Goal: Transaction & Acquisition: Purchase product/service

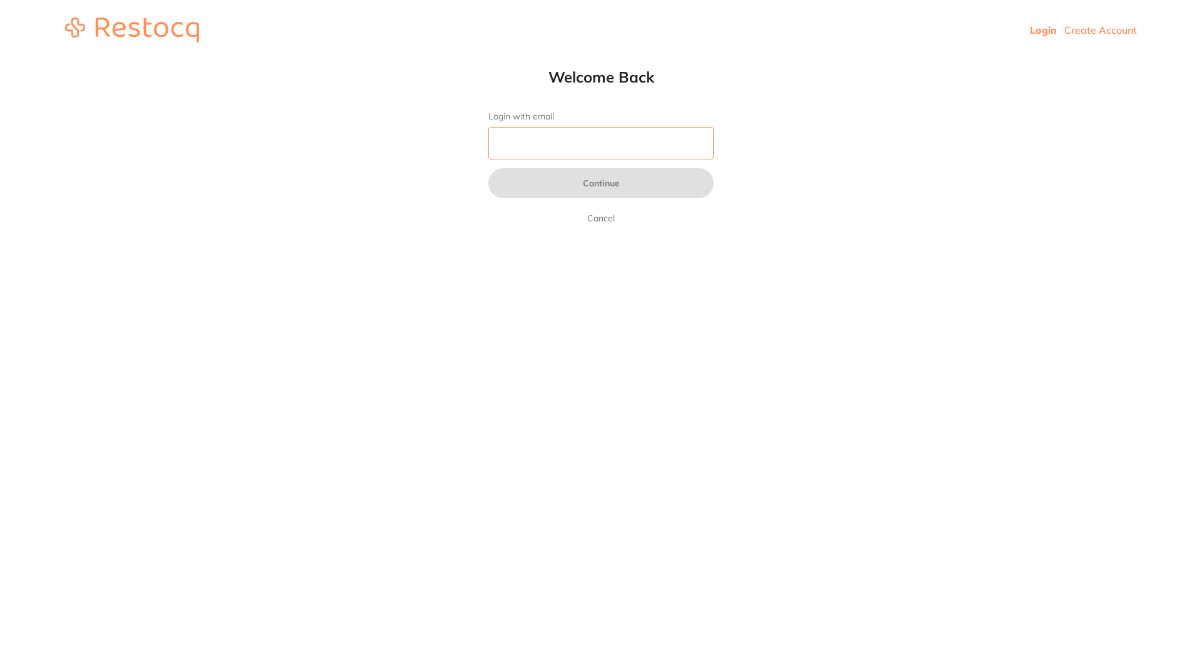
click at [668, 148] on input "Login with email" at bounding box center [600, 143] width 225 height 33
type input "[EMAIL_ADDRESS][DOMAIN_NAME]"
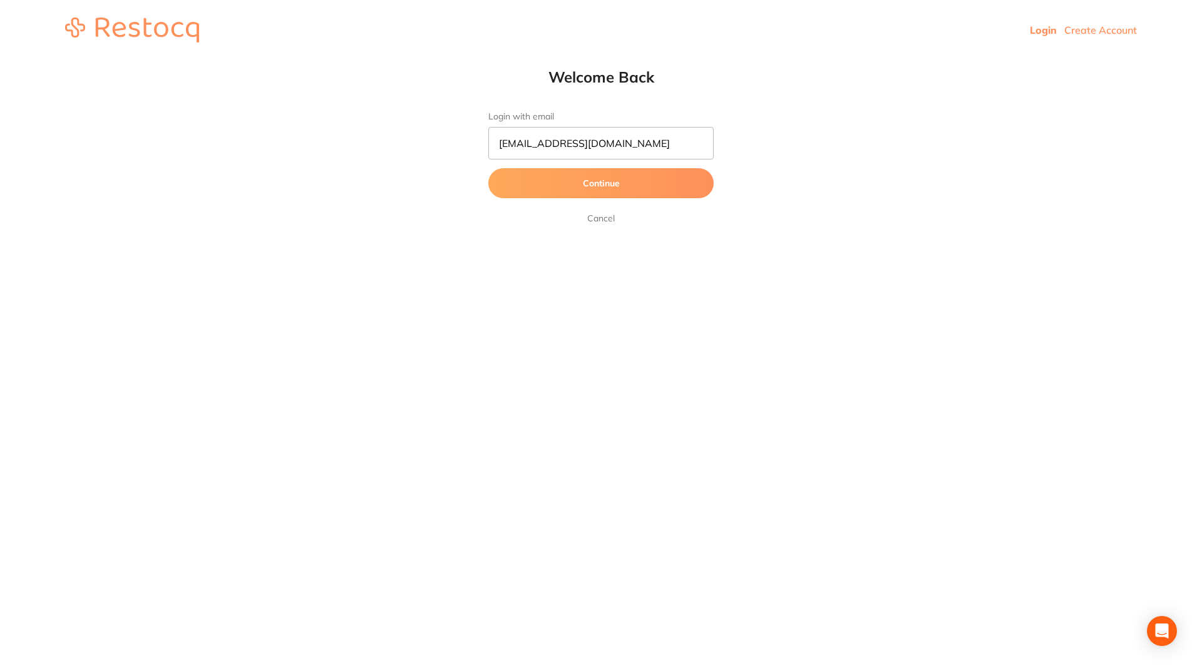
click at [590, 181] on button "Continue" at bounding box center [600, 183] width 225 height 30
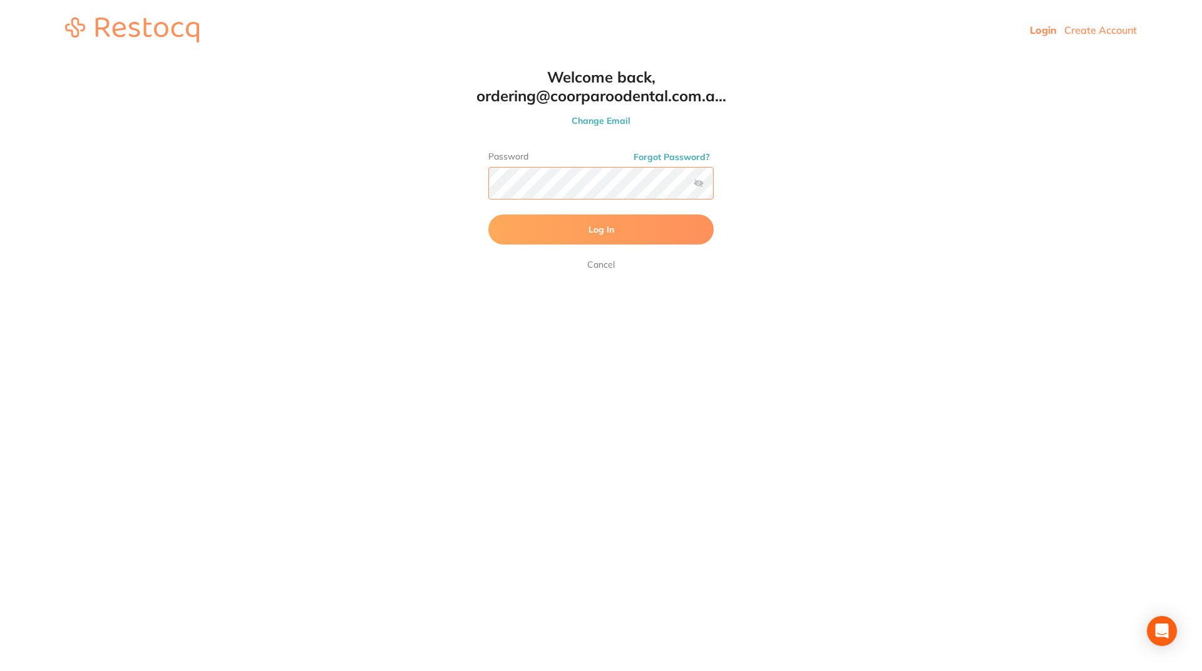
click at [488, 215] on button "Log In" at bounding box center [600, 230] width 225 height 30
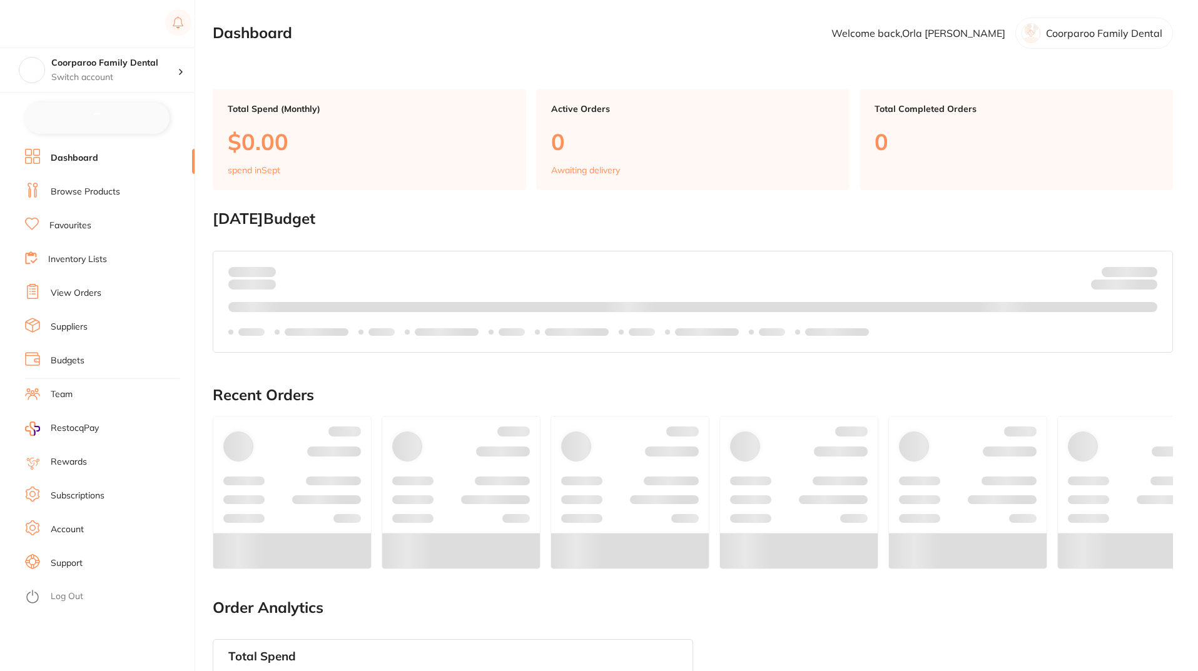
checkbox input "false"
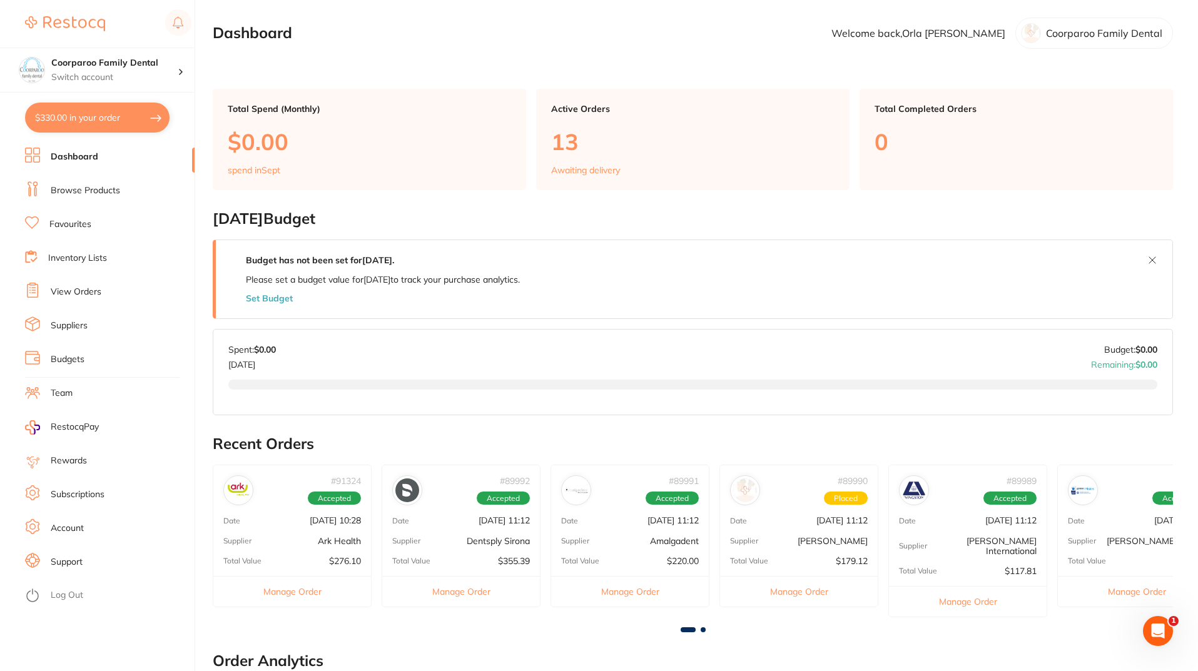
click at [107, 193] on link "Browse Products" at bounding box center [85, 191] width 69 height 13
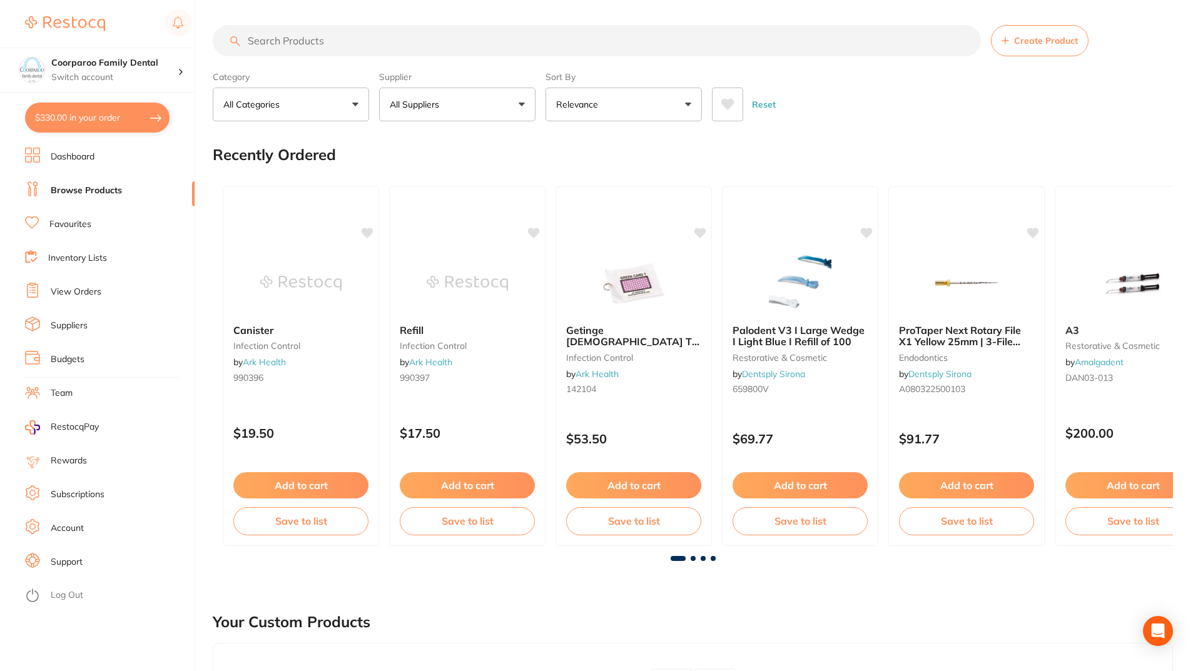
click at [347, 38] on input "search" at bounding box center [597, 40] width 768 height 31
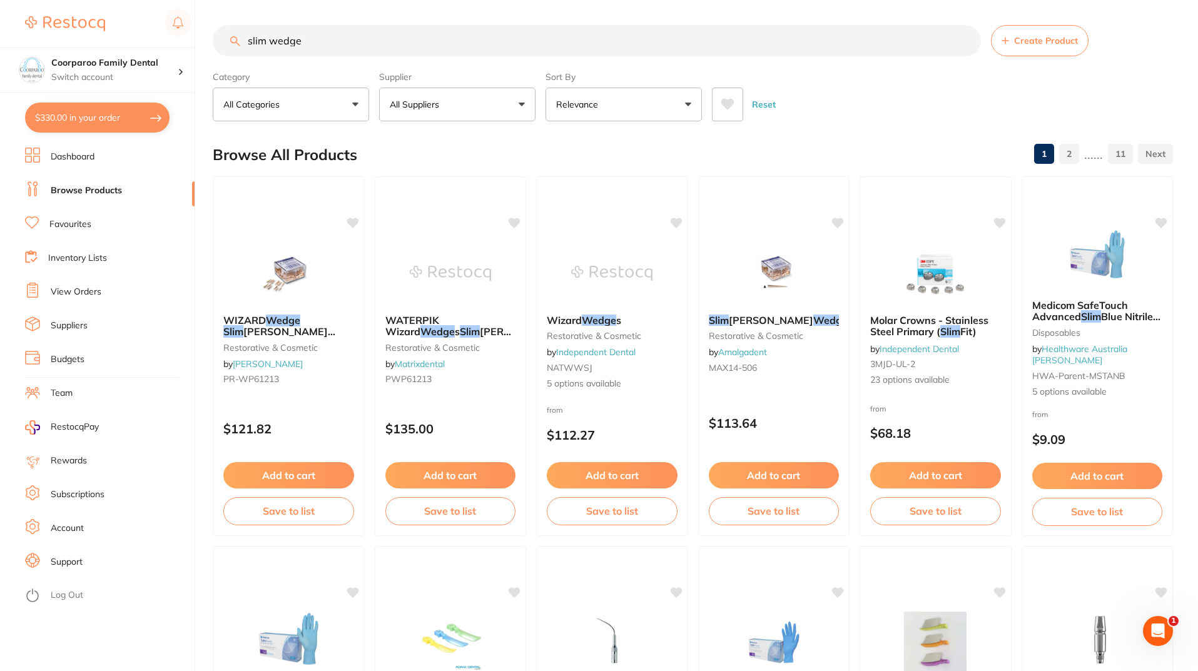
drag, startPoint x: 352, startPoint y: 46, endPoint x: 0, endPoint y: 18, distance: 353.5
click at [0, 18] on div "$330.00 Coorparoo Family Dental Switch account Coorparoo Family Dental $330.00 …" at bounding box center [599, 335] width 1198 height 671
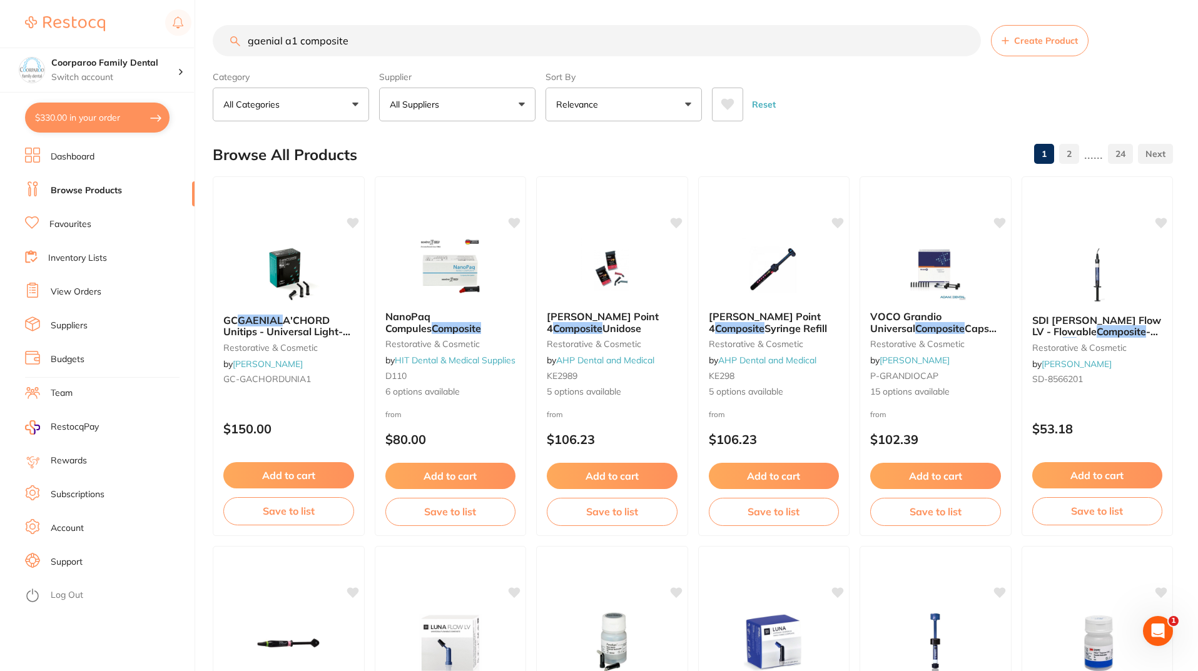
drag, startPoint x: 402, startPoint y: 38, endPoint x: 302, endPoint y: 43, distance: 100.2
click at [302, 43] on input "gaenial a1 composite" at bounding box center [597, 40] width 768 height 31
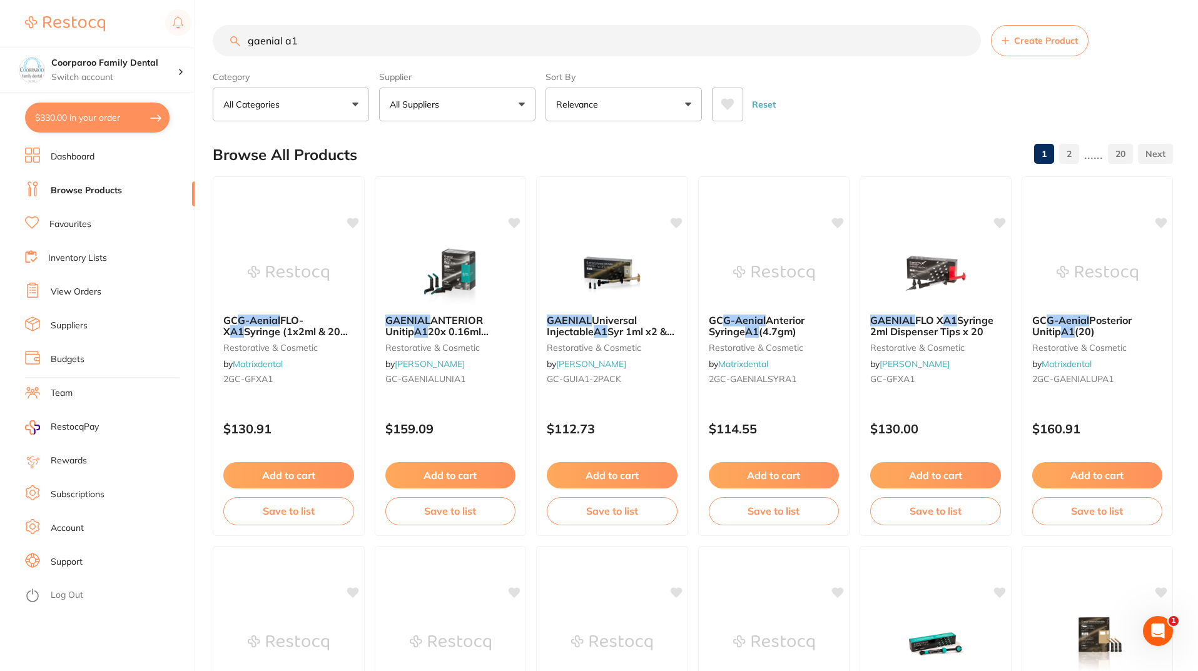
drag, startPoint x: 348, startPoint y: 49, endPoint x: 0, endPoint y: -8, distance: 352.7
click at [0, 0] on html "$330.00 Coorparoo Family Dental Switch account Coorparoo Family Dental $330.00 …" at bounding box center [599, 335] width 1198 height 671
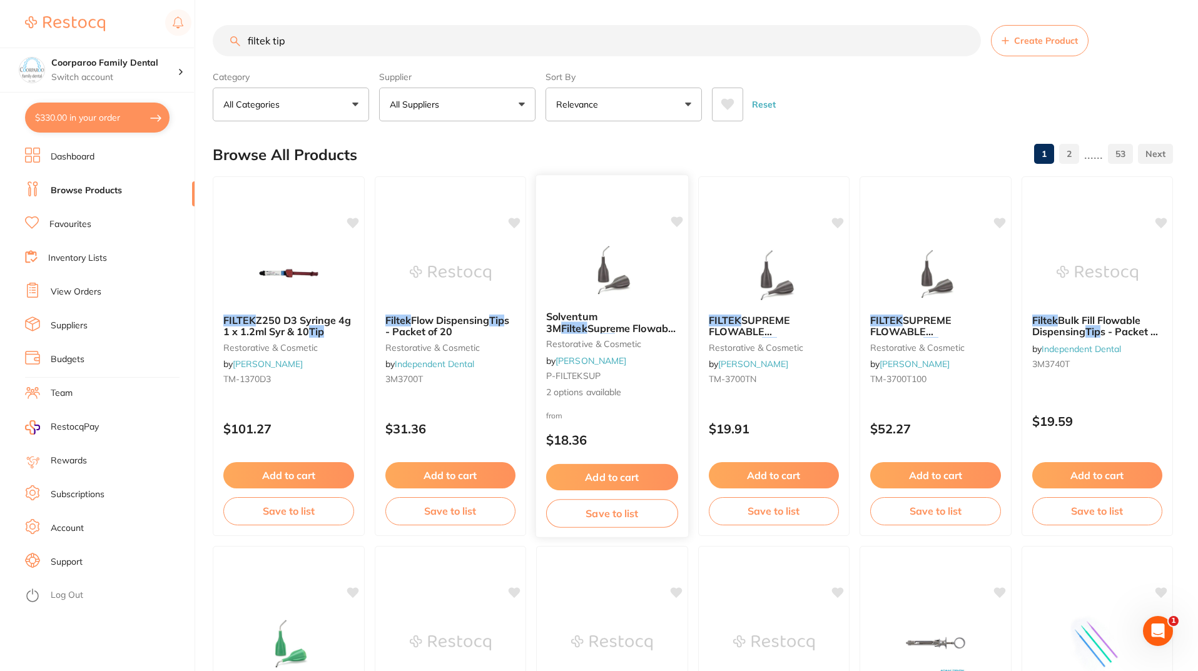
click at [621, 260] on img at bounding box center [612, 269] width 82 height 63
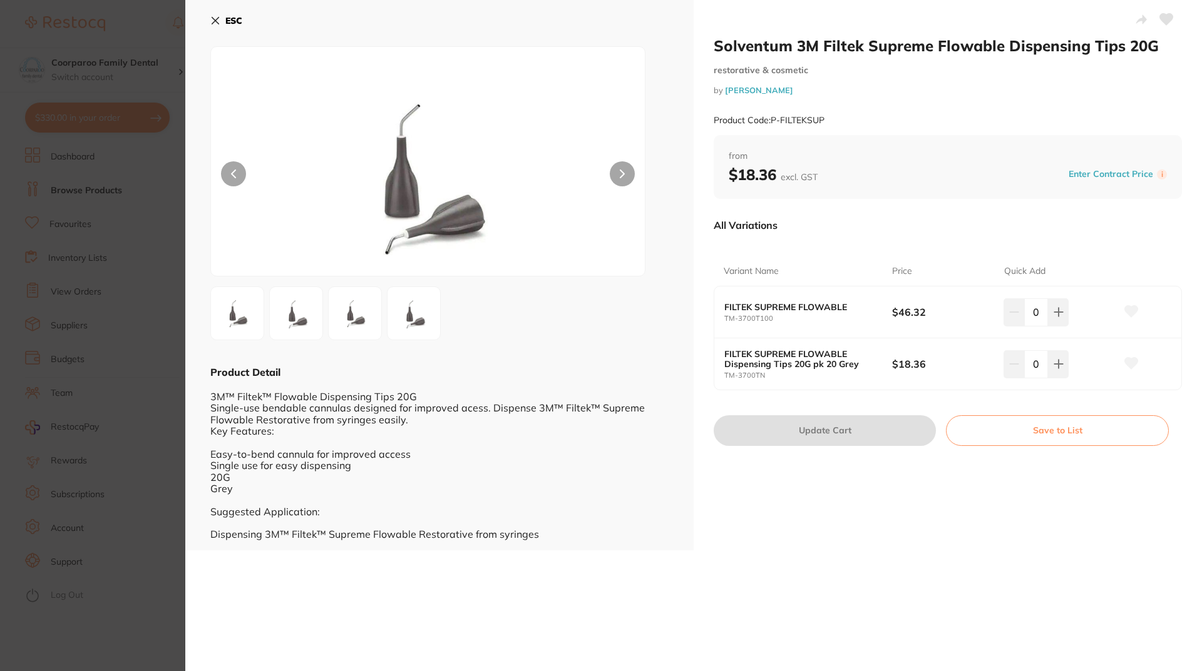
click at [218, 14] on button "ESC" at bounding box center [226, 20] width 32 height 21
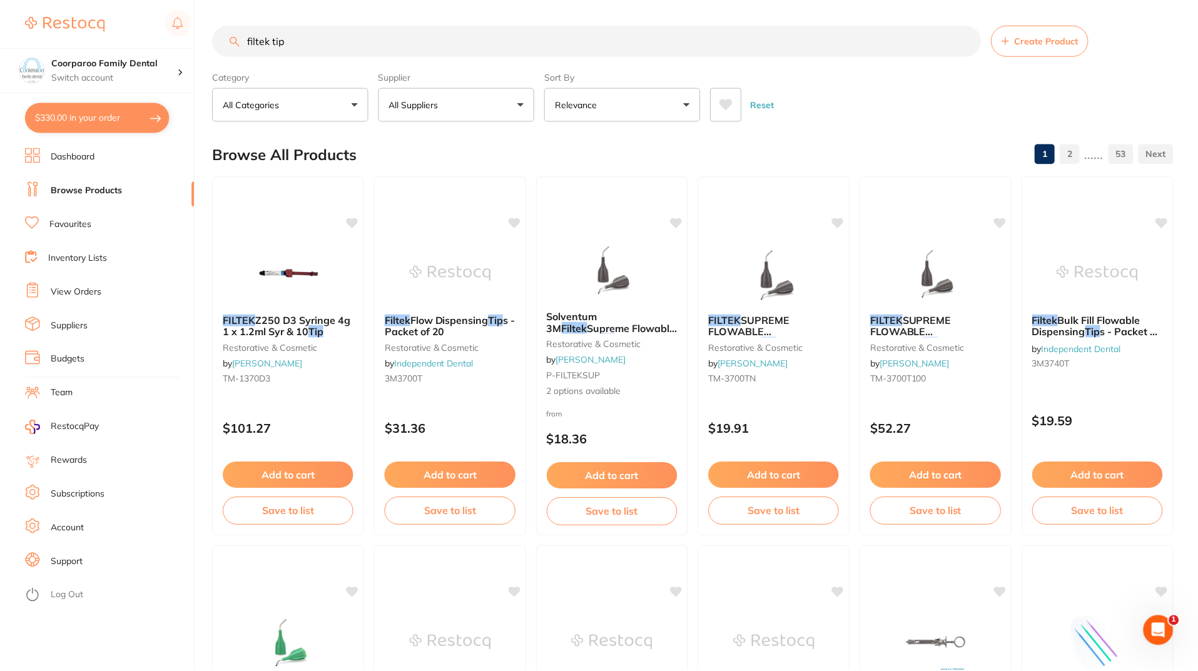
scroll to position [1, 0]
click at [961, 283] on img at bounding box center [936, 271] width 82 height 63
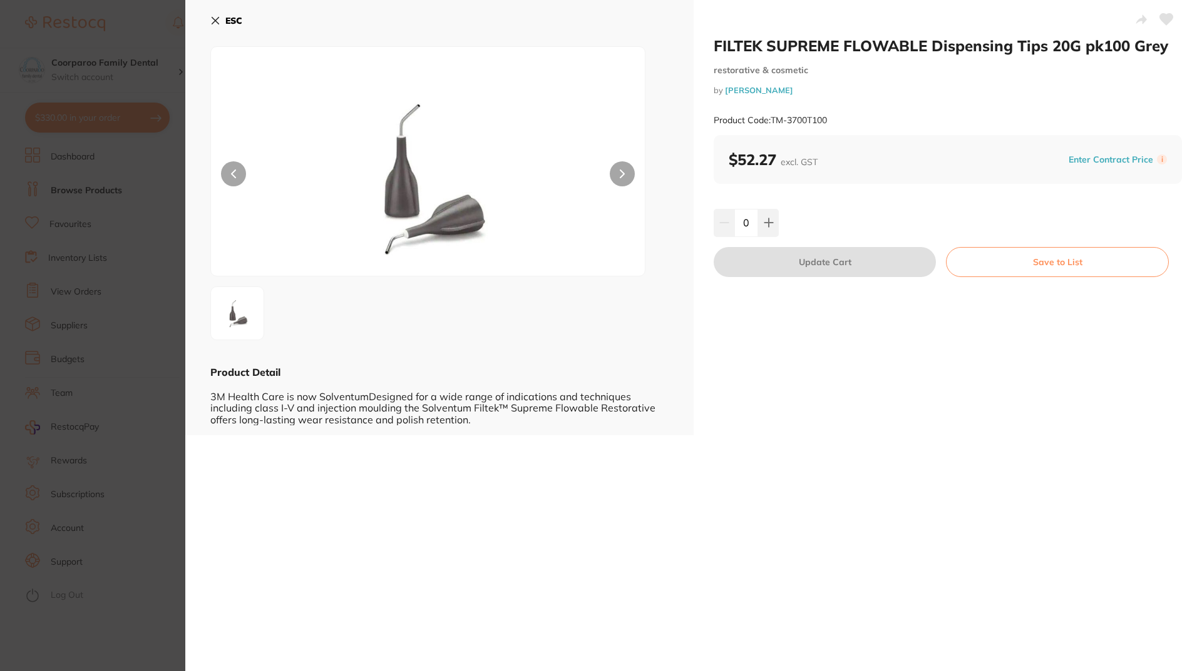
click at [215, 14] on button "ESC" at bounding box center [226, 20] width 32 height 21
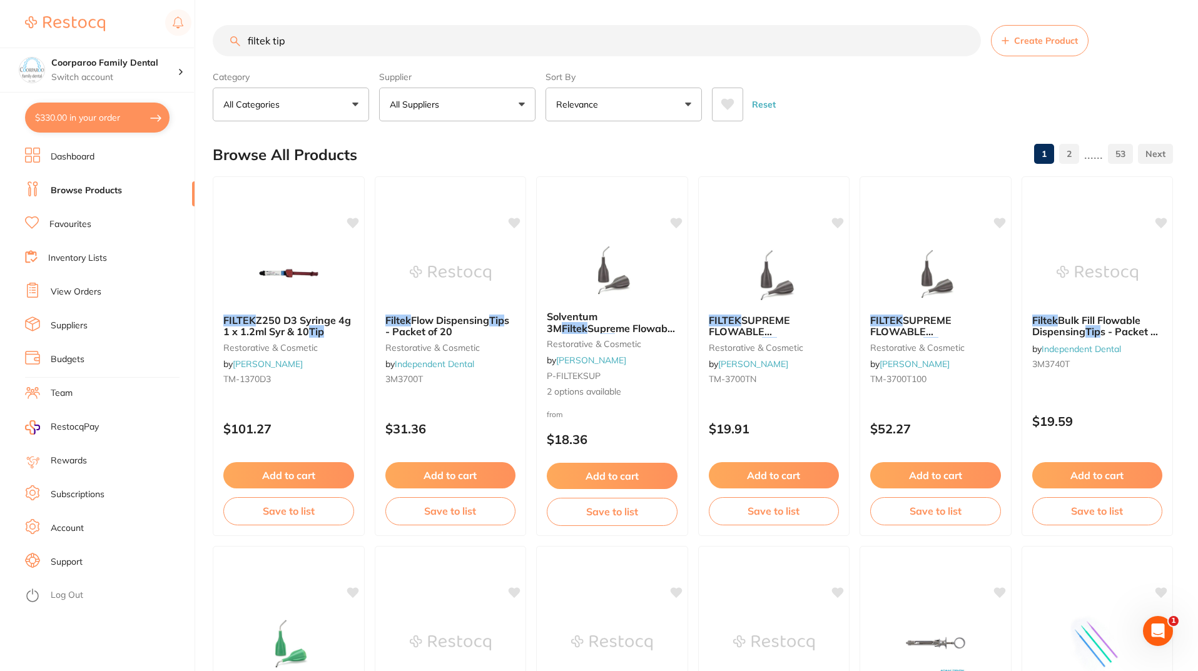
drag, startPoint x: 348, startPoint y: 34, endPoint x: 30, endPoint y: 15, distance: 318.5
click at [30, 15] on div "$330.00 Coorparoo Family Dental Switch account Coorparoo Family Dental $330.00 …" at bounding box center [599, 335] width 1198 height 671
type input "mist filter"
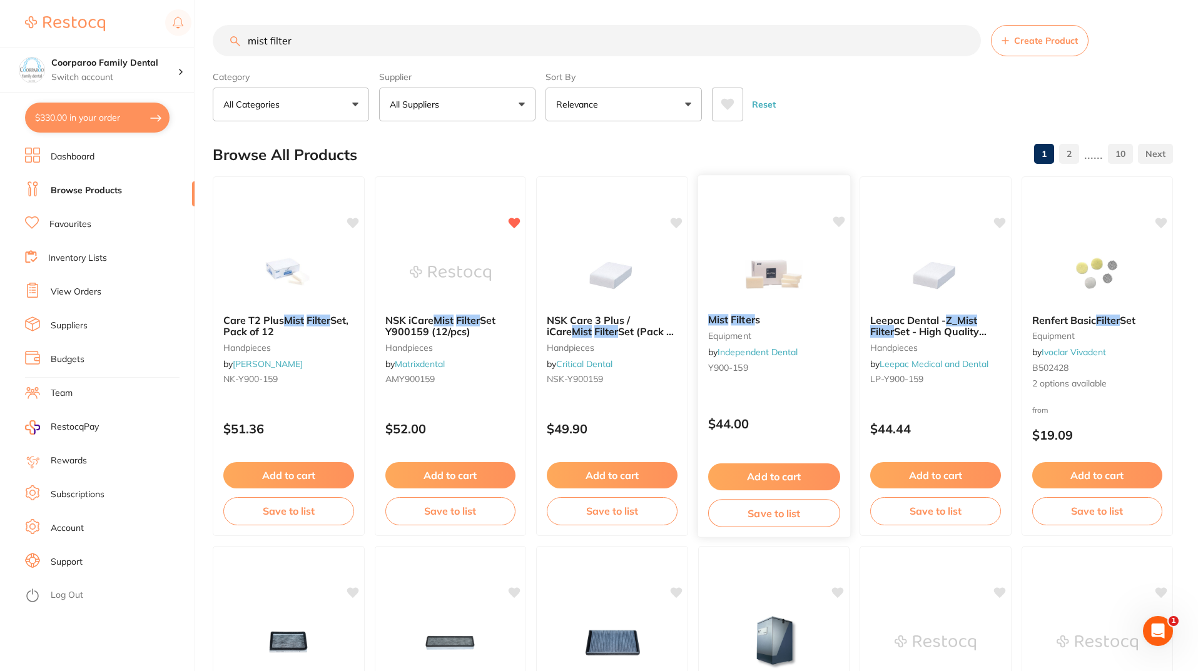
click at [782, 480] on button "Add to cart" at bounding box center [774, 477] width 132 height 27
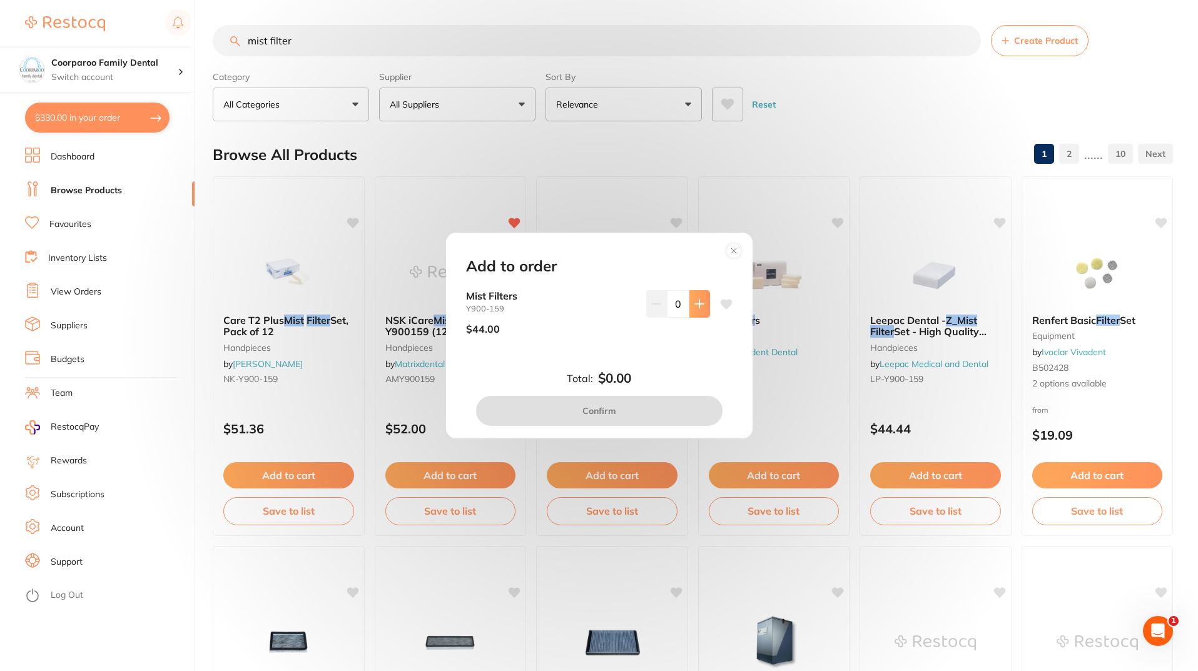
click at [704, 302] on button at bounding box center [700, 304] width 21 height 28
type input "1"
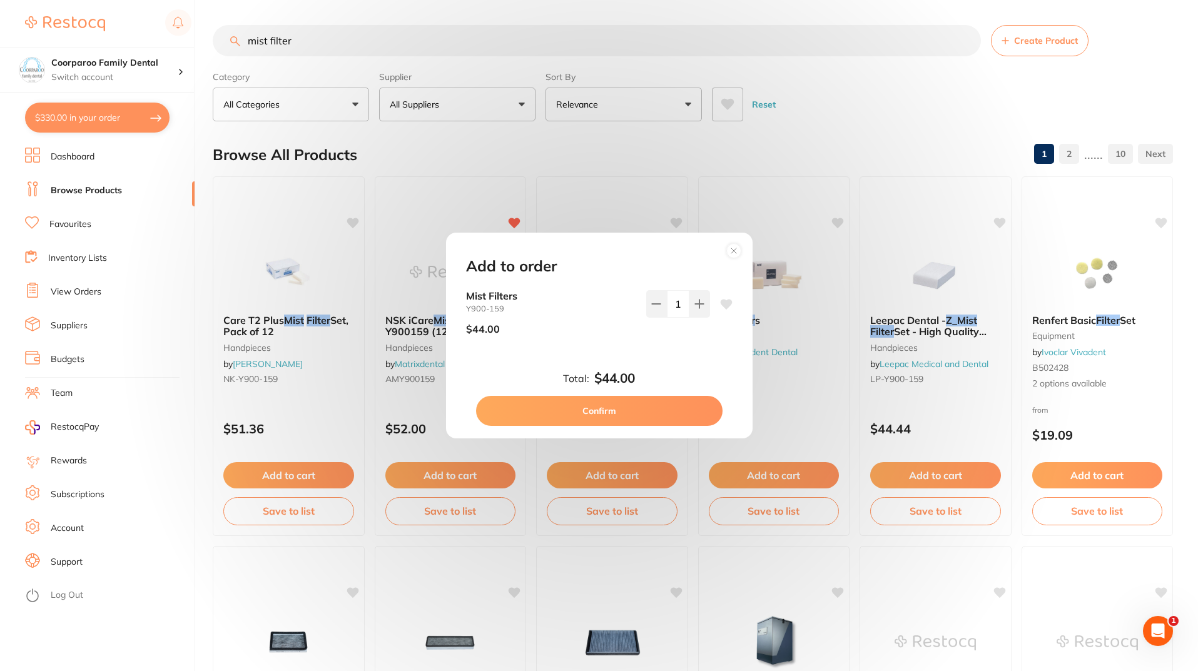
click at [630, 417] on button "Confirm" at bounding box center [599, 411] width 247 height 30
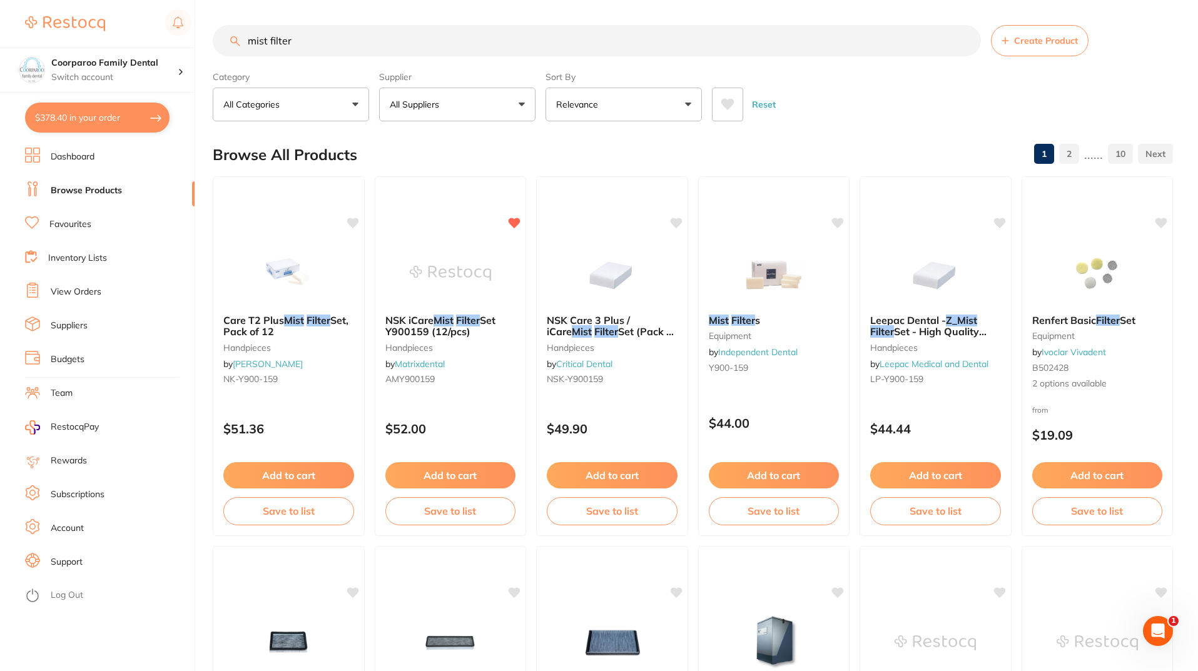
drag, startPoint x: 329, startPoint y: 41, endPoint x: 0, endPoint y: -5, distance: 331.8
click at [0, 0] on html "$378.40 Coorparoo Family Dental Switch account Coorparoo Family Dental $378.40 …" at bounding box center [599, 335] width 1198 height 671
type input "relyx universal tip"
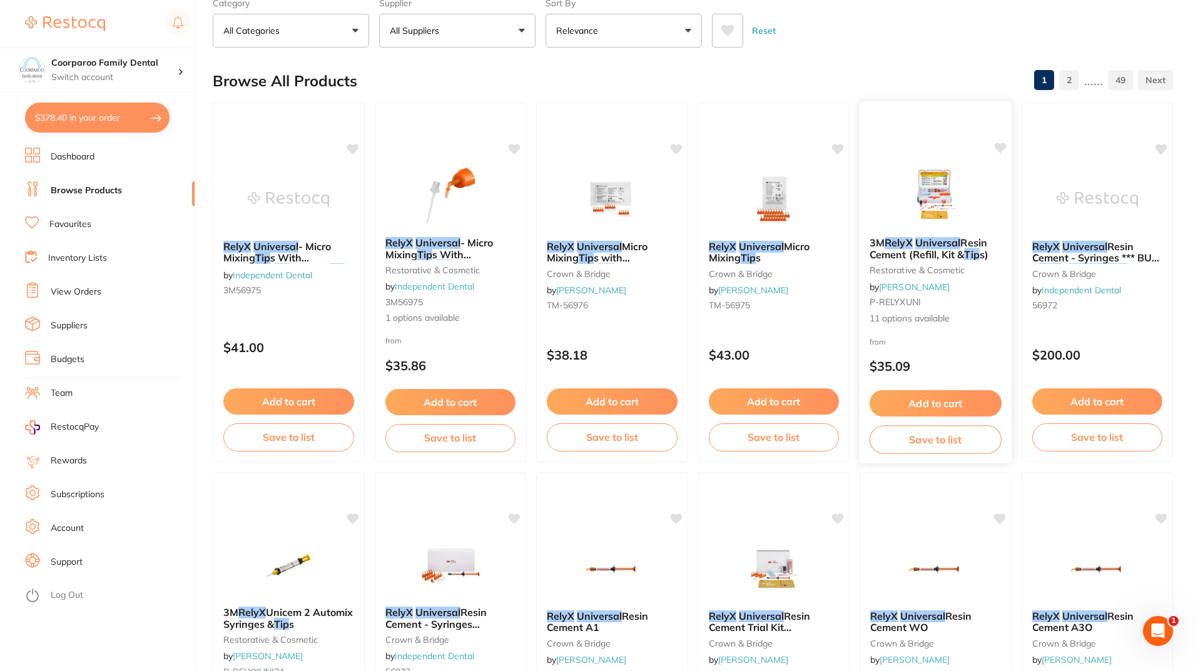
scroll to position [63, 0]
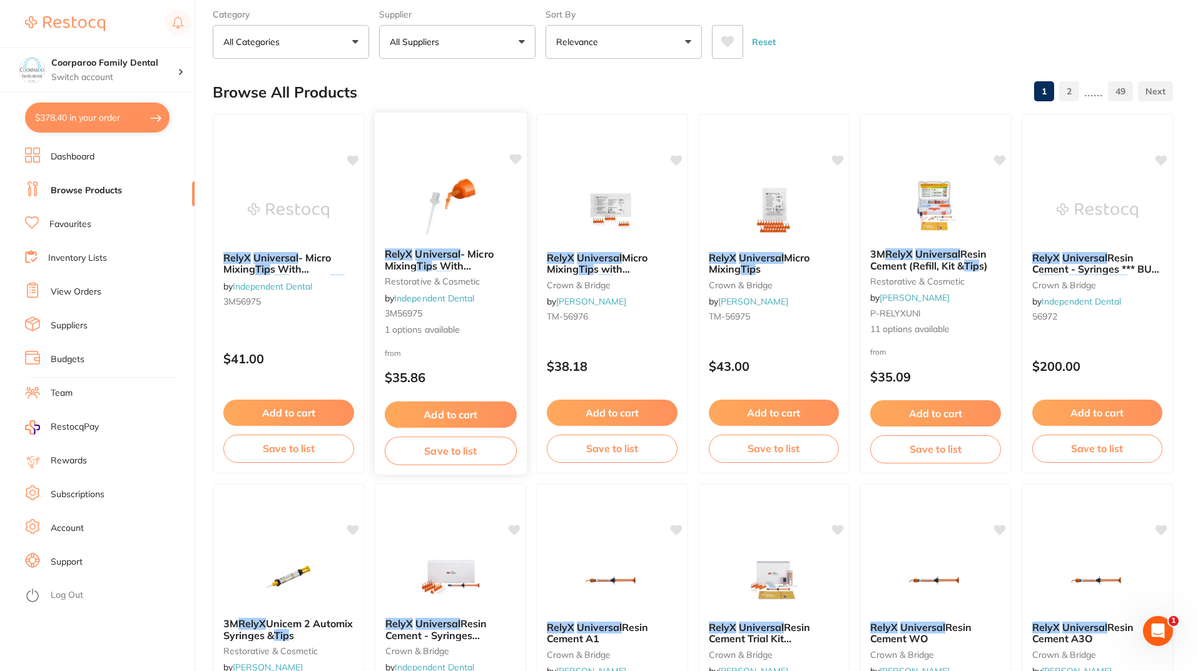
click at [469, 418] on button "Add to cart" at bounding box center [450, 415] width 132 height 27
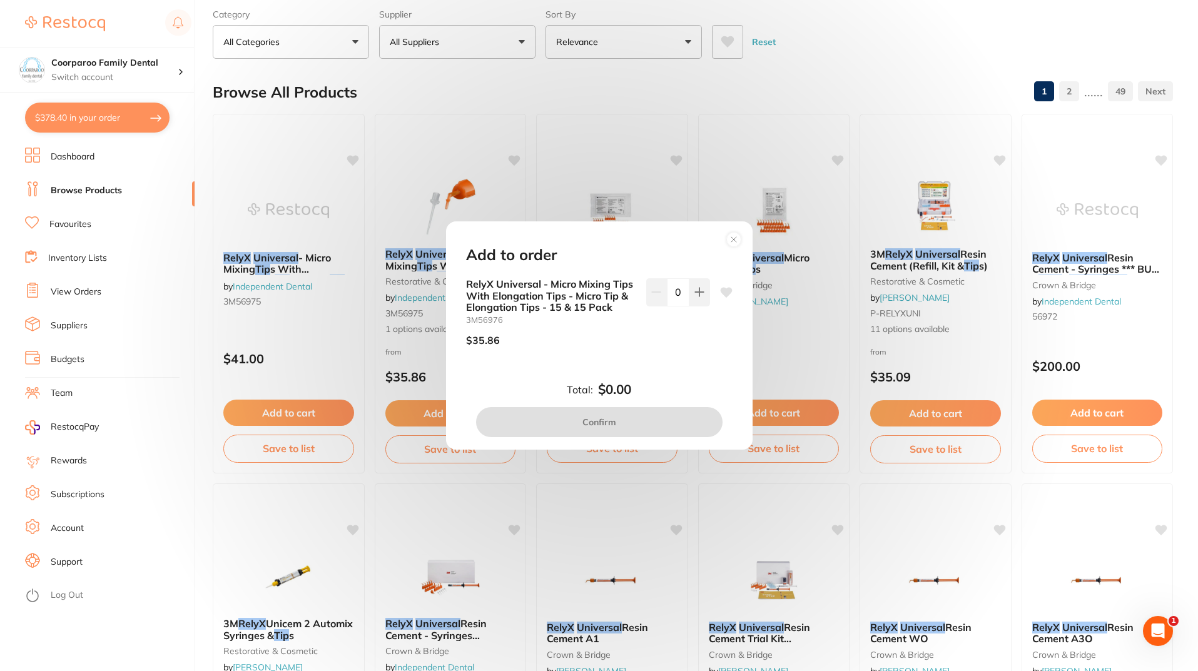
scroll to position [0, 0]
click at [696, 295] on icon at bounding box center [699, 292] width 8 height 8
type input "1"
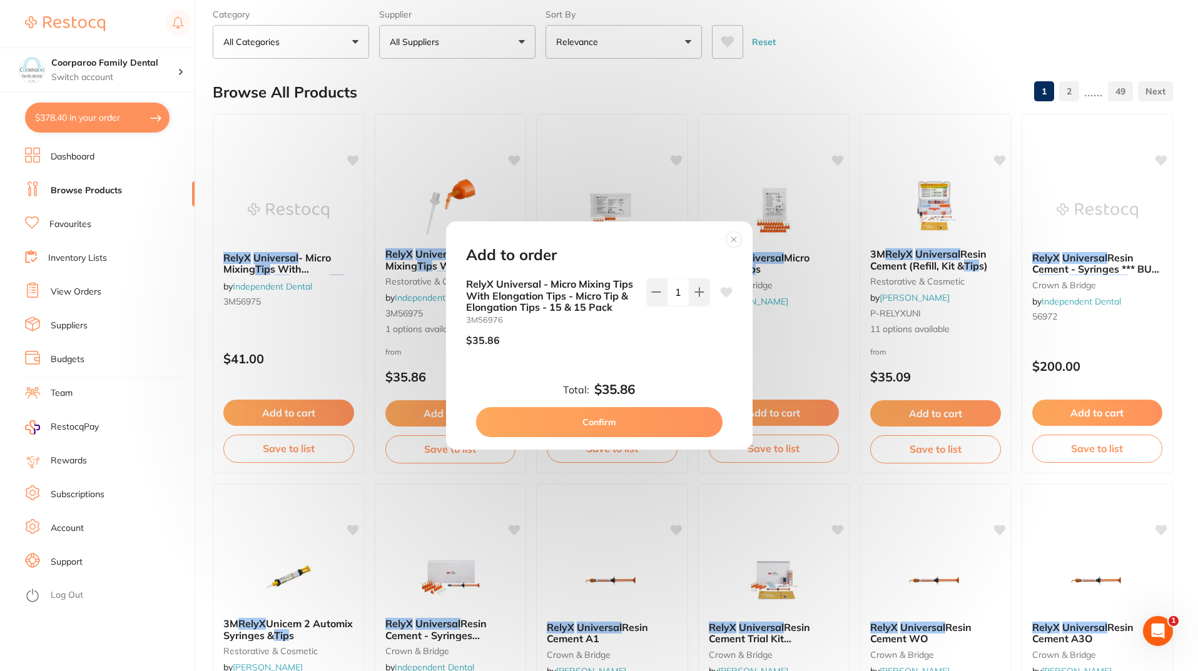
click at [668, 411] on button "Confirm" at bounding box center [599, 422] width 247 height 30
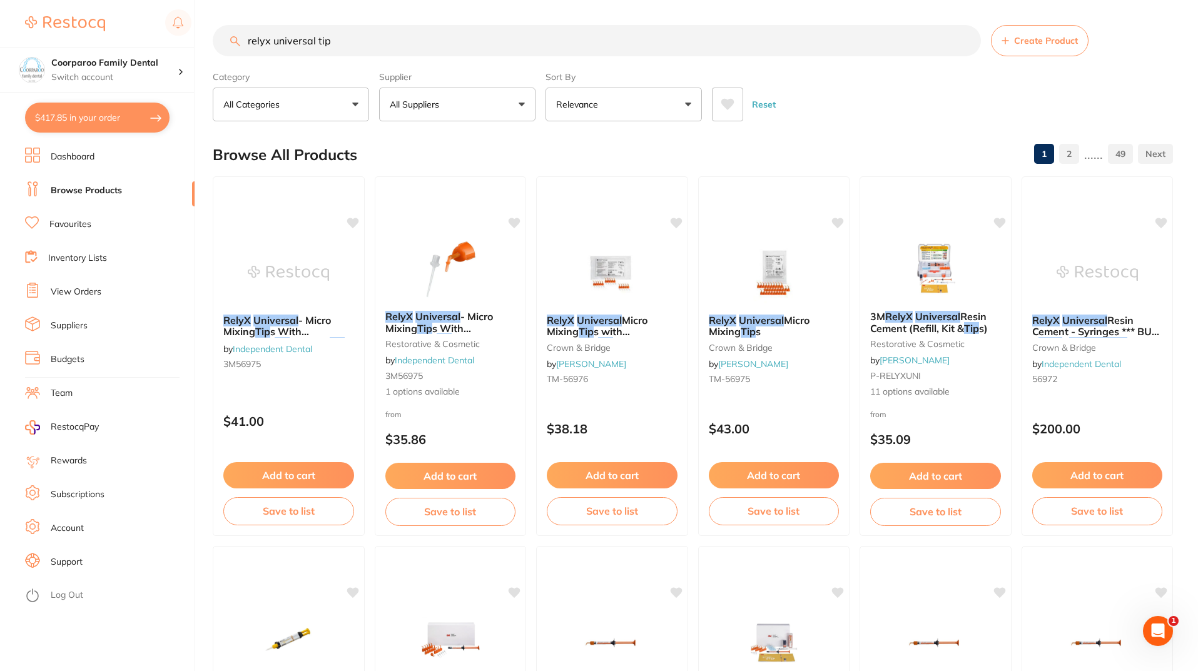
drag, startPoint x: 363, startPoint y: 43, endPoint x: 0, endPoint y: 32, distance: 363.1
click at [0, 32] on div "$417.85 Coorparoo Family Dental Switch account Coorparoo Family Dental $417.85 …" at bounding box center [599, 335] width 1198 height 671
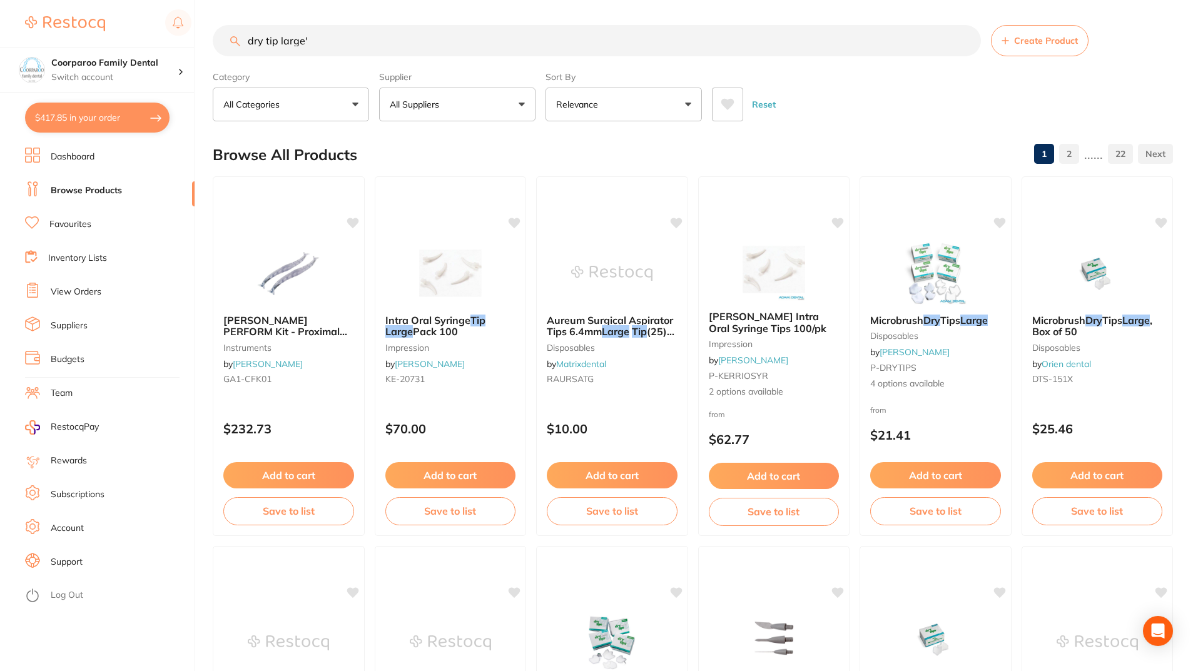
click at [356, 43] on input "dry tip large'" at bounding box center [597, 40] width 768 height 31
type input "dry tip large"
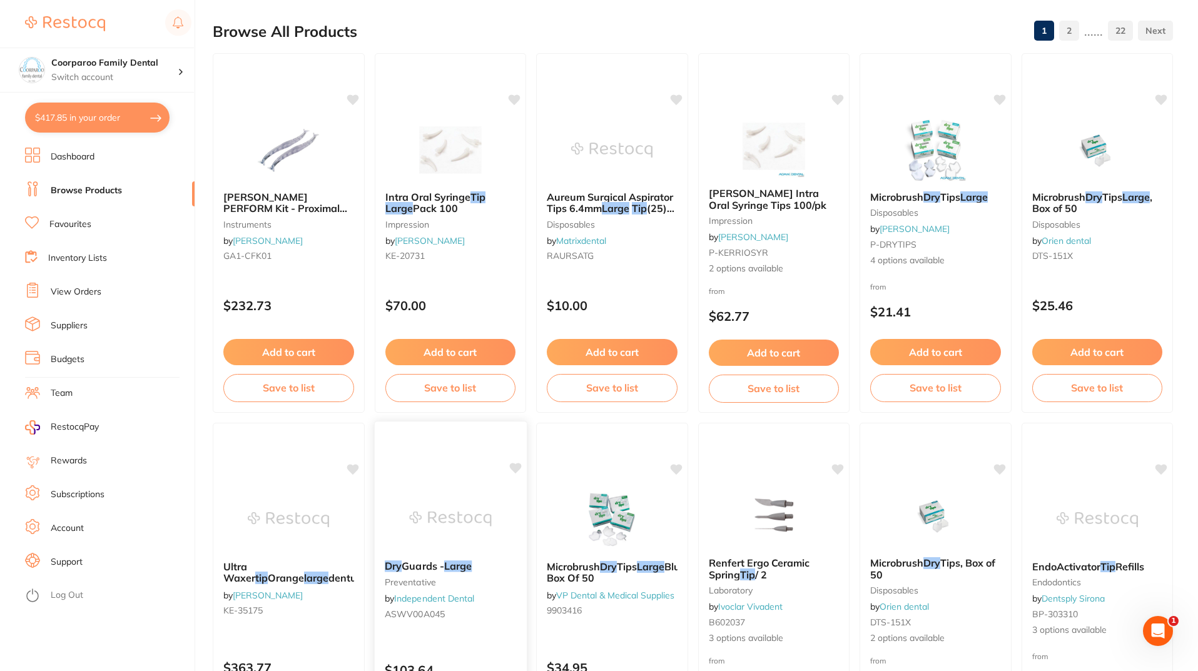
scroll to position [313, 0]
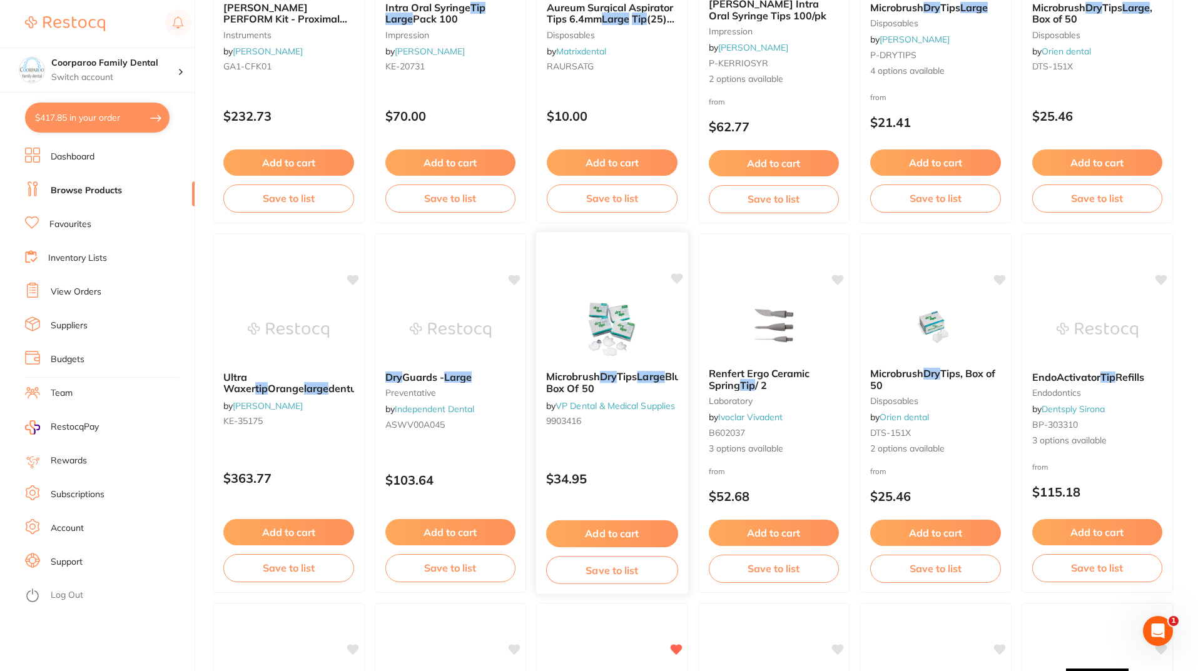
click at [658, 536] on button "Add to cart" at bounding box center [612, 534] width 132 height 27
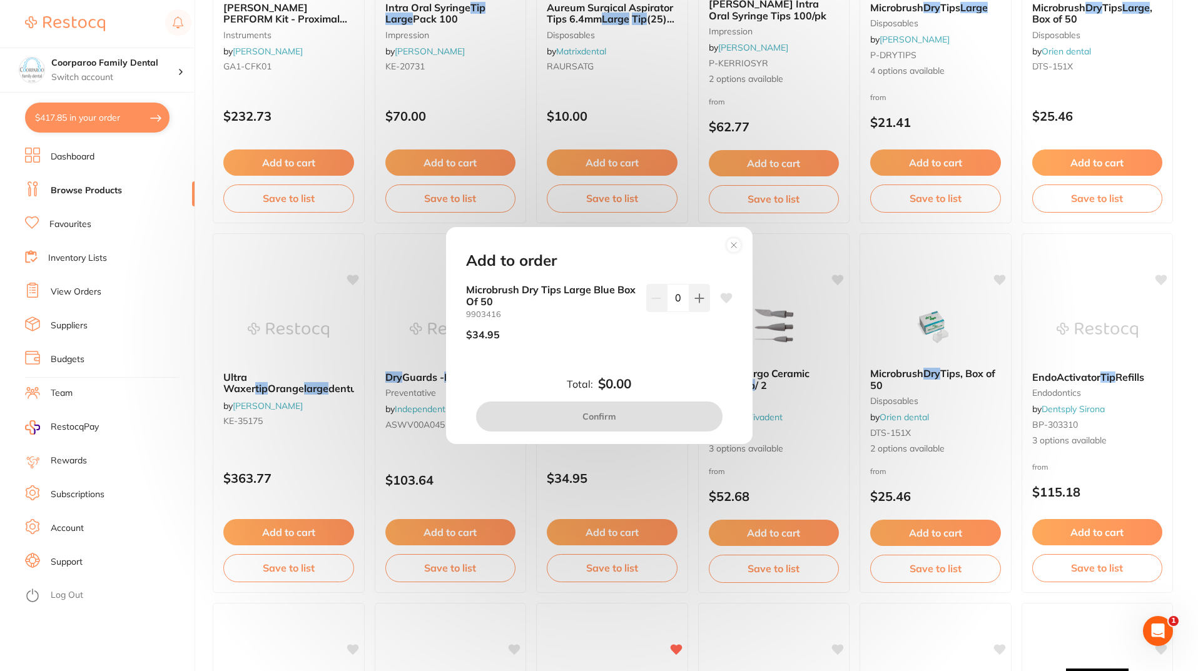
scroll to position [0, 0]
click at [700, 300] on icon at bounding box center [700, 299] width 10 height 10
type input "2"
click at [626, 426] on button "Confirm" at bounding box center [599, 417] width 247 height 30
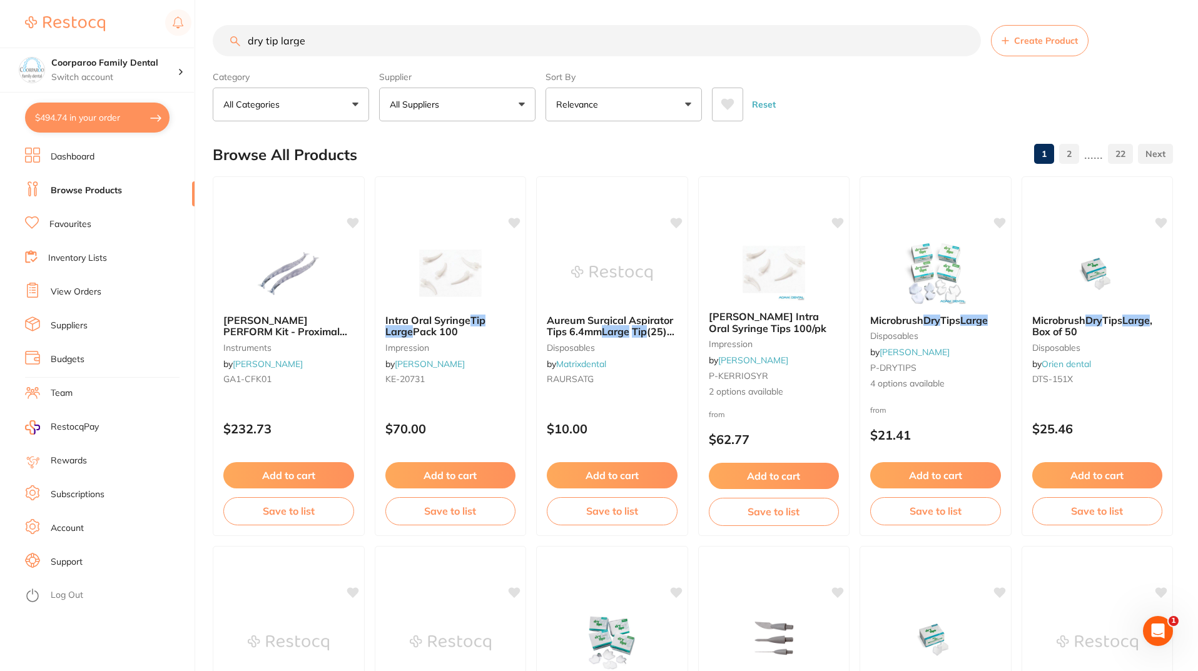
drag, startPoint x: 339, startPoint y: 40, endPoint x: 0, endPoint y: 32, distance: 339.3
click at [0, 32] on div "$494.74 Coorparoo Family Dental Switch account Coorparoo Family Dental $494.74 …" at bounding box center [599, 335] width 1198 height 671
type input "clinell"
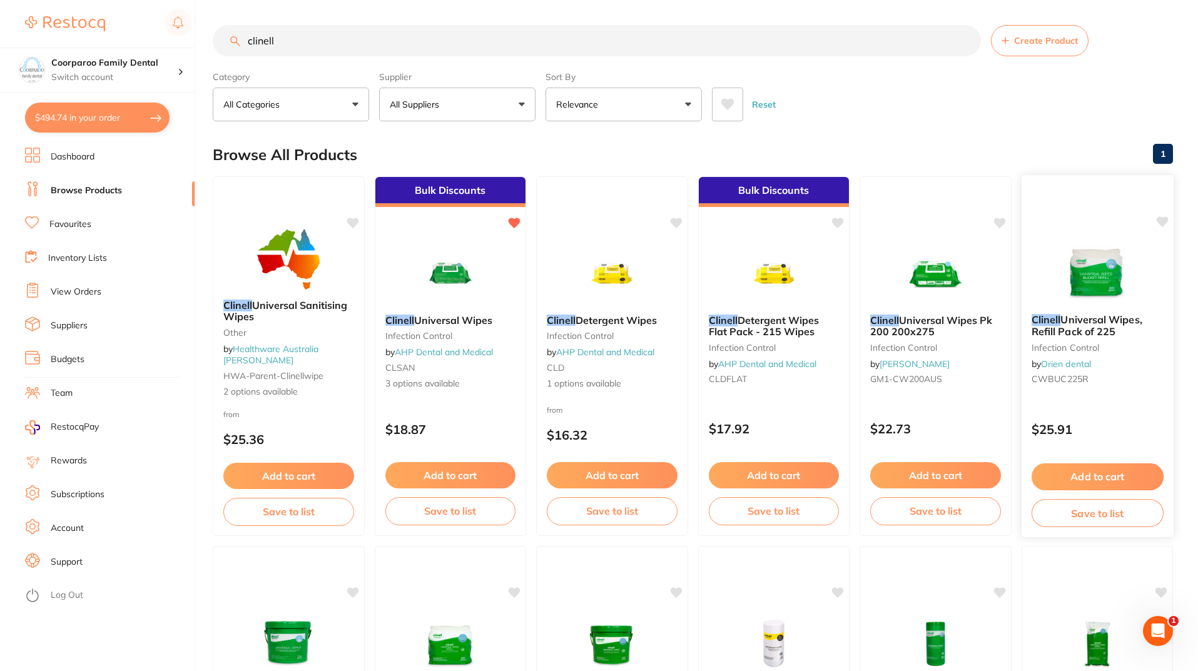
click at [1091, 480] on button "Add to cart" at bounding box center [1097, 477] width 132 height 27
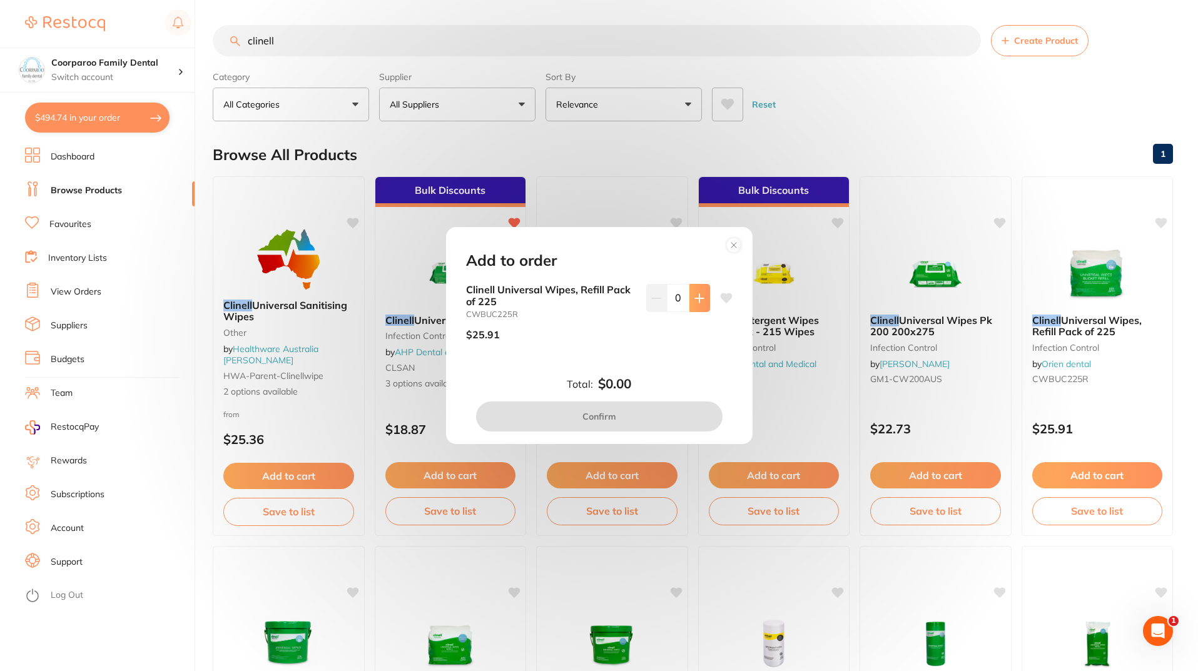
click at [699, 299] on icon at bounding box center [700, 299] width 10 height 10
click at [700, 304] on button at bounding box center [700, 298] width 21 height 28
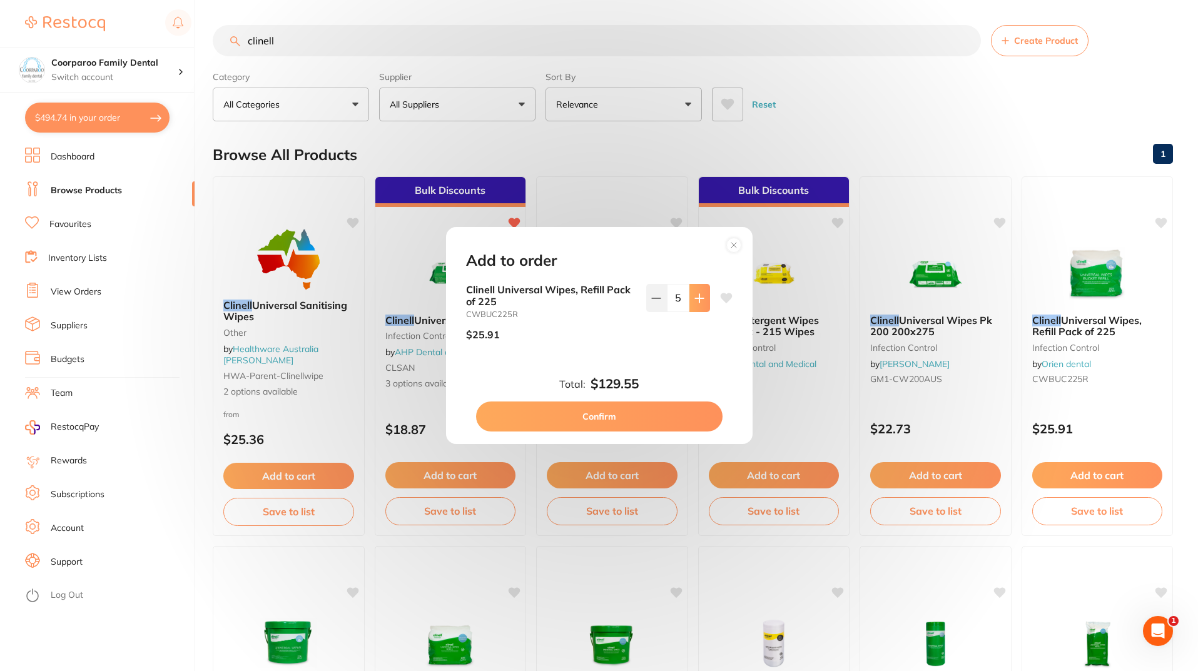
click at [700, 304] on button at bounding box center [700, 298] width 21 height 28
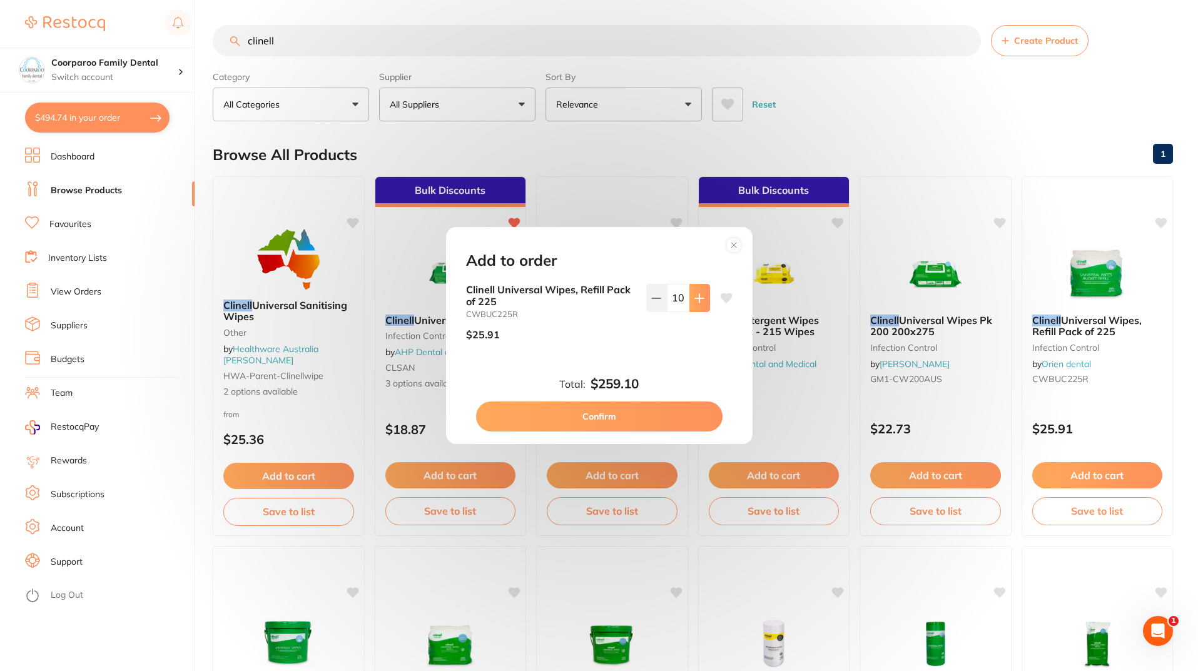
click at [700, 304] on button at bounding box center [700, 298] width 21 height 28
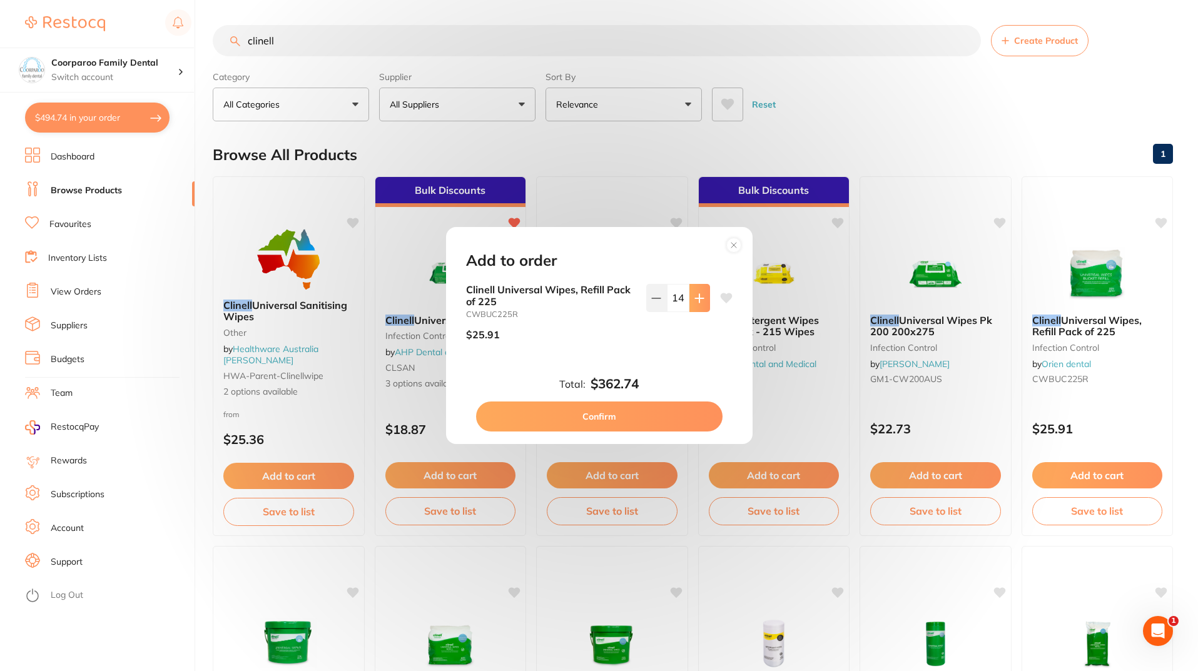
type input "15"
click at [625, 419] on button "Confirm" at bounding box center [599, 417] width 247 height 30
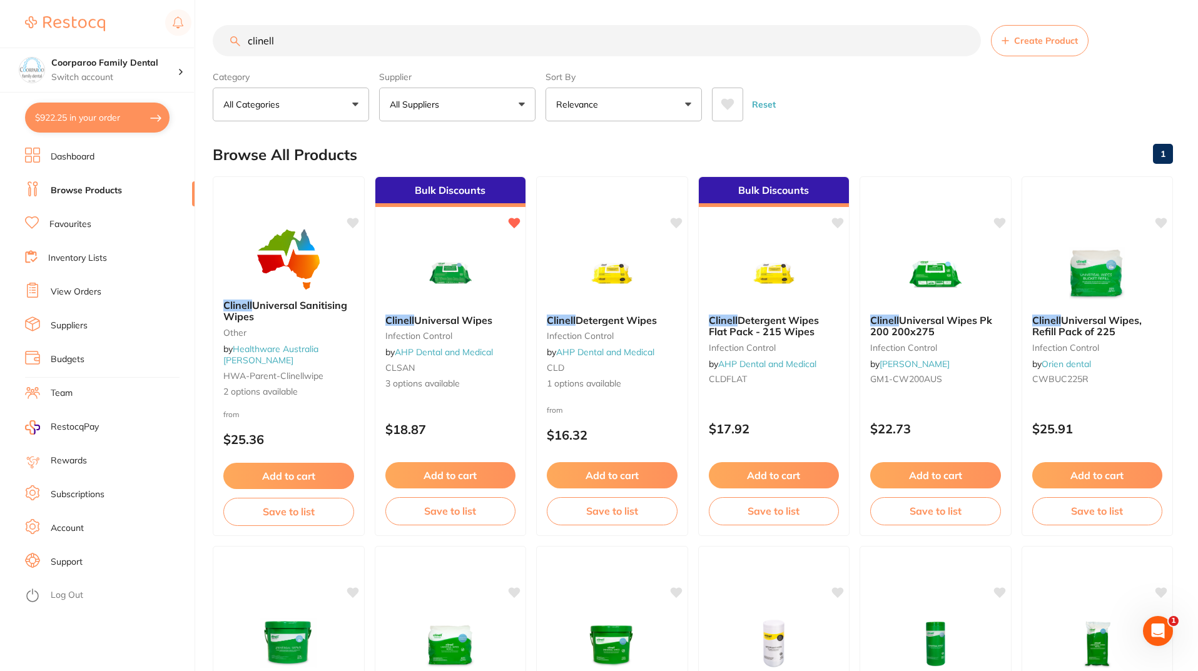
drag, startPoint x: 286, startPoint y: 41, endPoint x: 0, endPoint y: -8, distance: 290.0
click at [0, 0] on html "$922.25 Coorparoo Family Dental Switch account Coorparoo Family Dental $922.25 …" at bounding box center [599, 335] width 1198 height 671
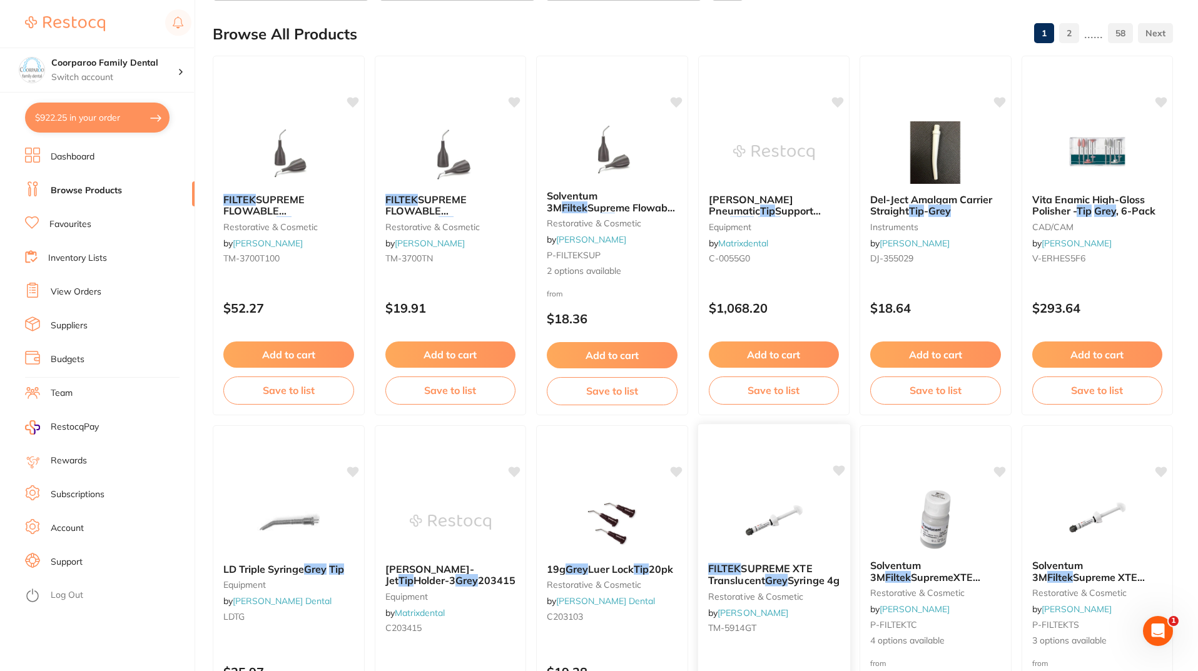
scroll to position [188, 0]
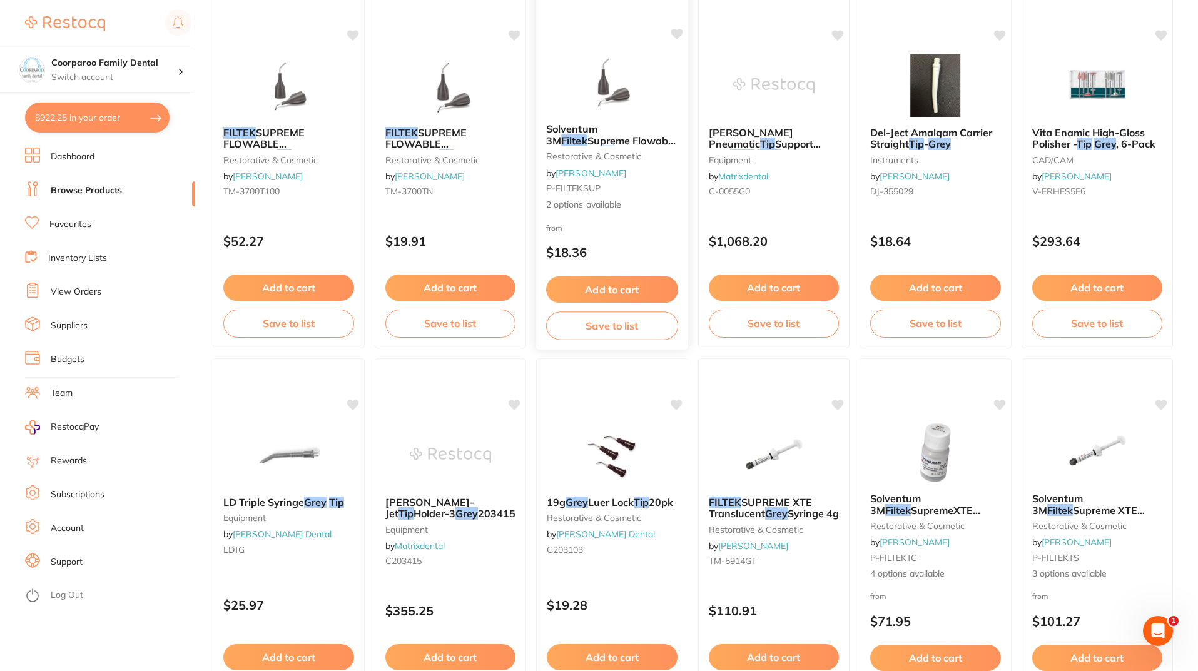
click at [656, 290] on button "Add to cart" at bounding box center [612, 290] width 132 height 27
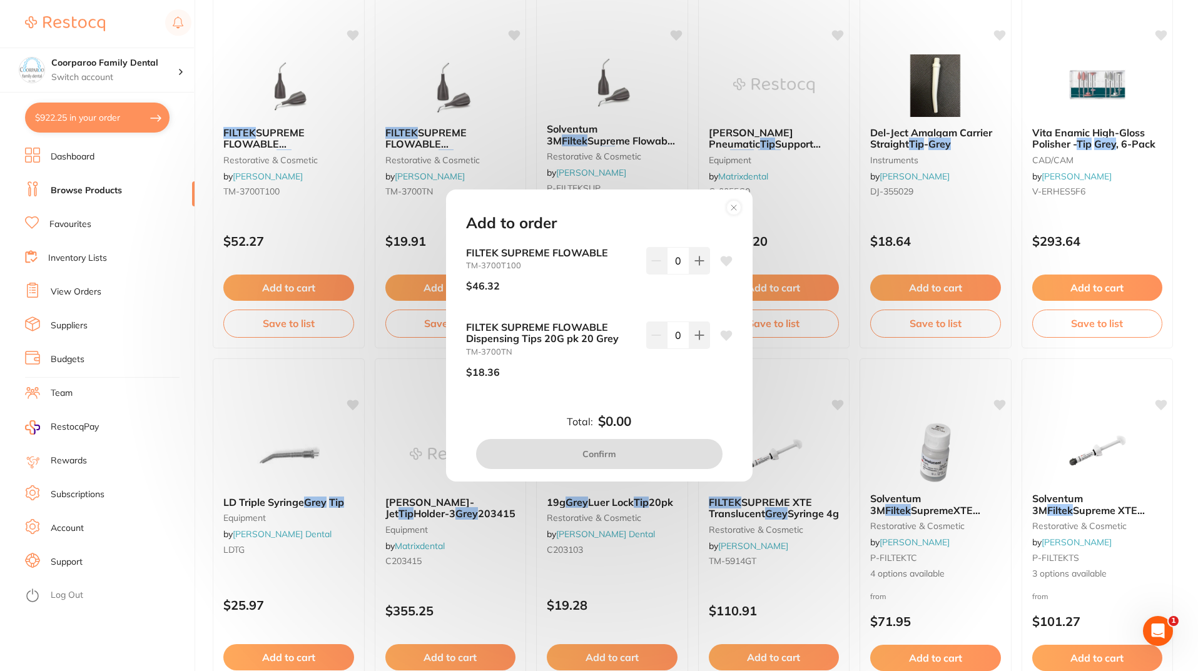
scroll to position [0, 0]
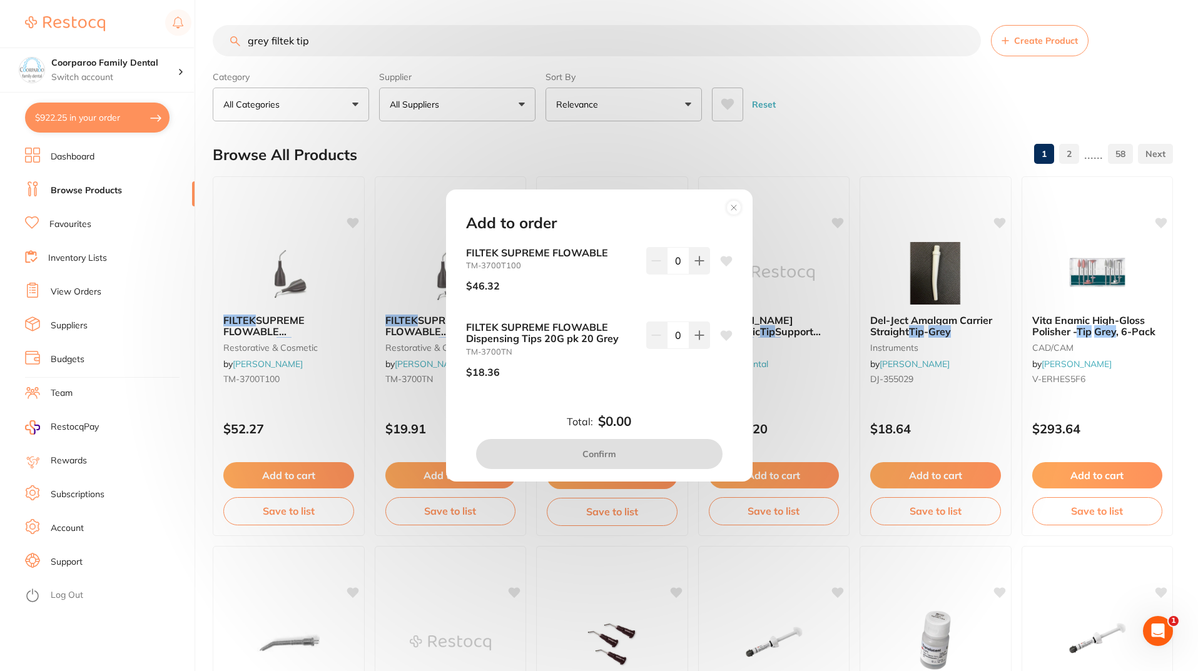
click at [732, 210] on icon at bounding box center [734, 207] width 5 height 5
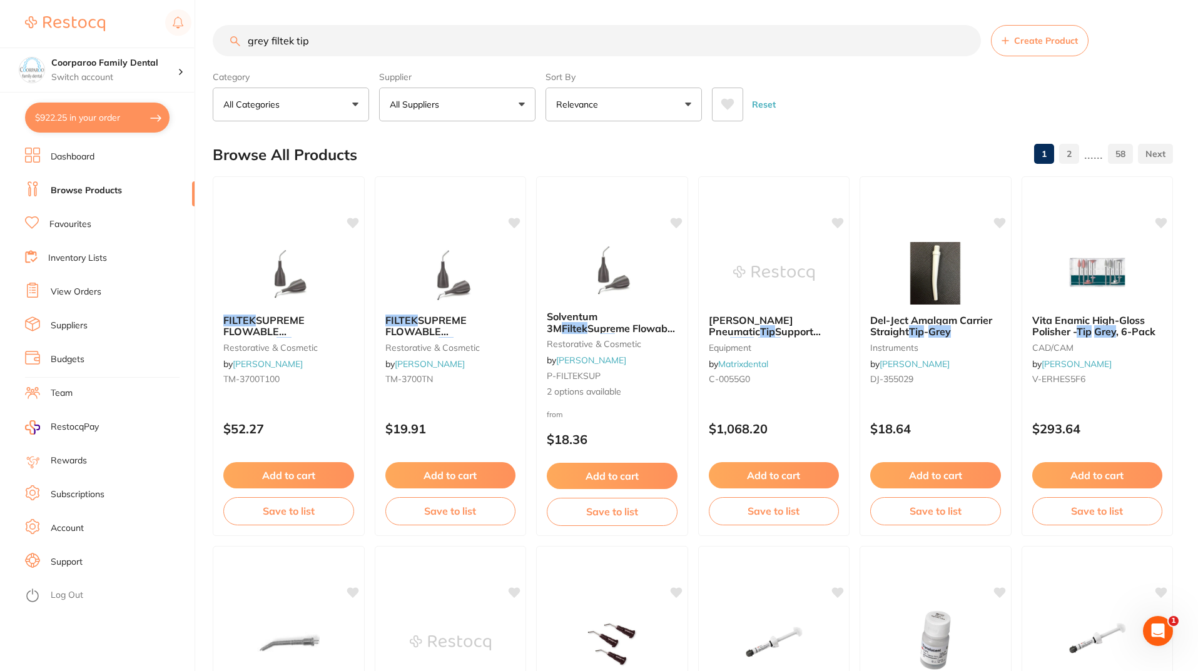
drag, startPoint x: 337, startPoint y: 36, endPoint x: 0, endPoint y: 43, distance: 336.7
click at [0, 46] on div "$922.25 Coorparoo Family Dental Switch account Coorparoo Family Dental $922.25 …" at bounding box center [599, 335] width 1198 height 671
type input "xylonor"
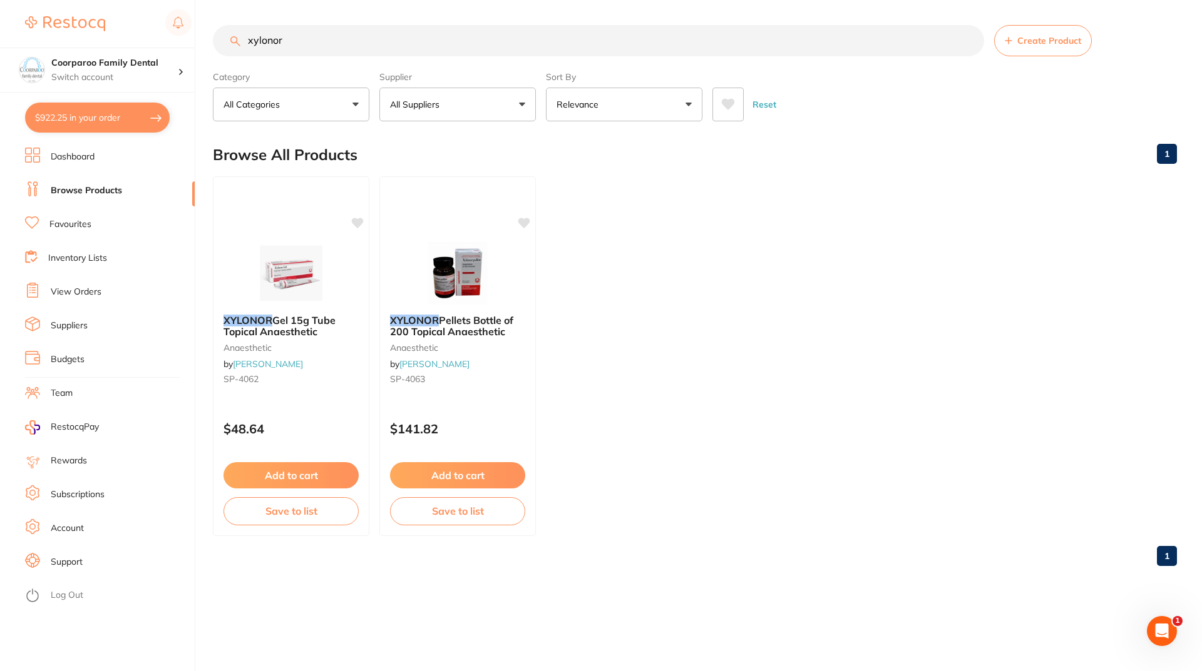
scroll to position [0, 0]
click at [125, 118] on button "$922.25 in your order" at bounding box center [97, 118] width 145 height 30
checkbox input "true"
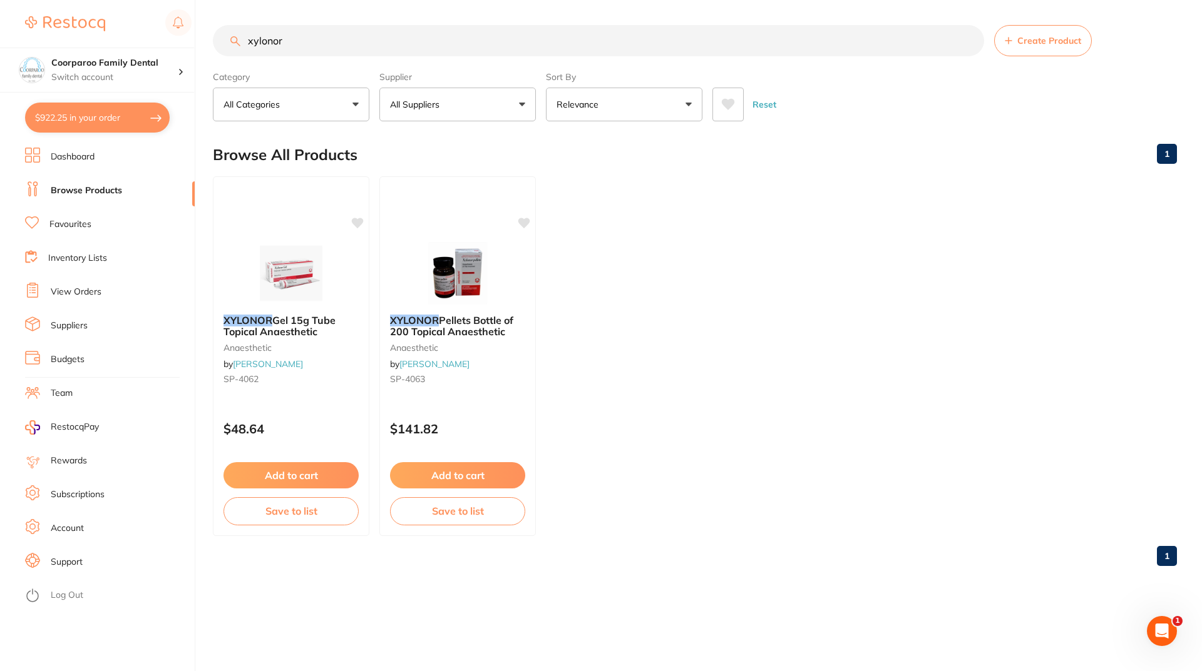
checkbox input "true"
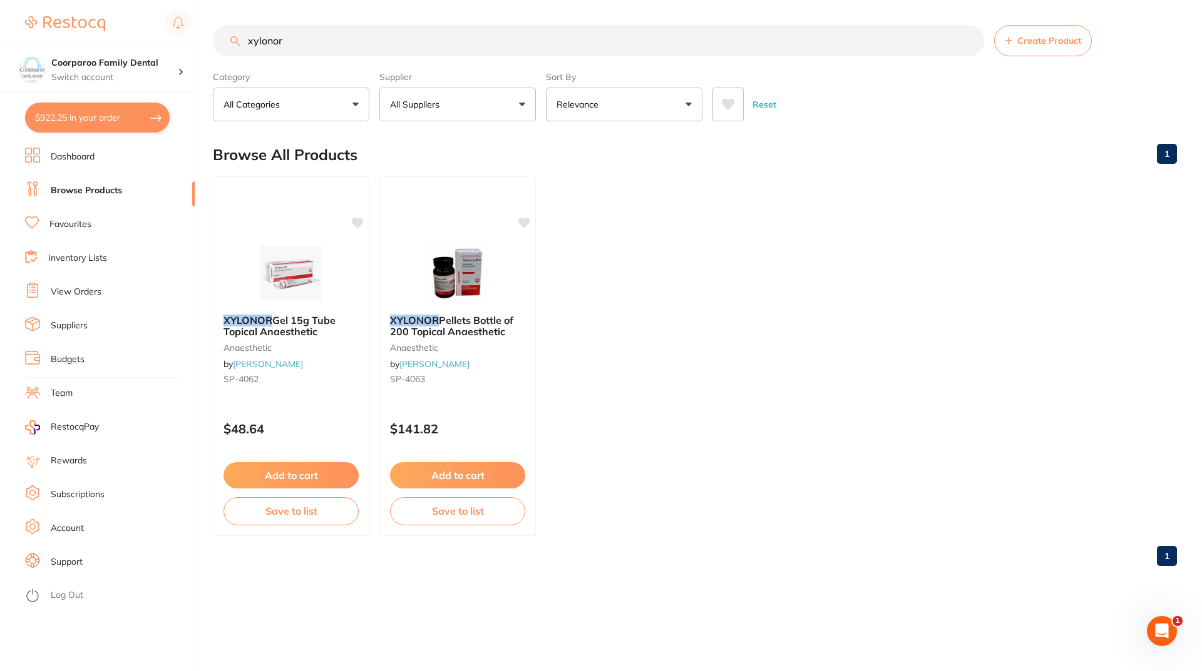
checkbox input "true"
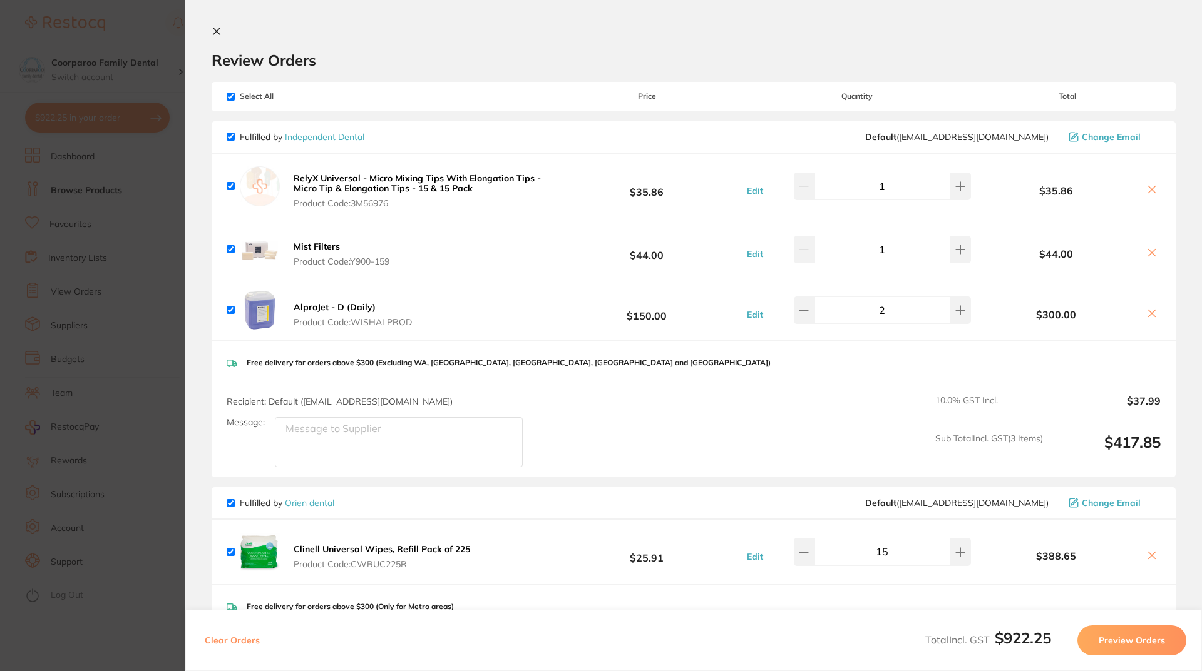
click at [1148, 312] on icon at bounding box center [1151, 313] width 7 height 7
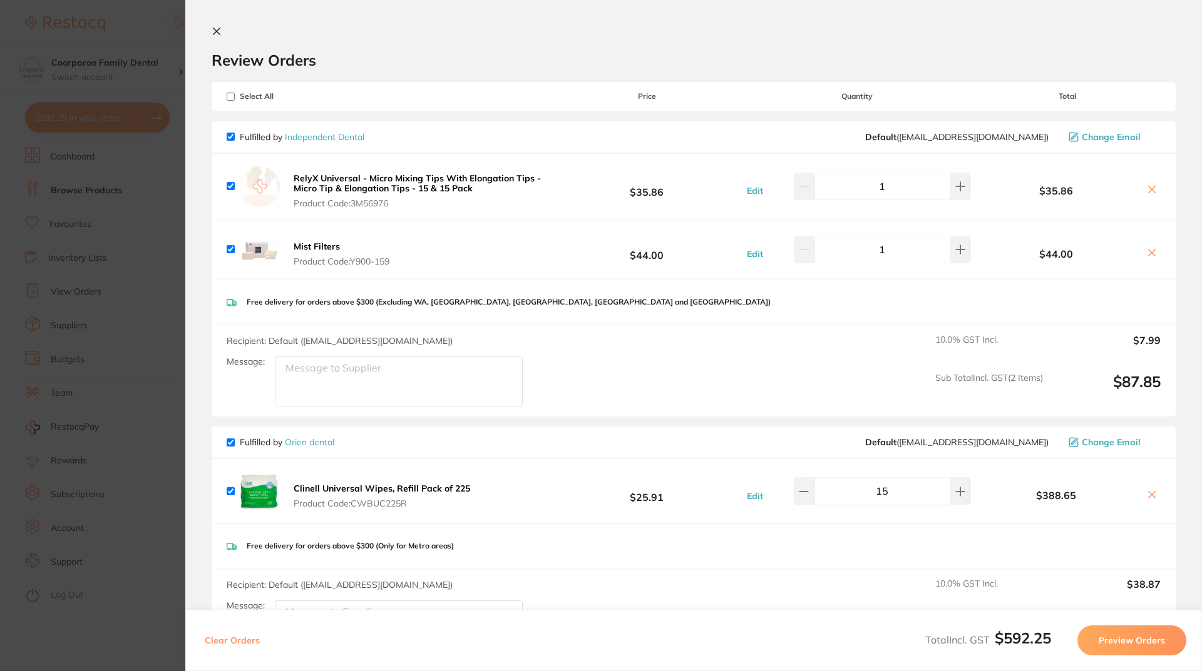
checkbox input "true"
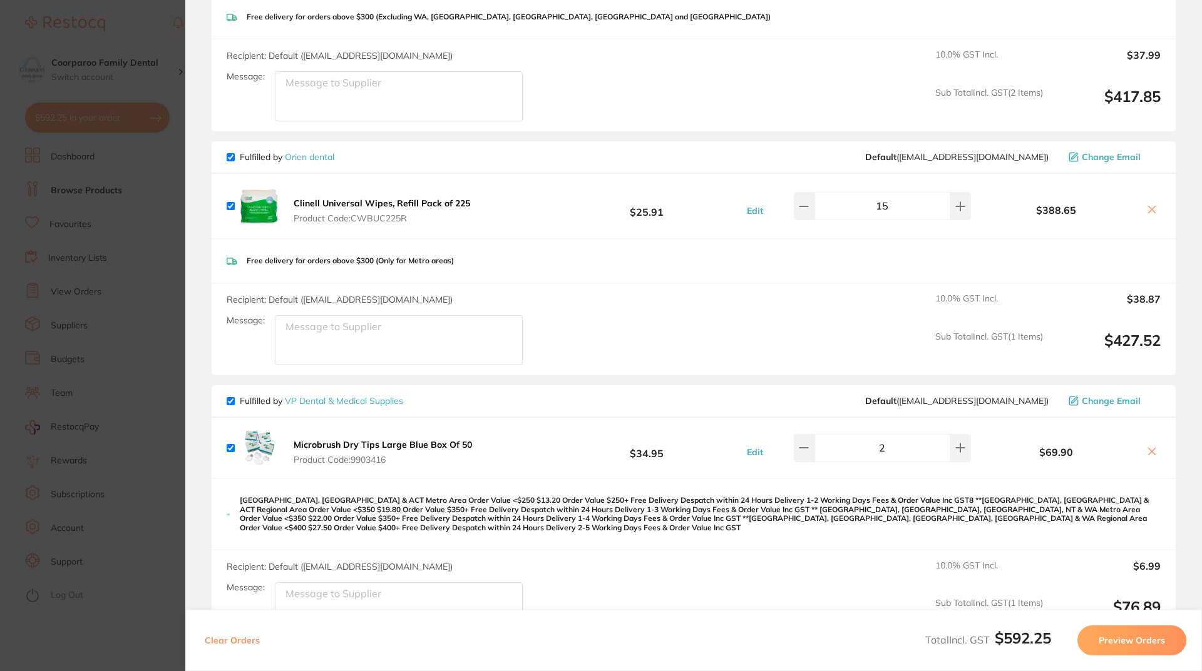
scroll to position [125, 0]
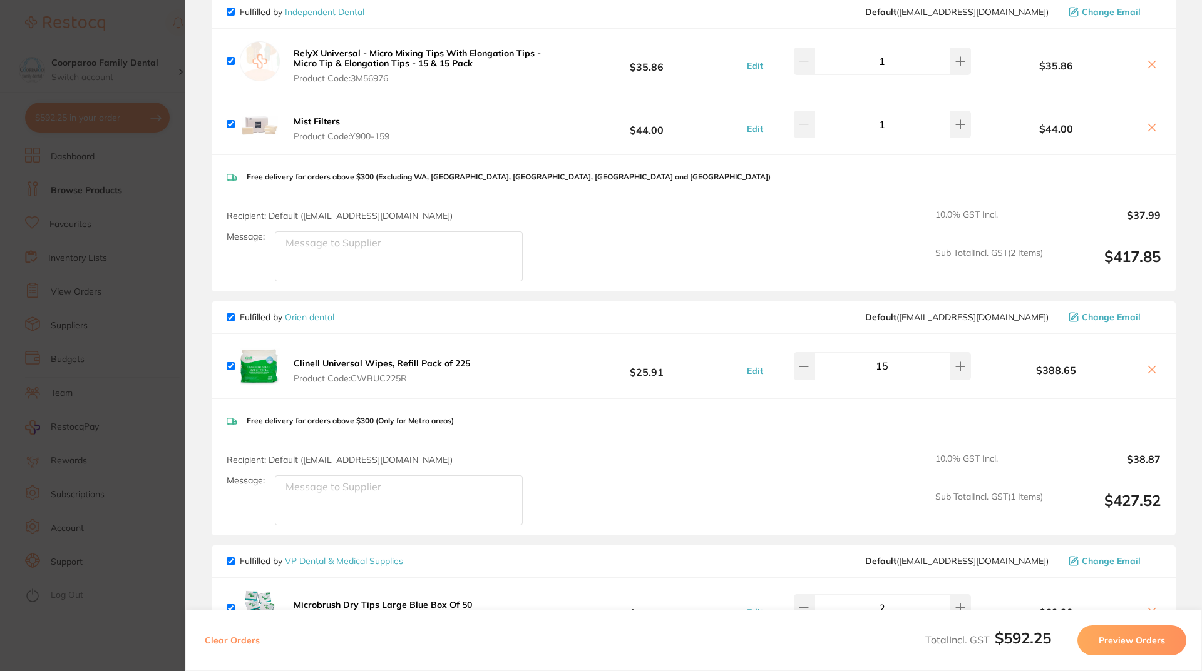
click at [135, 153] on section "Update RRP Set your pre negotiated price for this item. Item Agreed RRP (excl. …" at bounding box center [601, 335] width 1202 height 671
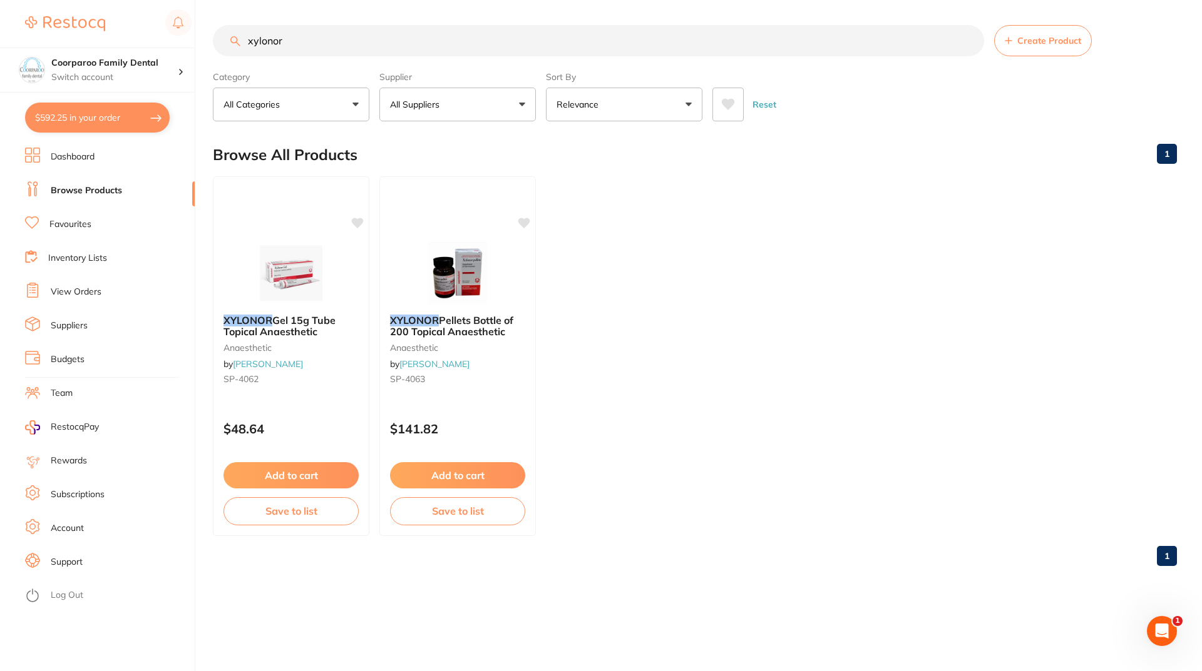
click at [103, 197] on link "Browse Products" at bounding box center [86, 191] width 71 height 13
click at [145, 189] on li "Browse Products" at bounding box center [110, 190] width 170 height 19
drag, startPoint x: 337, startPoint y: 46, endPoint x: 53, endPoint y: 39, distance: 284.2
click at [59, 39] on div "$592.25 Coorparoo Family Dental Switch account Coorparoo Family Dental $592.25 …" at bounding box center [601, 335] width 1202 height 671
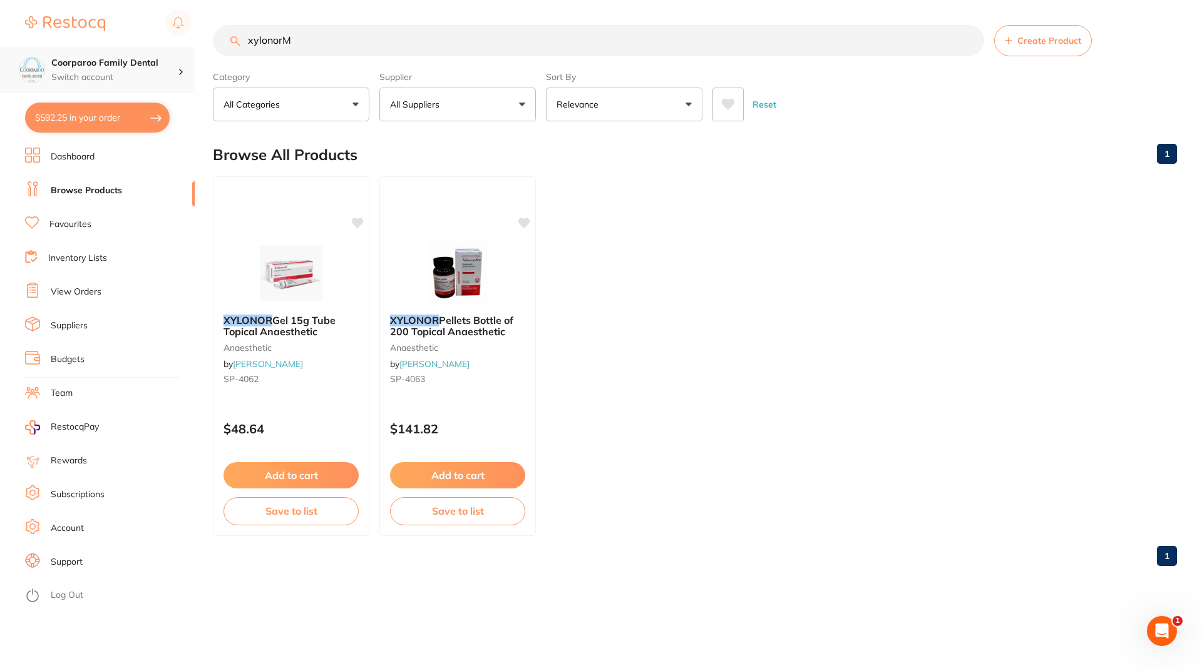
drag, startPoint x: 319, startPoint y: 41, endPoint x: 0, endPoint y: 55, distance: 319.5
click at [0, 54] on div "$592.25 Coorparoo Family Dental Switch account Coorparoo Family Dental $592.25 …" at bounding box center [601, 335] width 1202 height 671
drag, startPoint x: 385, startPoint y: 49, endPoint x: 12, endPoint y: 23, distance: 373.9
click at [0, 28] on div "$592.25 Coorparoo Family Dental Switch account Coorparoo Family Dental $592.25 …" at bounding box center [601, 335] width 1202 height 671
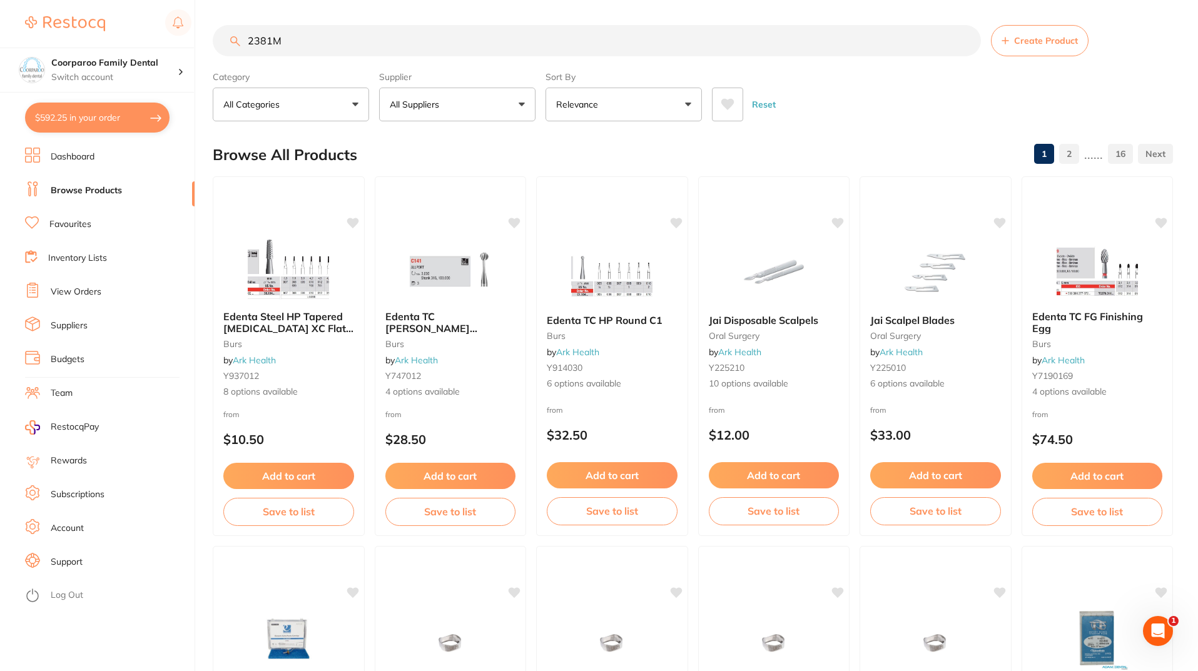
scroll to position [0, 0]
type input "2381M"
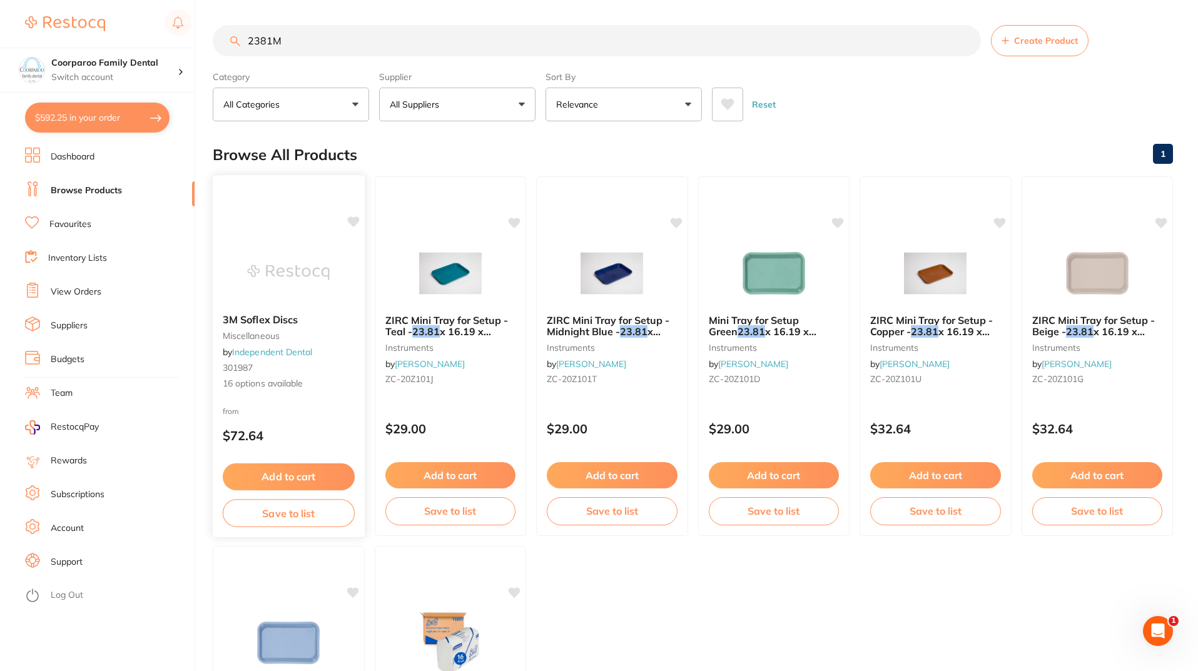
click at [303, 482] on button "Add to cart" at bounding box center [289, 477] width 132 height 27
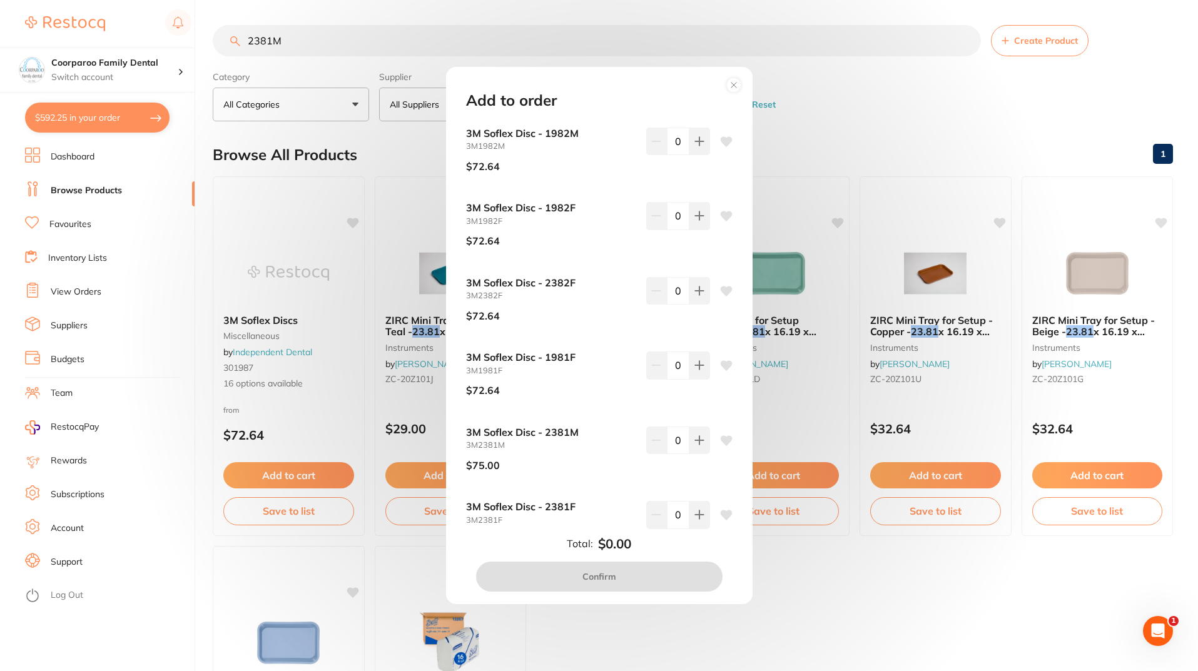
scroll to position [790, 0]
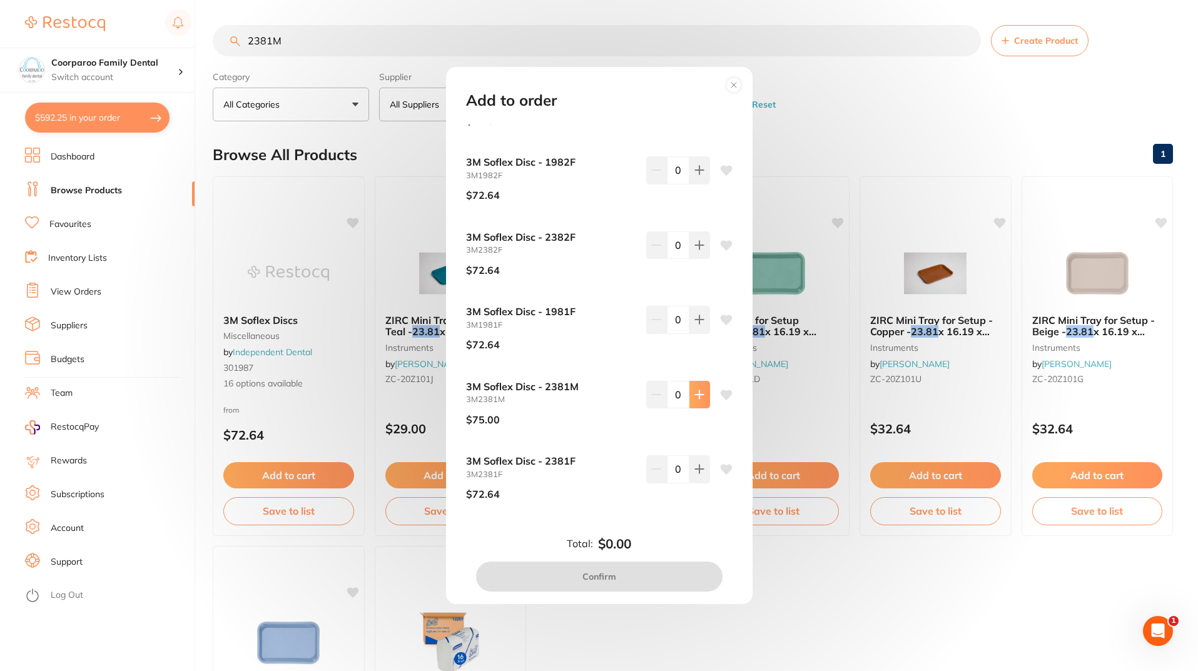
click at [690, 395] on button at bounding box center [700, 395] width 21 height 28
type input "1"
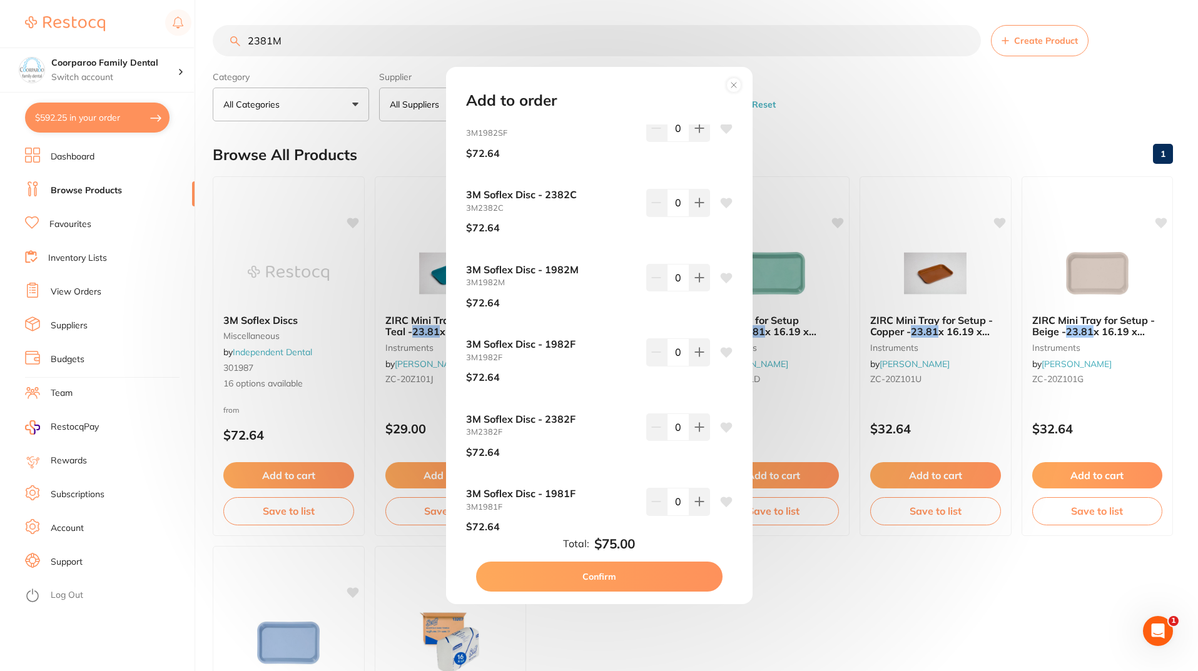
scroll to position [603, 0]
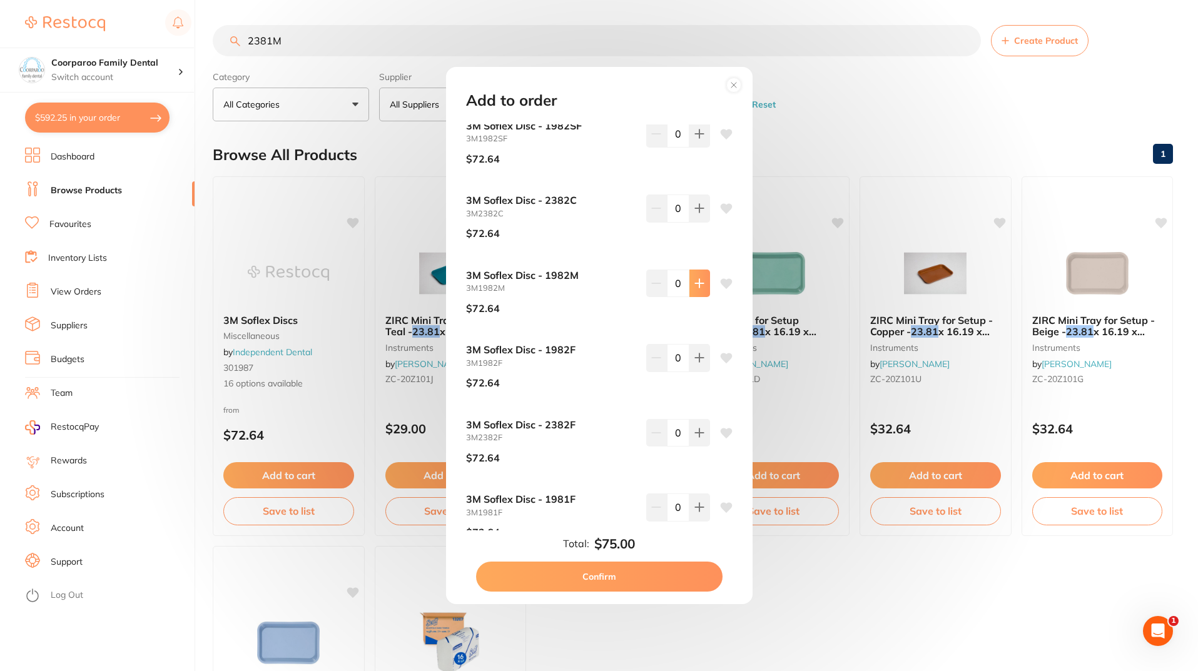
click at [698, 288] on button at bounding box center [700, 284] width 21 height 28
click at [655, 287] on icon at bounding box center [656, 283] width 10 height 10
type input "0"
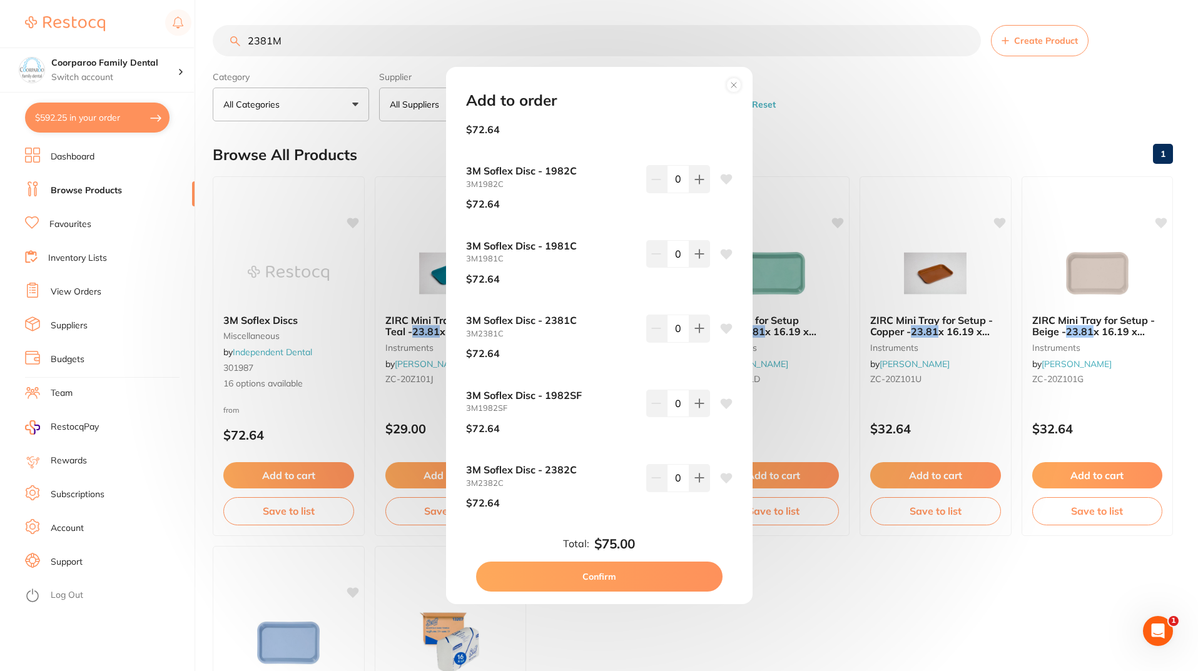
scroll to position [227, 0]
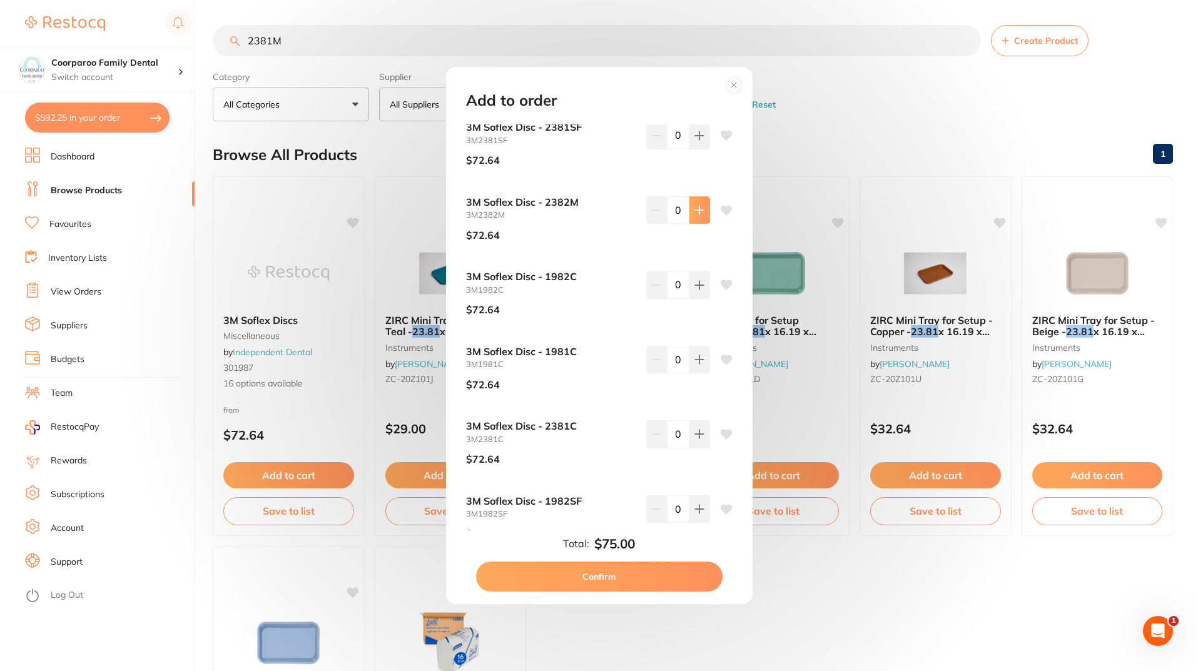
click at [692, 217] on button at bounding box center [700, 211] width 21 height 28
type input "1"
click at [653, 575] on button "Confirm" at bounding box center [599, 577] width 247 height 30
checkbox input "false"
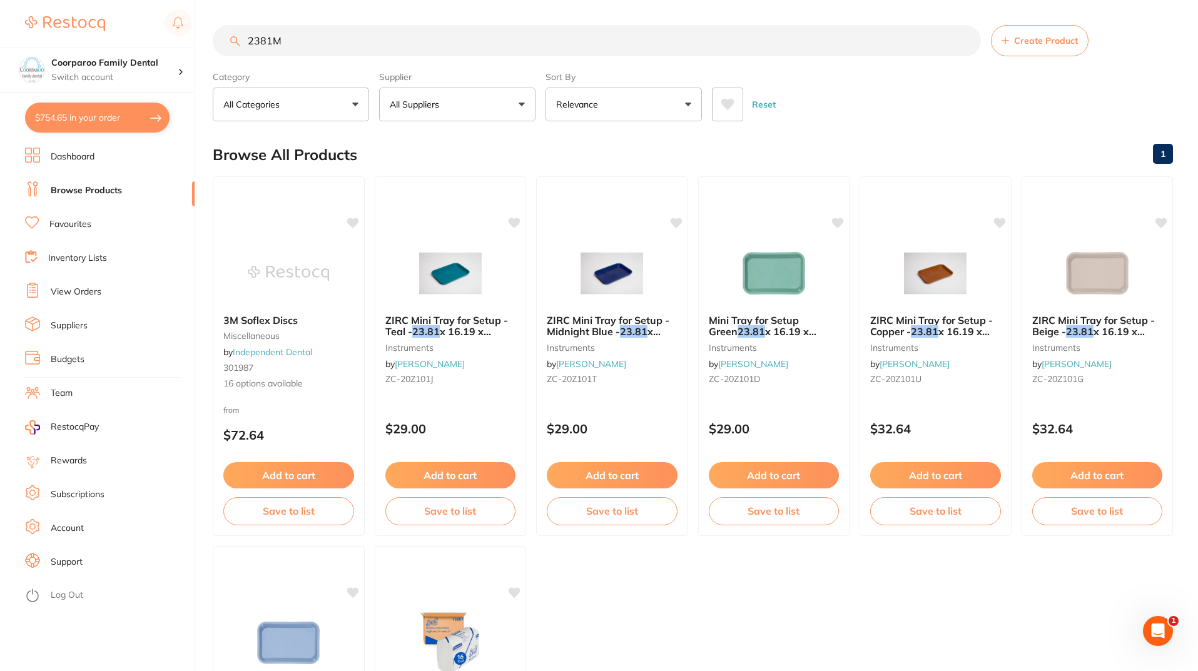
drag, startPoint x: 340, startPoint y: 38, endPoint x: 0, endPoint y: 35, distance: 339.8
click at [0, 38] on div "$754.65 Coorparoo Family Dental Switch account Coorparoo Family Dental $754.65 …" at bounding box center [599, 335] width 1198 height 671
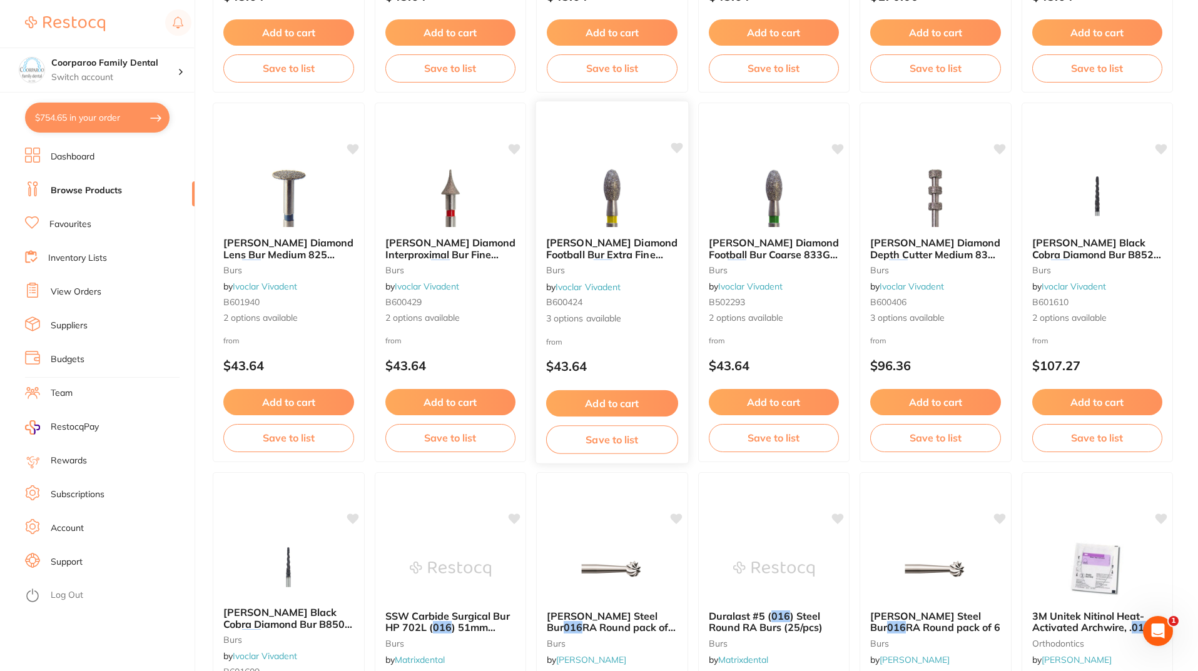
scroll to position [1064, 0]
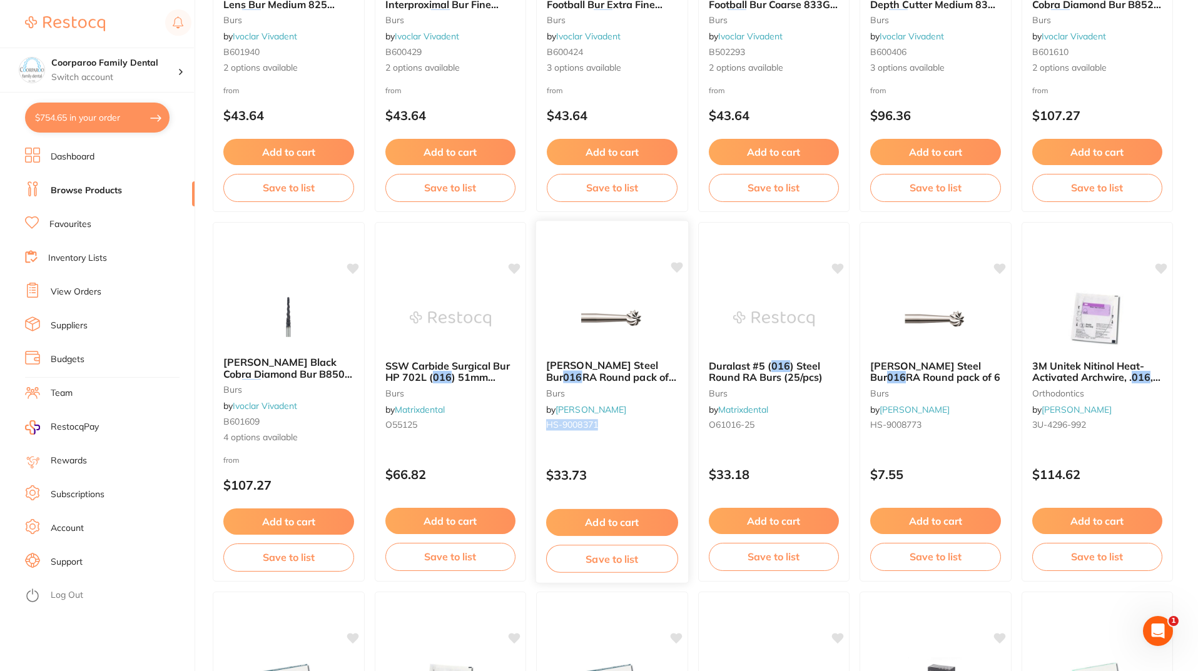
drag, startPoint x: 606, startPoint y: 425, endPoint x: 537, endPoint y: 426, distance: 69.5
click at [537, 426] on div "HENRY SCHEIN Steel Bur 016 RA Round pack of 25 burs by Henry Schein Halas HS-90…" at bounding box center [612, 398] width 152 height 96
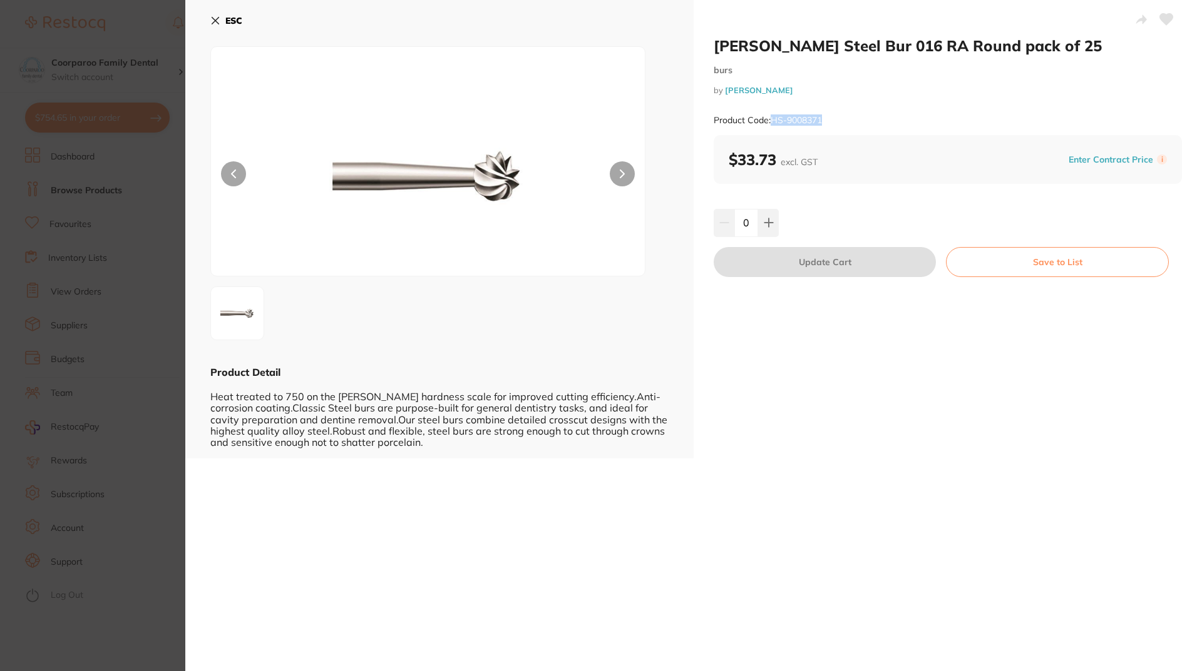
drag, startPoint x: 835, startPoint y: 113, endPoint x: 770, endPoint y: 120, distance: 65.5
click at [770, 120] on div "Product Code: HS-9008371" at bounding box center [947, 120] width 468 height 31
copy small "HS-9008371"
click at [213, 19] on icon at bounding box center [215, 21] width 7 height 7
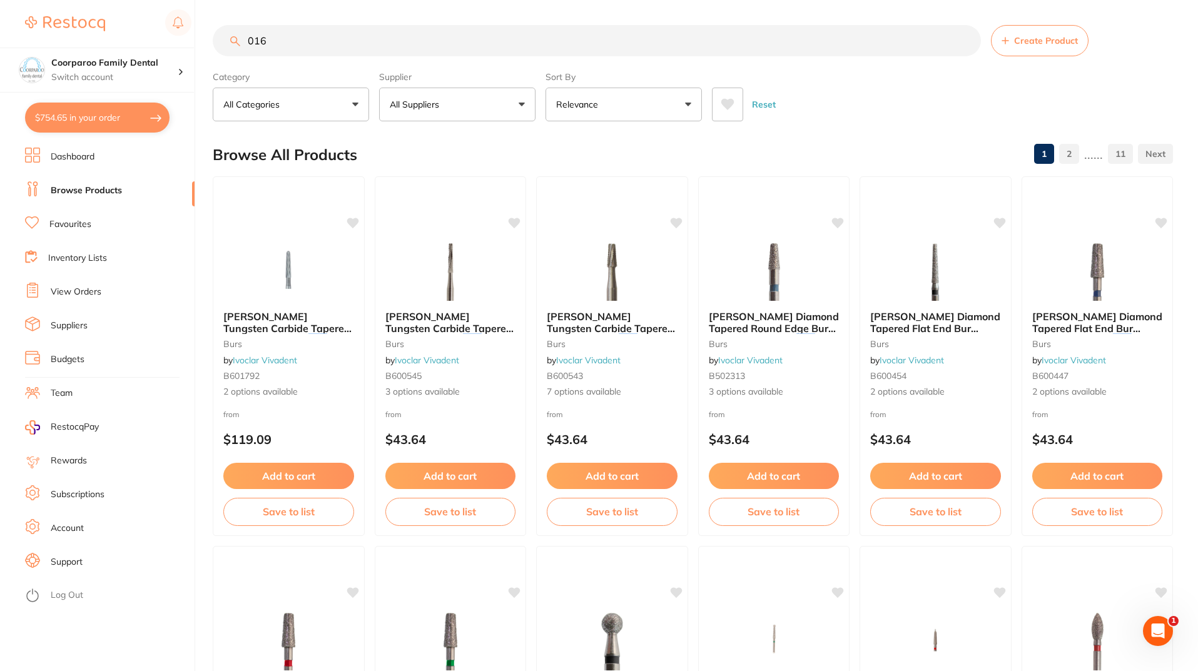
drag, startPoint x: 284, startPoint y: 42, endPoint x: 0, endPoint y: 34, distance: 284.2
click at [0, 34] on div "$754.65 Coorparoo Family Dental Switch account Coorparoo Family Dental $754.65 …" at bounding box center [599, 335] width 1198 height 671
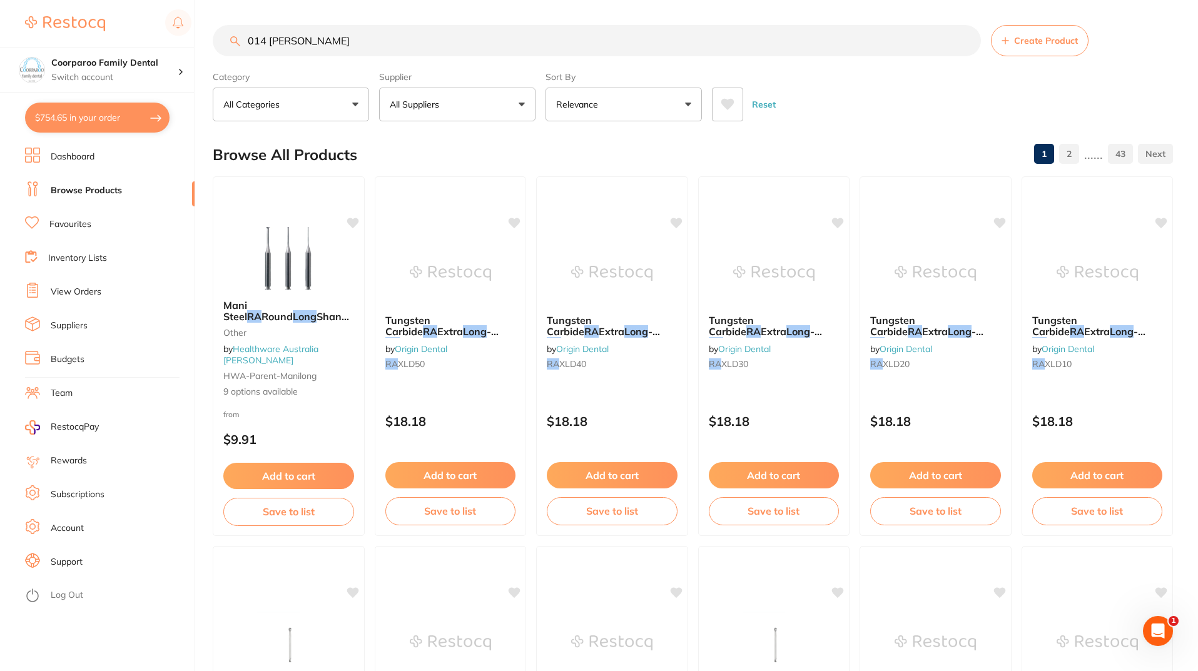
drag, startPoint x: 399, startPoint y: 44, endPoint x: 0, endPoint y: 34, distance: 399.4
click at [0, 37] on div "$754.65 Coorparoo Family Dental Switch account Coorparoo Family Dental $754.65 …" at bounding box center [599, 335] width 1198 height 671
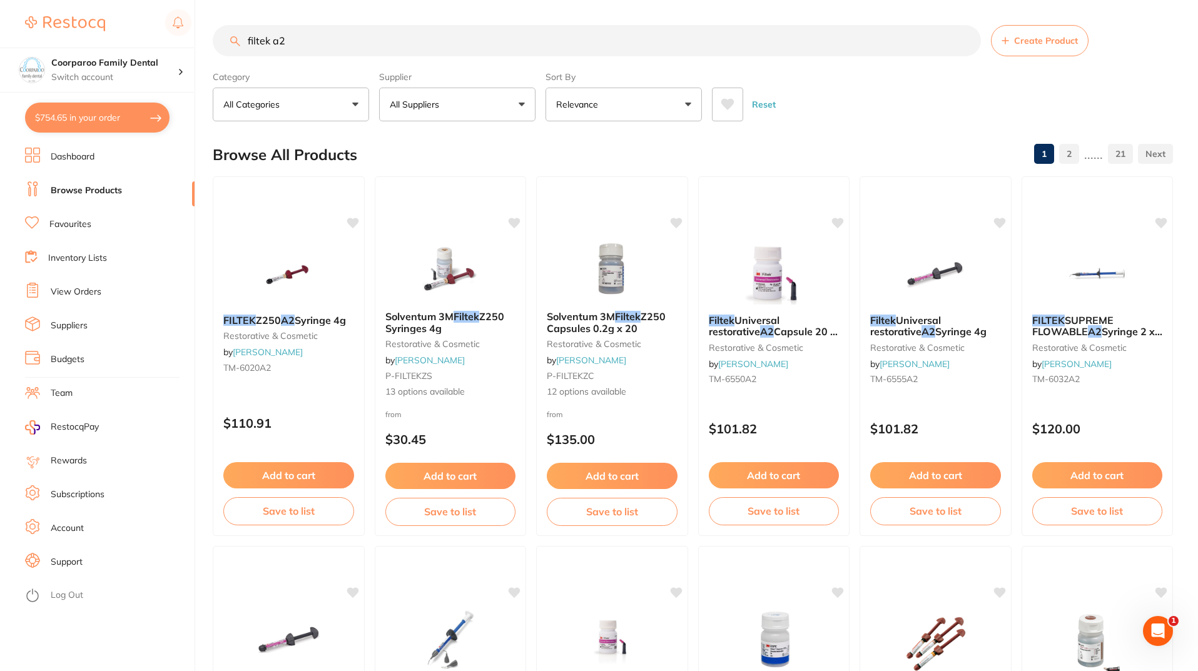
click at [270, 39] on input "filtek a2" at bounding box center [597, 40] width 768 height 31
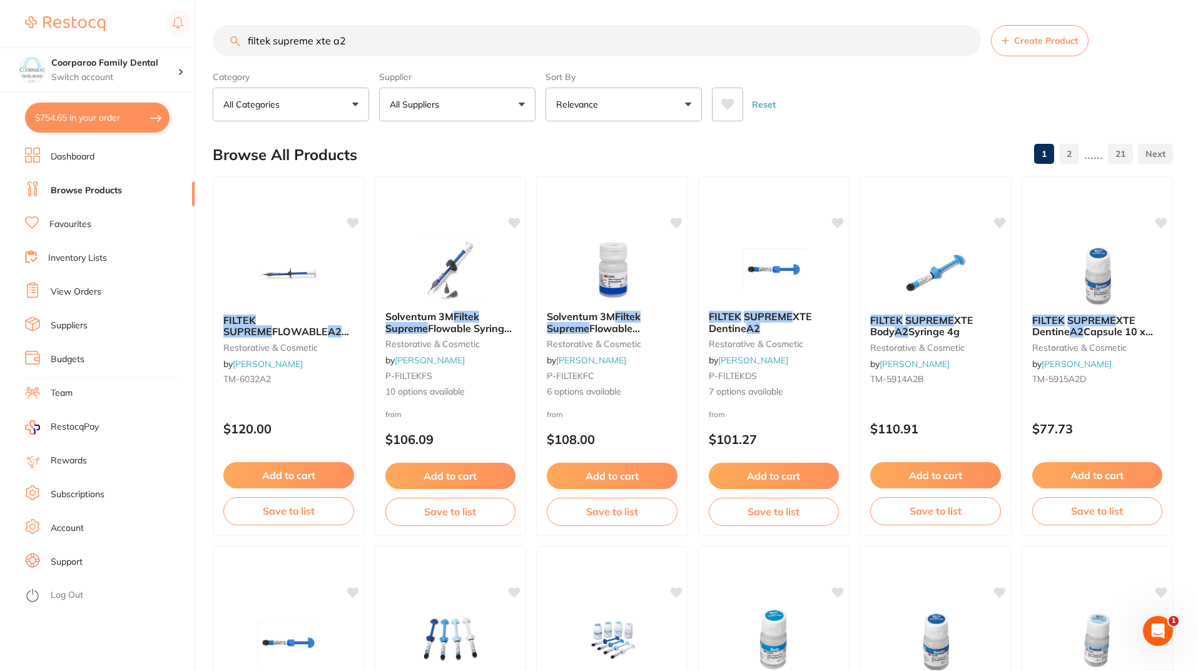
type input "filtek supreme xte a2"
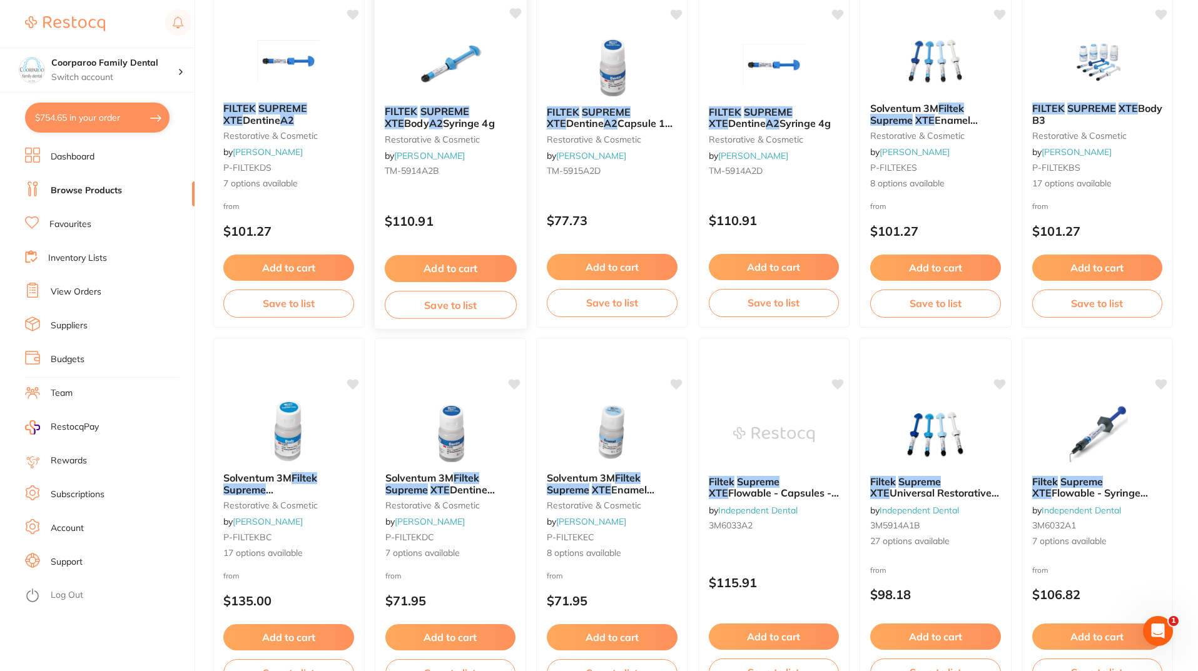
scroll to position [313, 0]
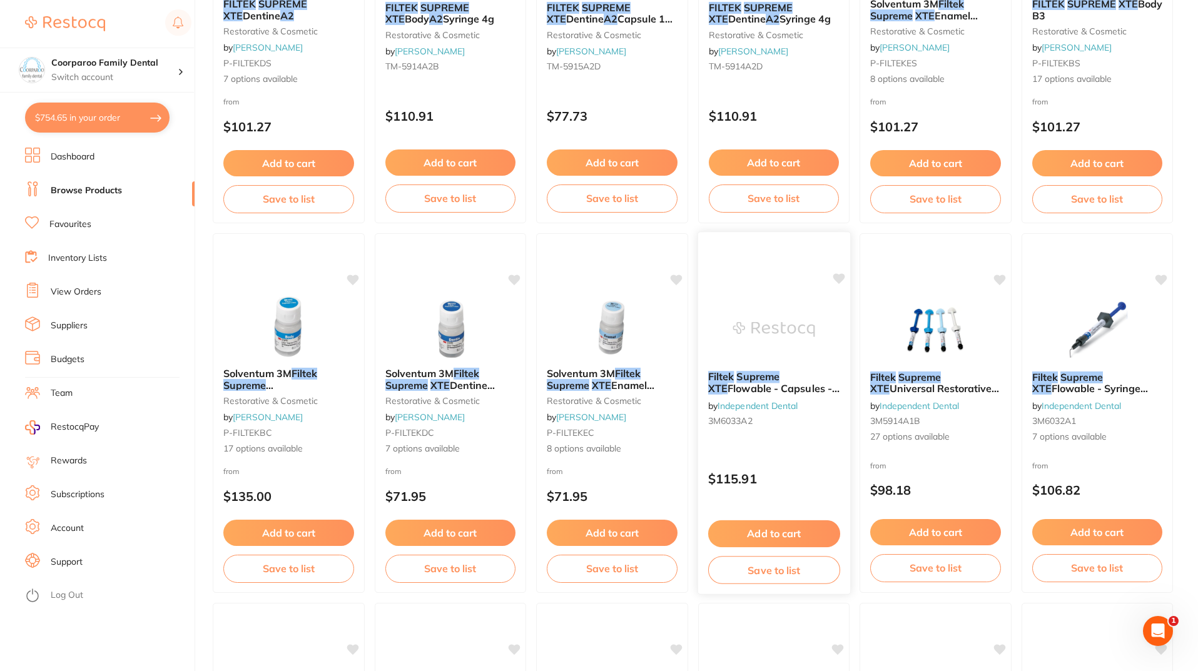
click at [805, 534] on button "Add to cart" at bounding box center [774, 534] width 132 height 27
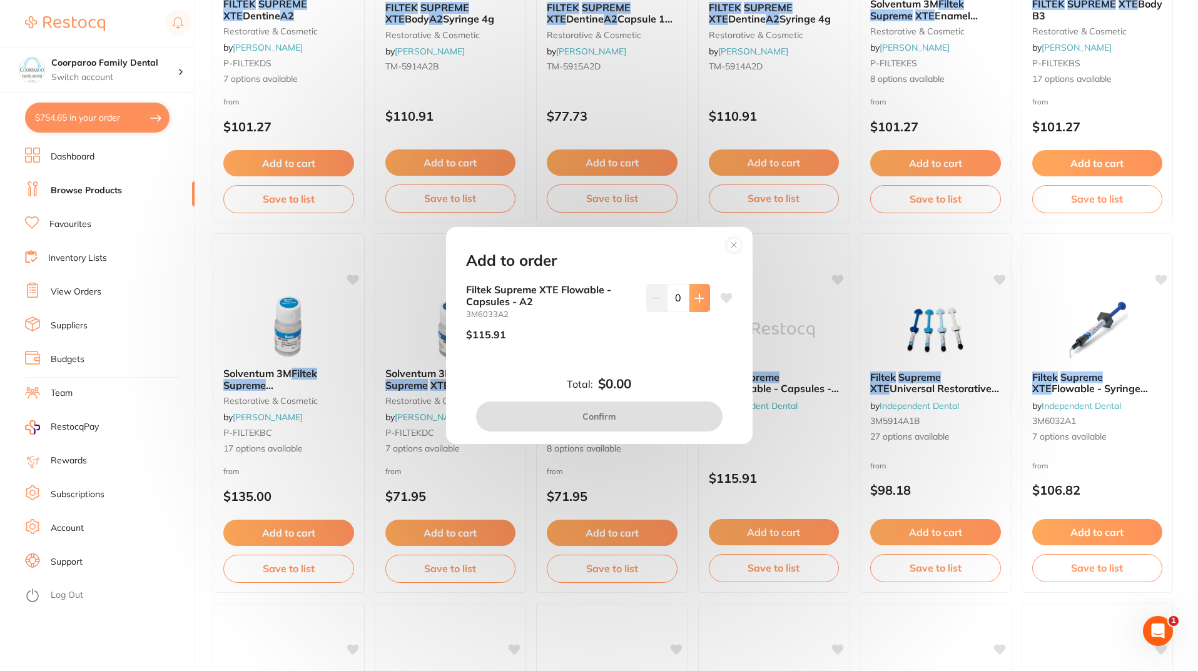
scroll to position [0, 0]
click at [695, 298] on icon at bounding box center [700, 299] width 10 height 10
click at [698, 294] on icon at bounding box center [700, 299] width 10 height 10
type input "2"
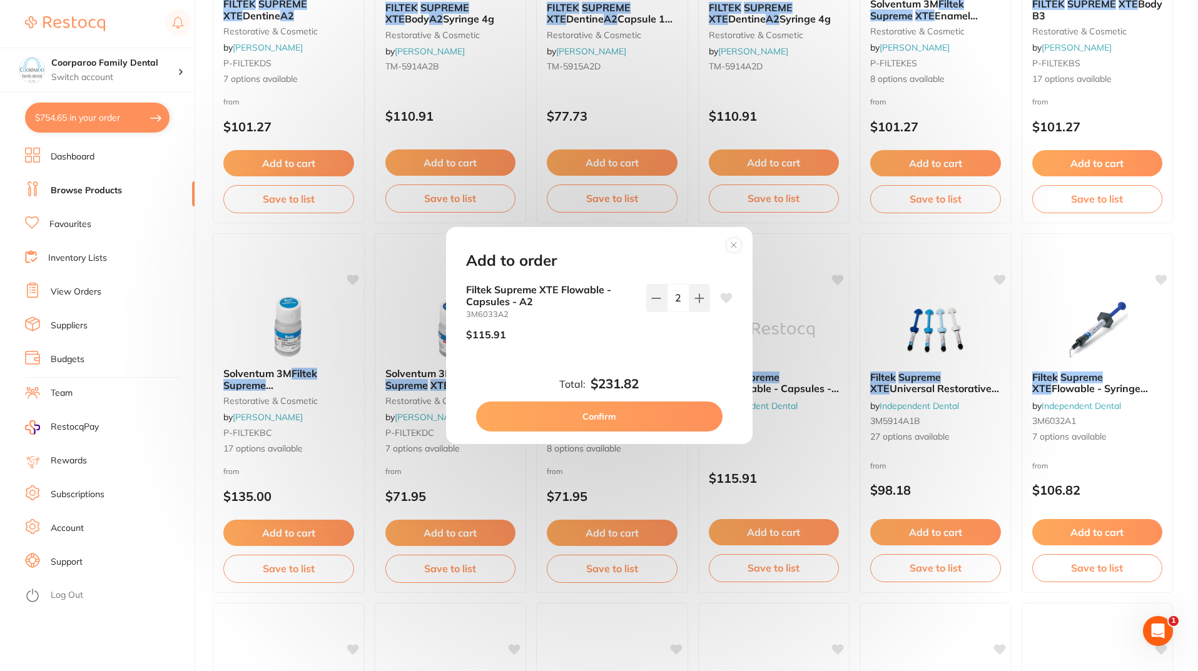
click at [738, 245] on circle at bounding box center [734, 245] width 14 height 14
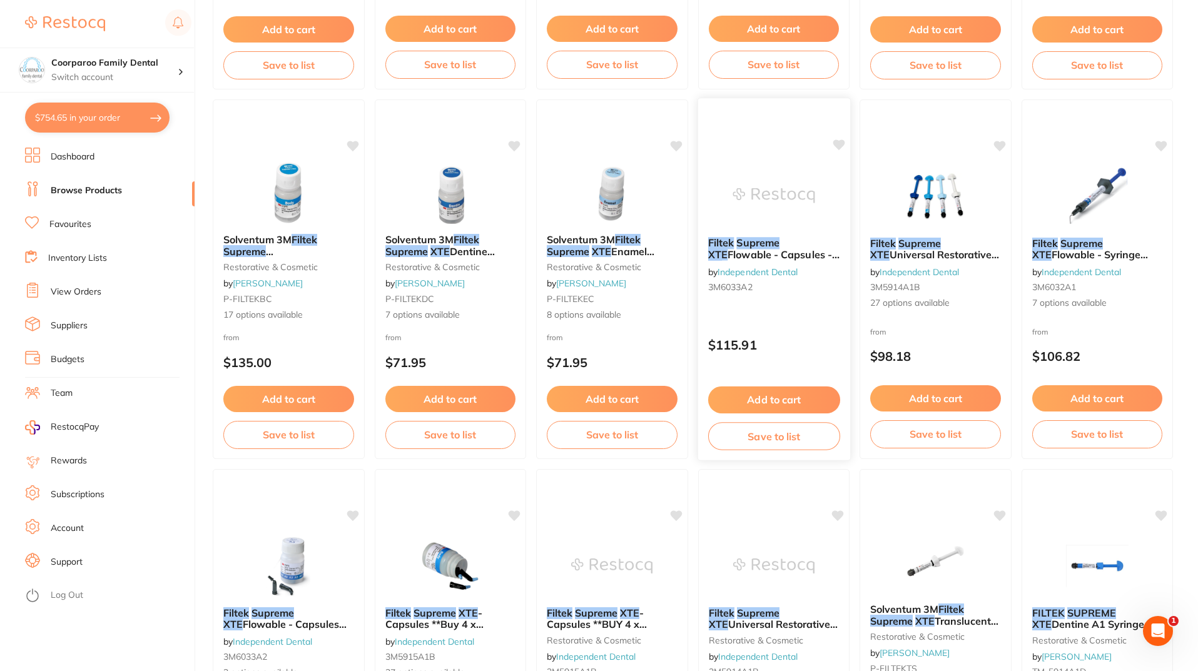
scroll to position [626, 0]
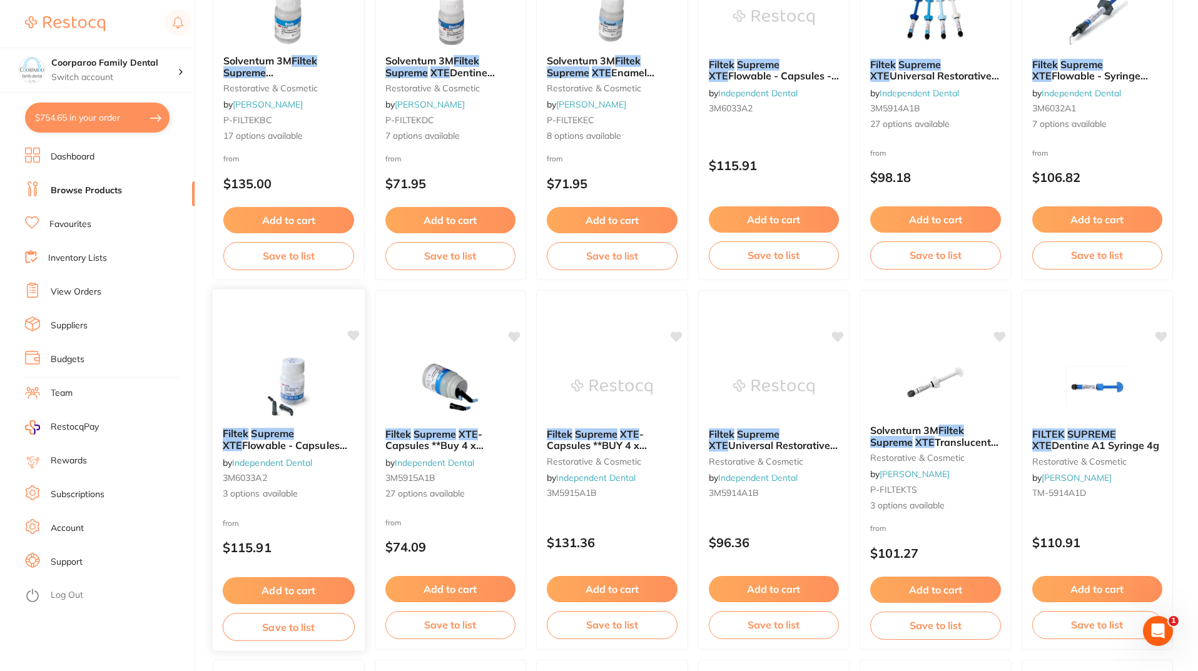
click at [317, 363] on img at bounding box center [289, 386] width 82 height 63
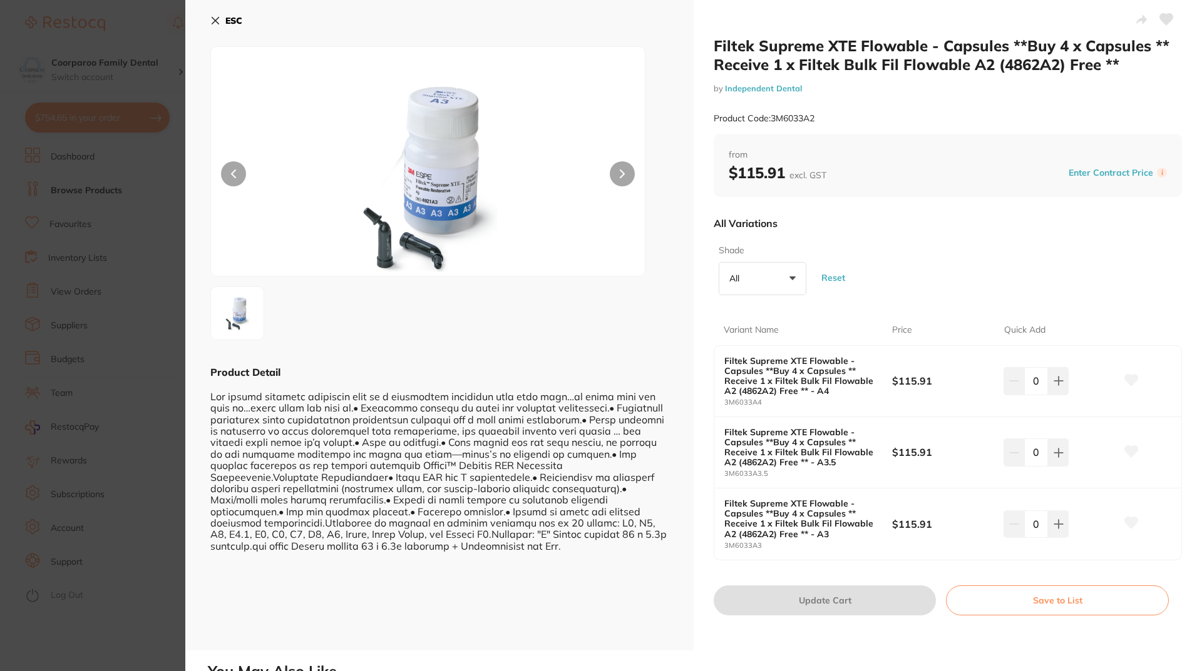
click at [218, 16] on icon at bounding box center [215, 21] width 10 height 10
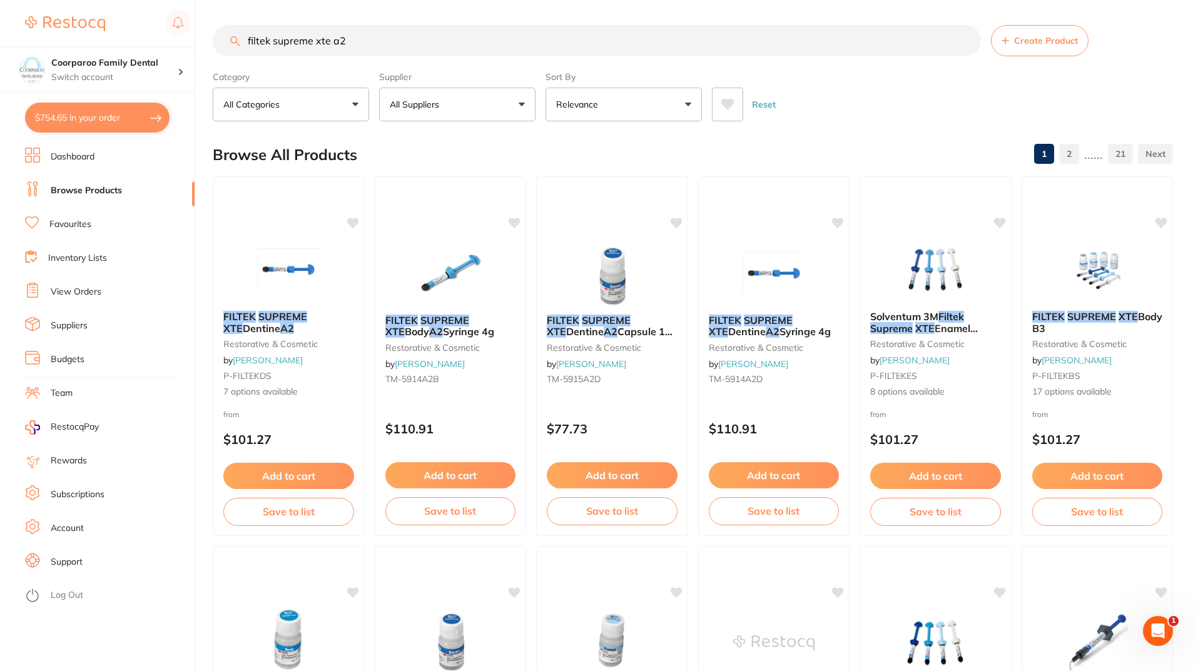
click at [506, 108] on button "All Suppliers" at bounding box center [457, 105] width 156 height 34
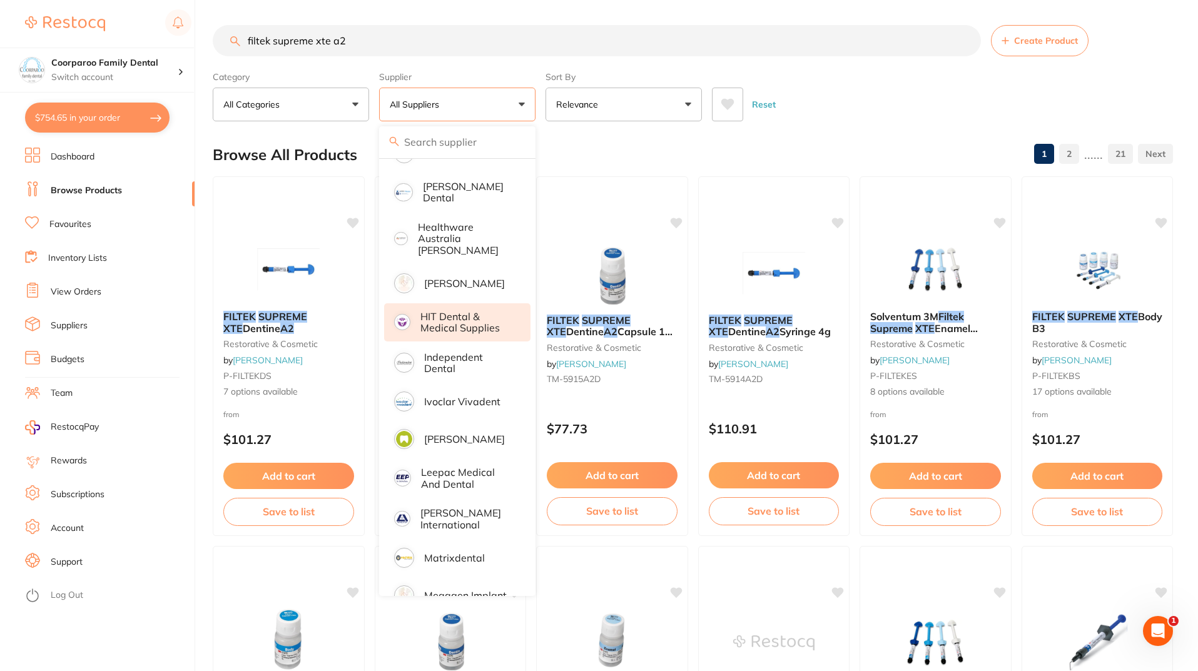
scroll to position [438, 0]
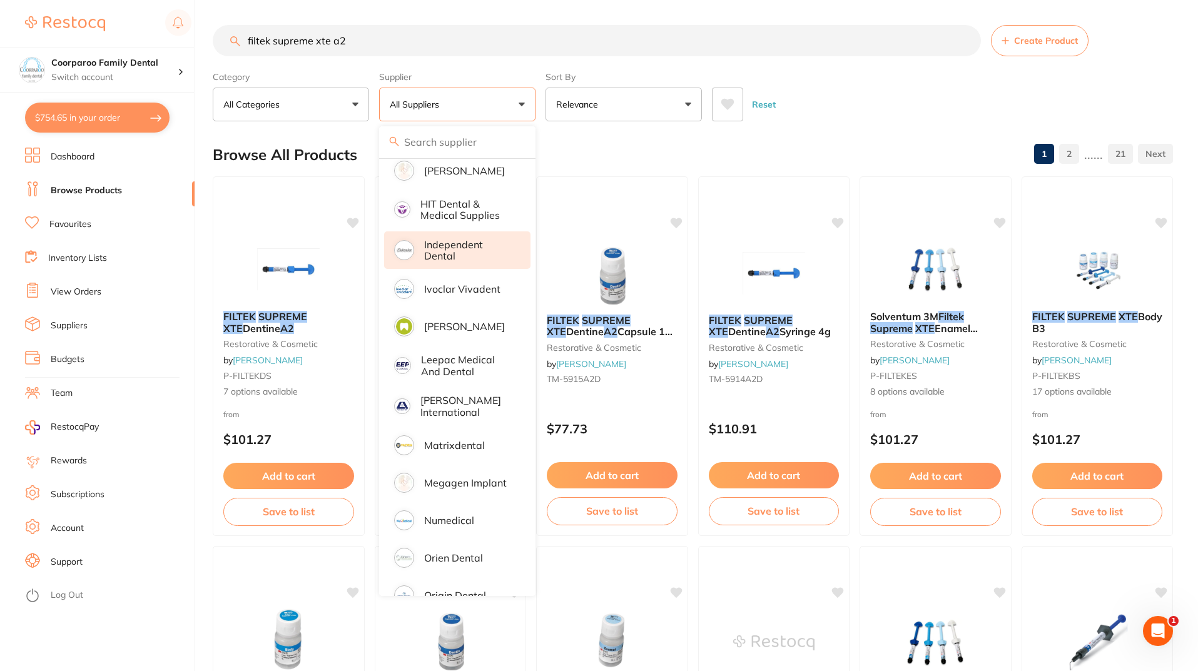
click at [452, 239] on p "Independent Dental" at bounding box center [468, 250] width 89 height 23
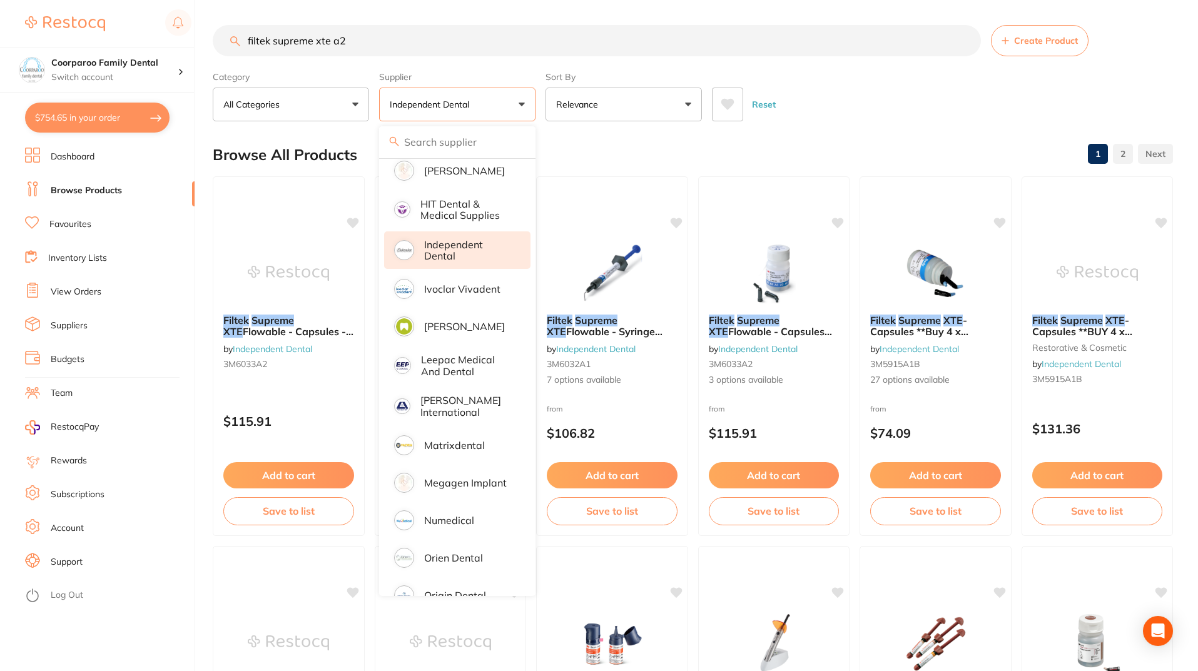
click at [912, 108] on div "Reset" at bounding box center [937, 100] width 451 height 44
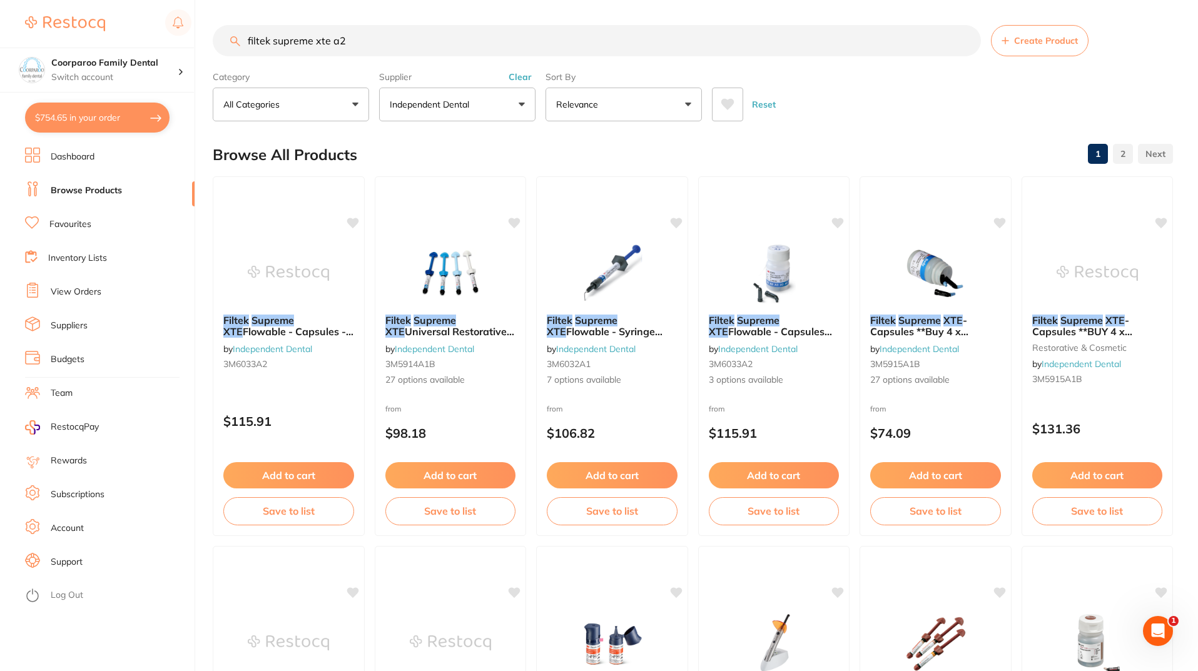
scroll to position [0, 0]
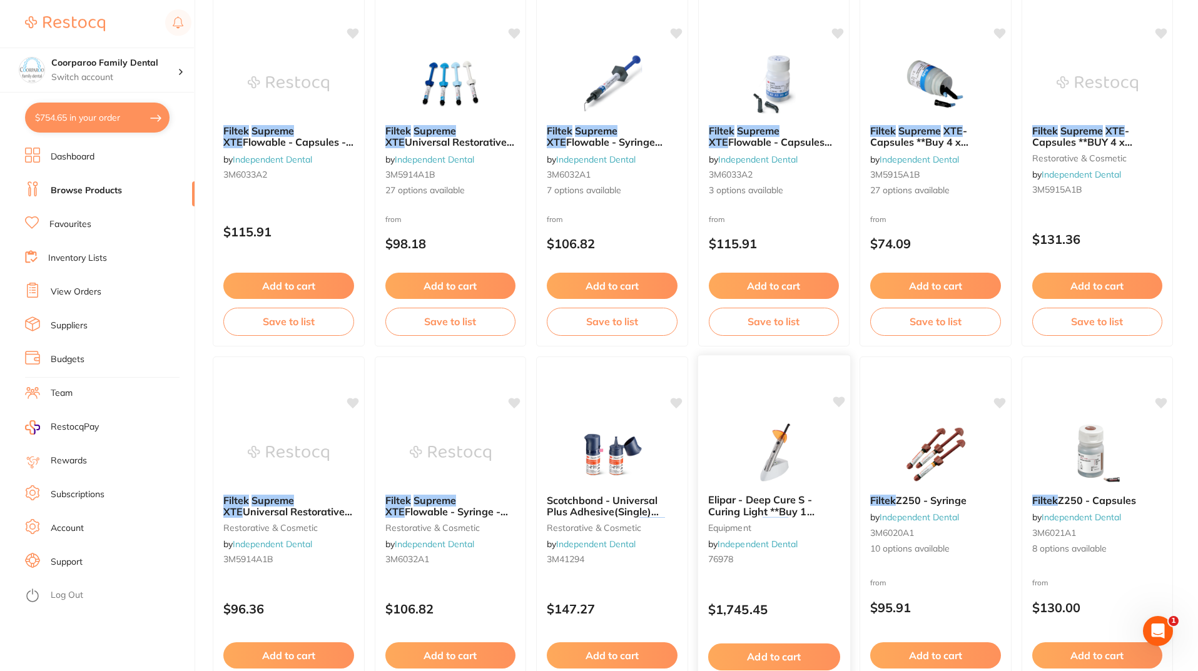
scroll to position [313, 0]
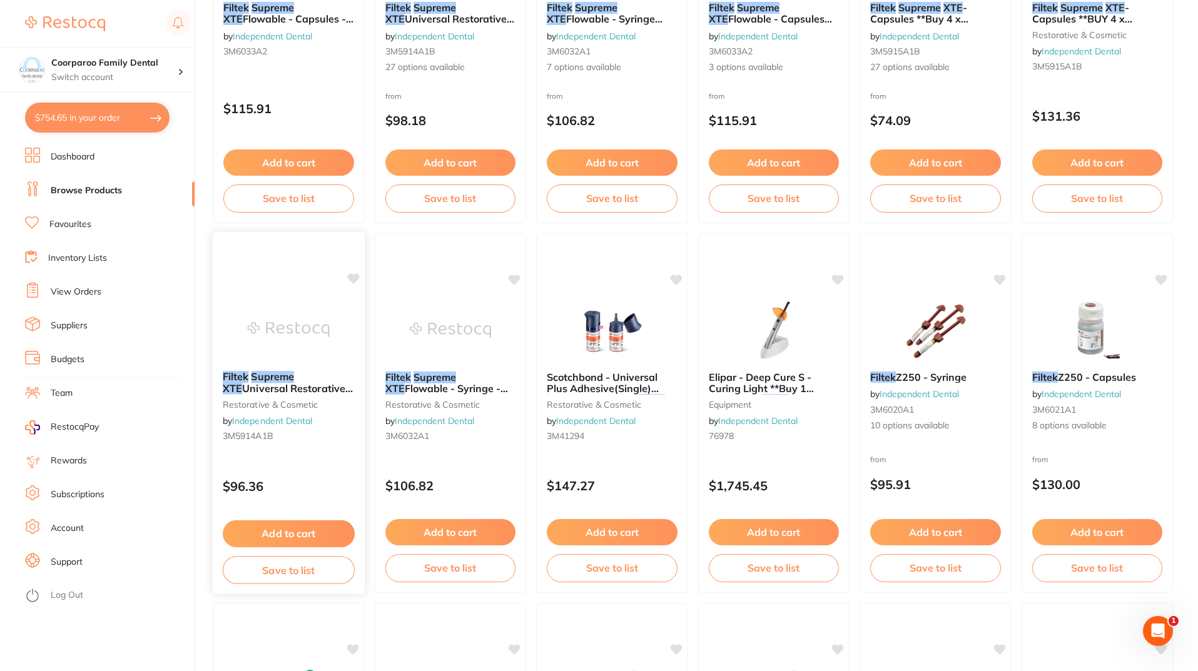
click at [324, 337] on img at bounding box center [289, 329] width 82 height 63
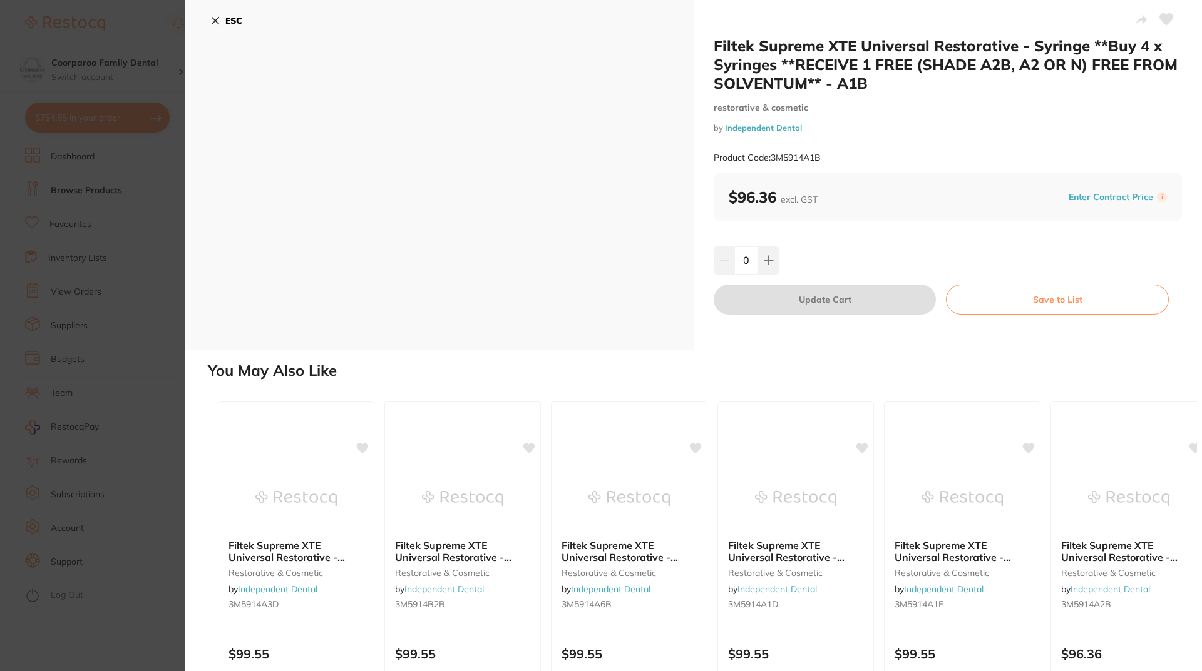
click at [210, 24] on icon at bounding box center [215, 21] width 10 height 10
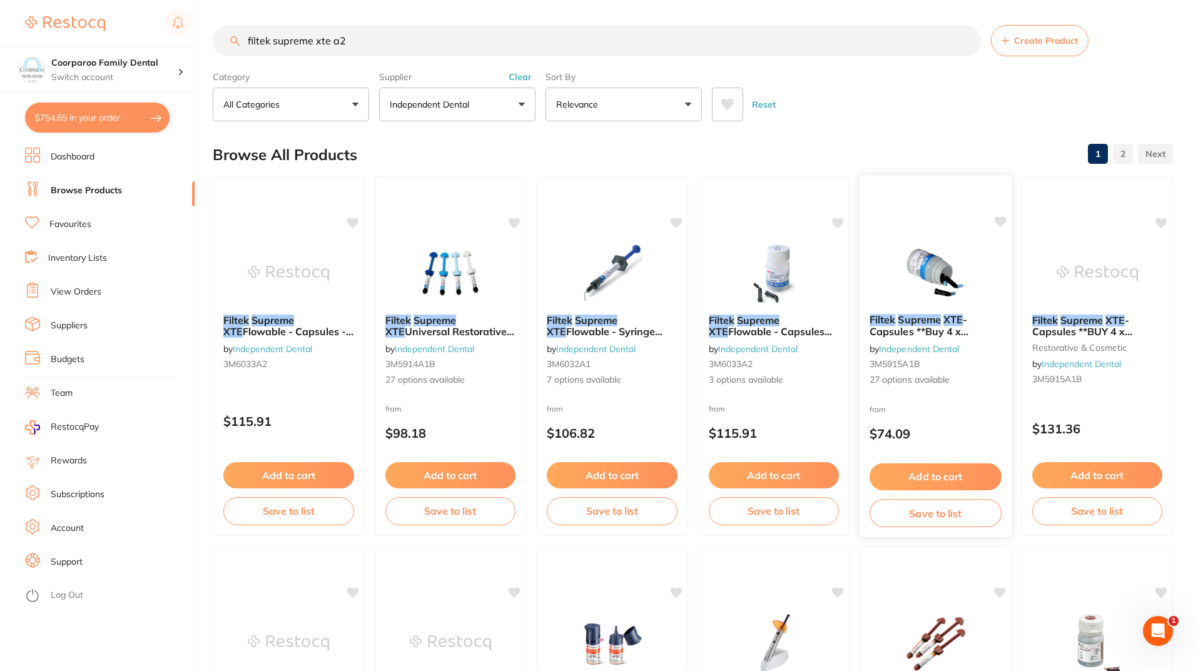
click at [974, 245] on img at bounding box center [936, 272] width 82 height 63
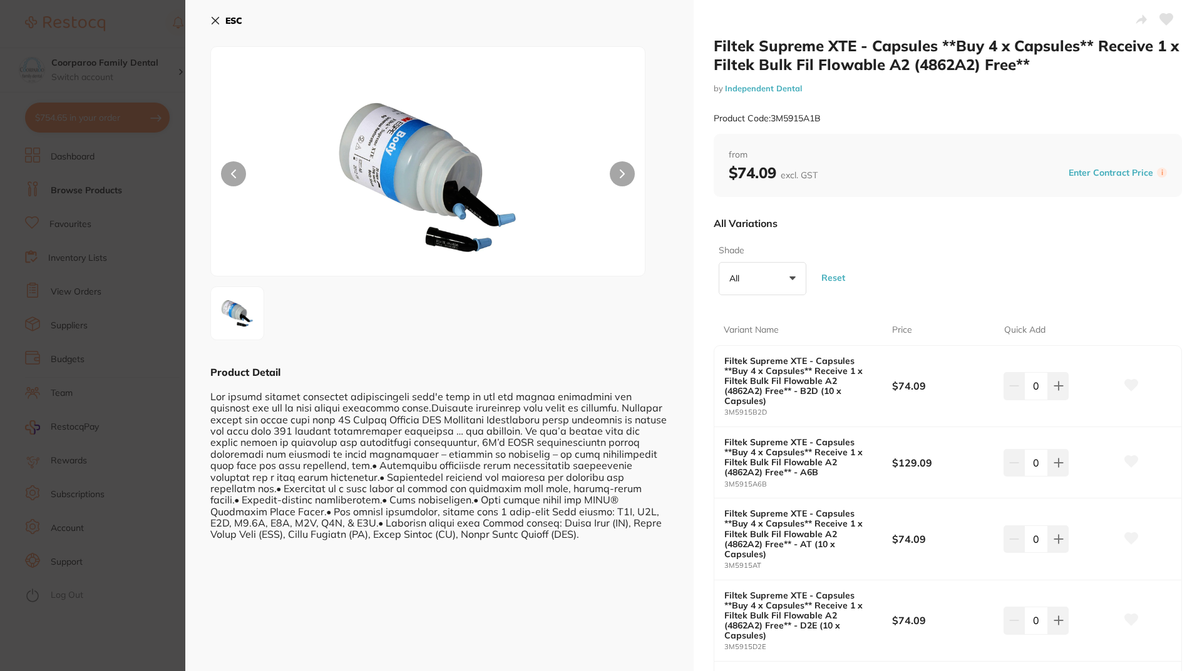
click at [223, 25] on button "ESC" at bounding box center [226, 20] width 32 height 21
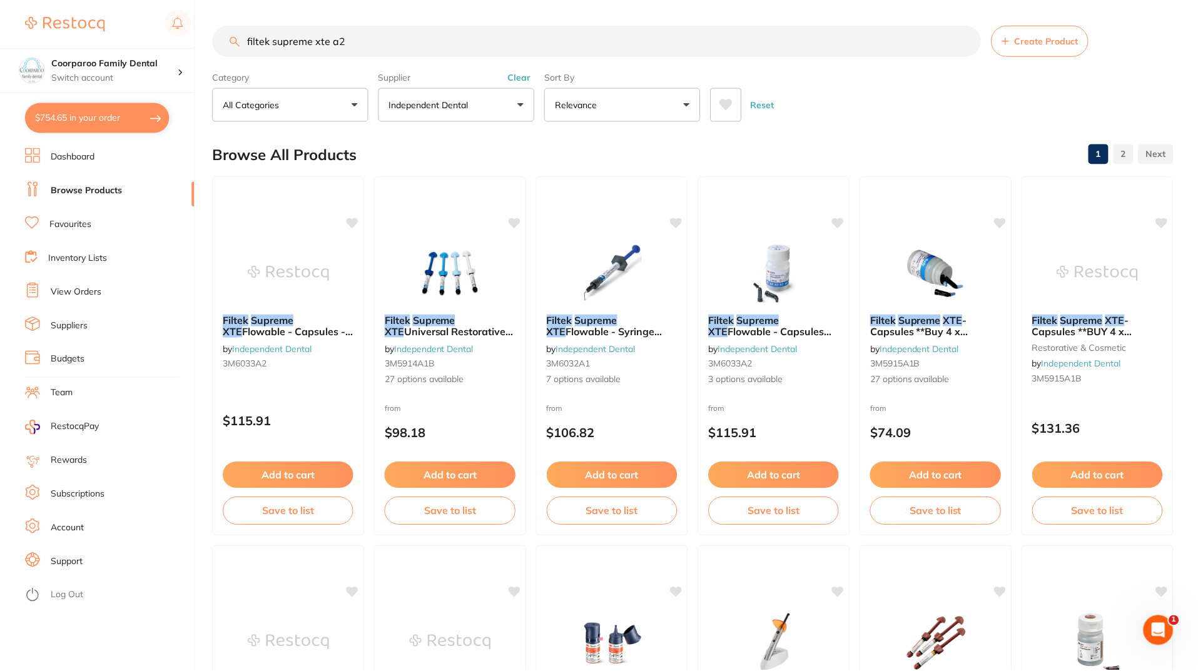
scroll to position [11, 0]
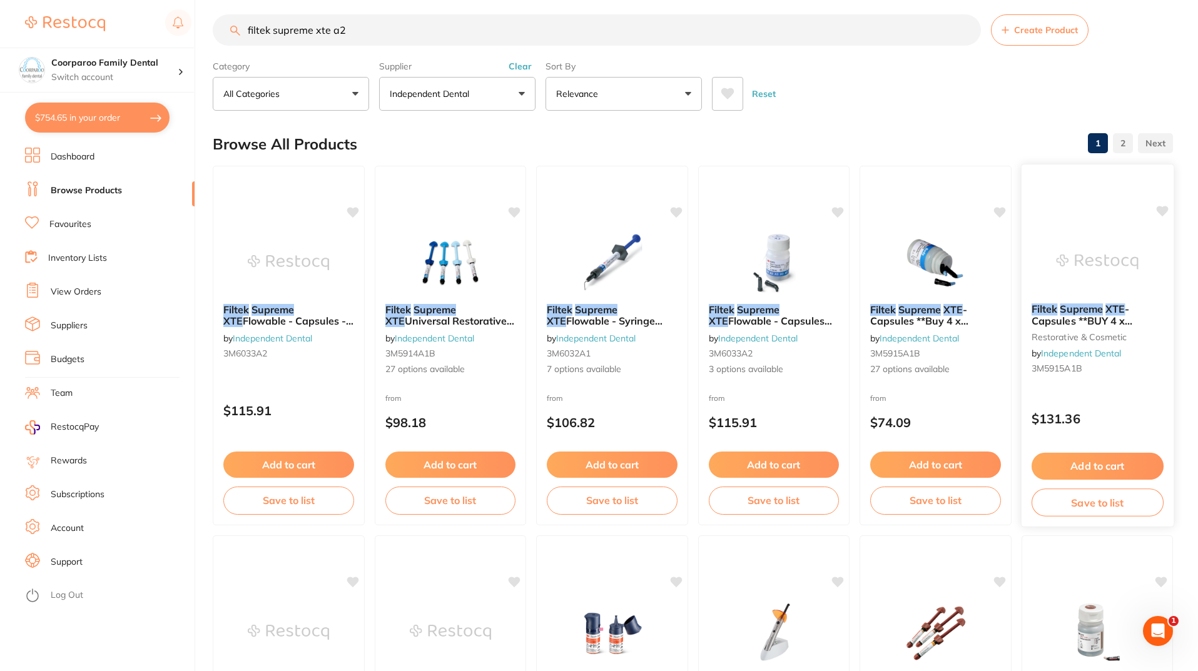
click at [1041, 252] on div at bounding box center [1097, 261] width 152 height 63
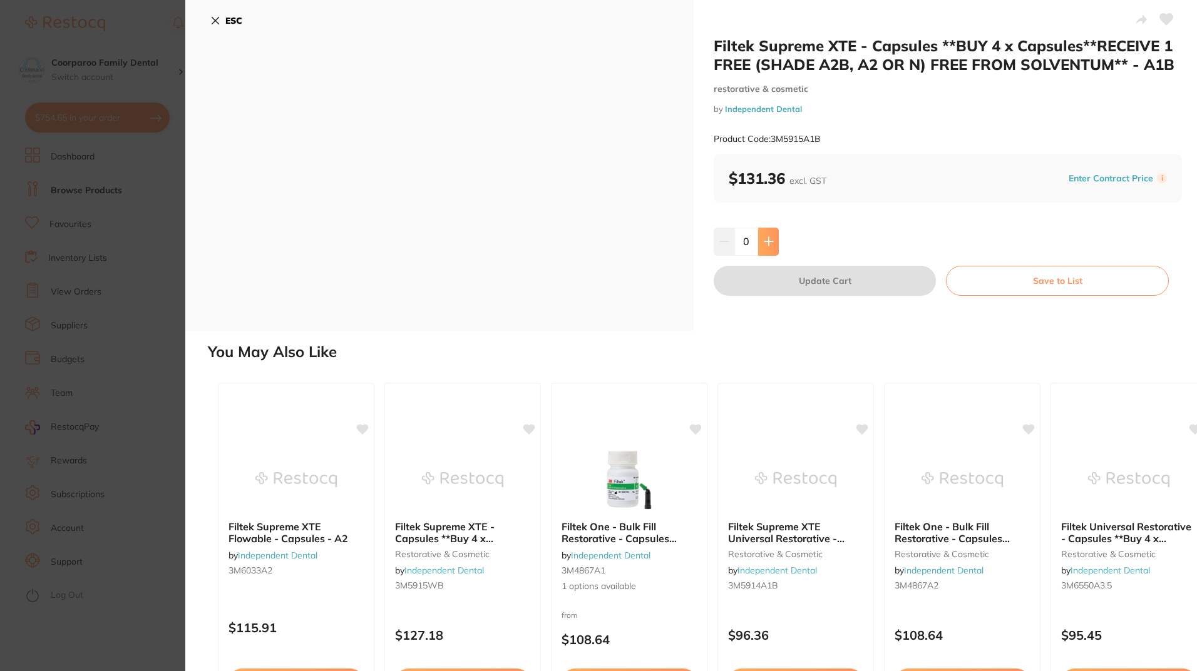
click at [771, 248] on button at bounding box center [768, 242] width 21 height 28
type input "1"
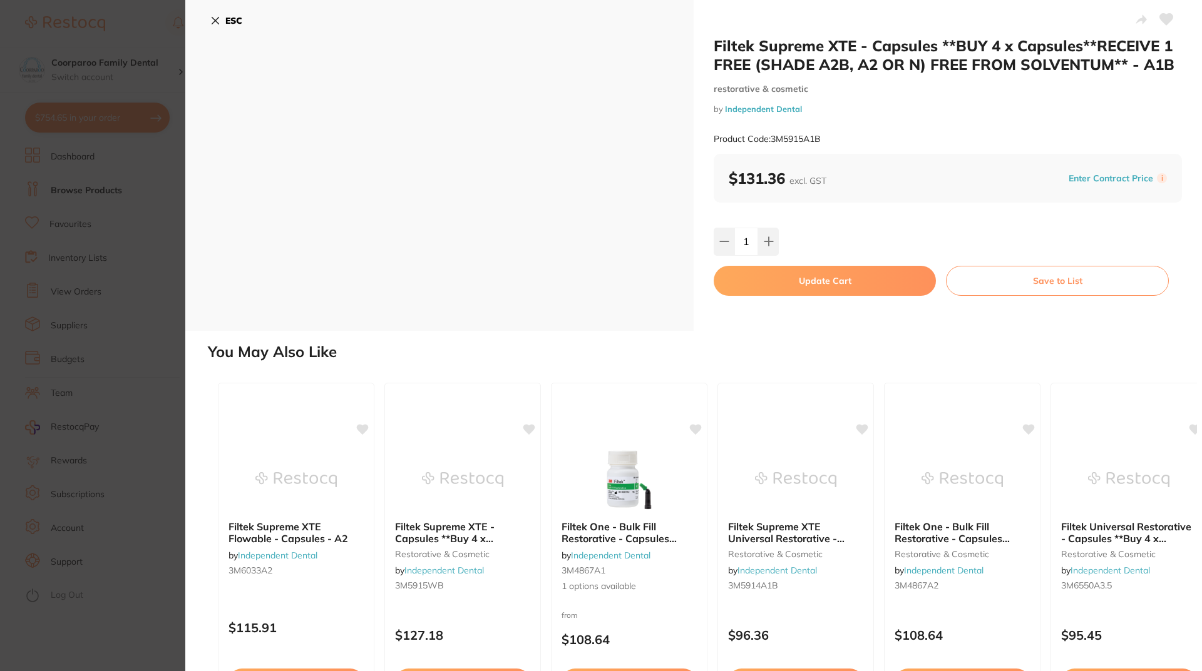
click at [220, 24] on button "ESC" at bounding box center [226, 20] width 32 height 21
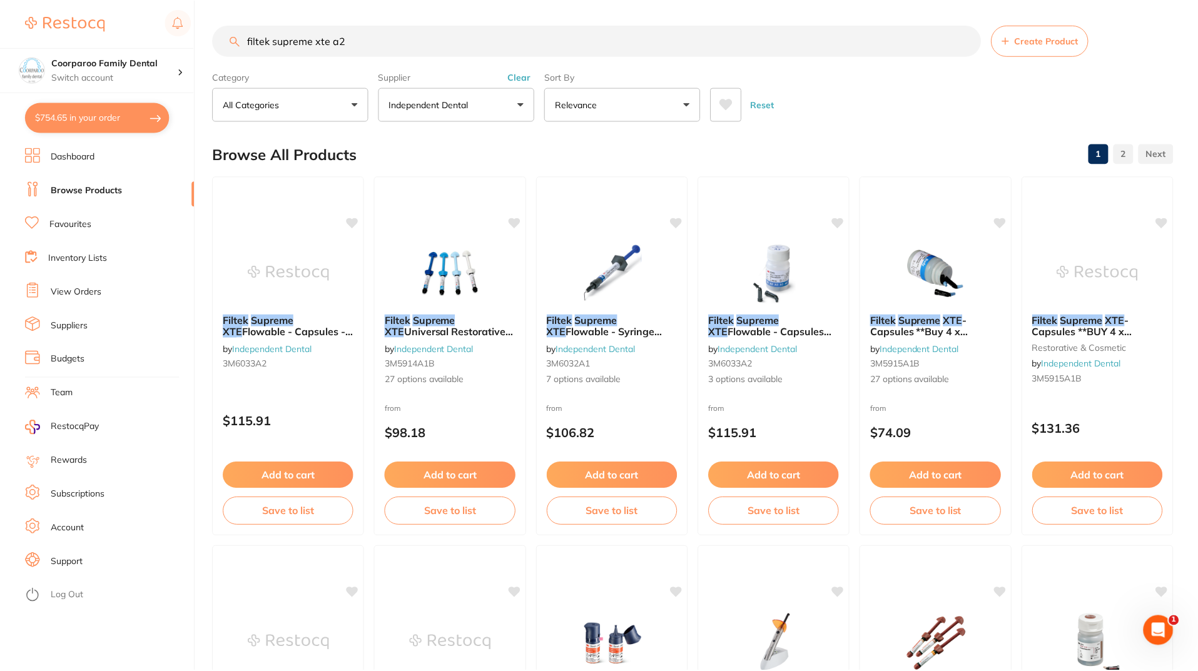
scroll to position [11, 0]
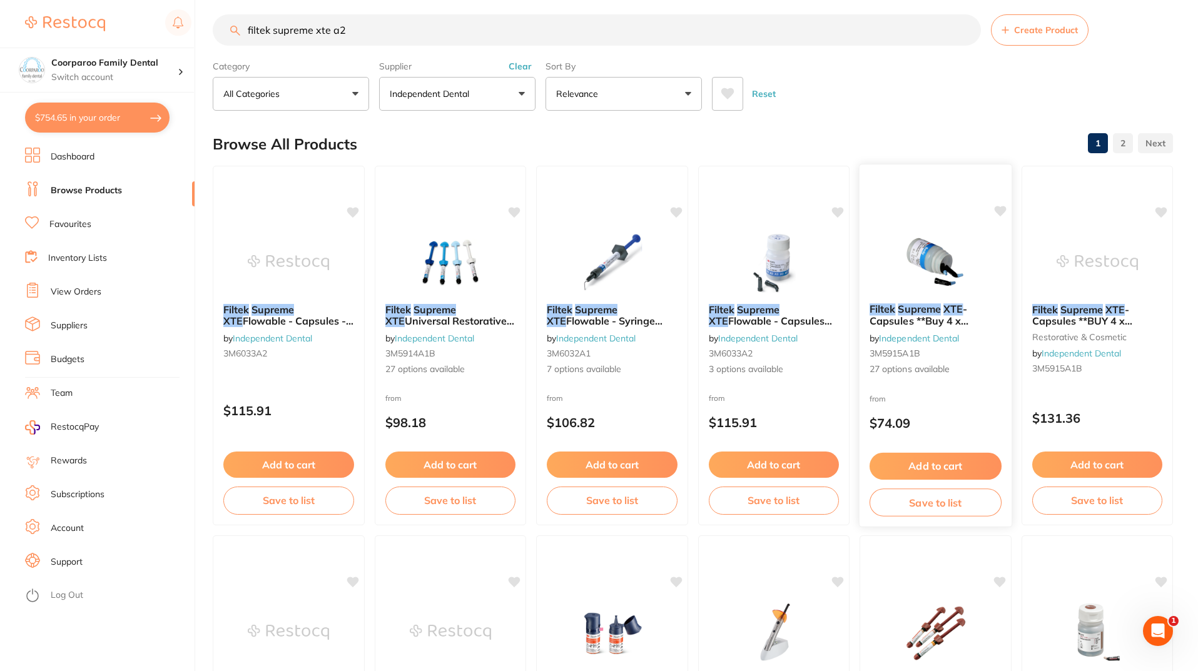
click at [891, 242] on div at bounding box center [936, 261] width 152 height 63
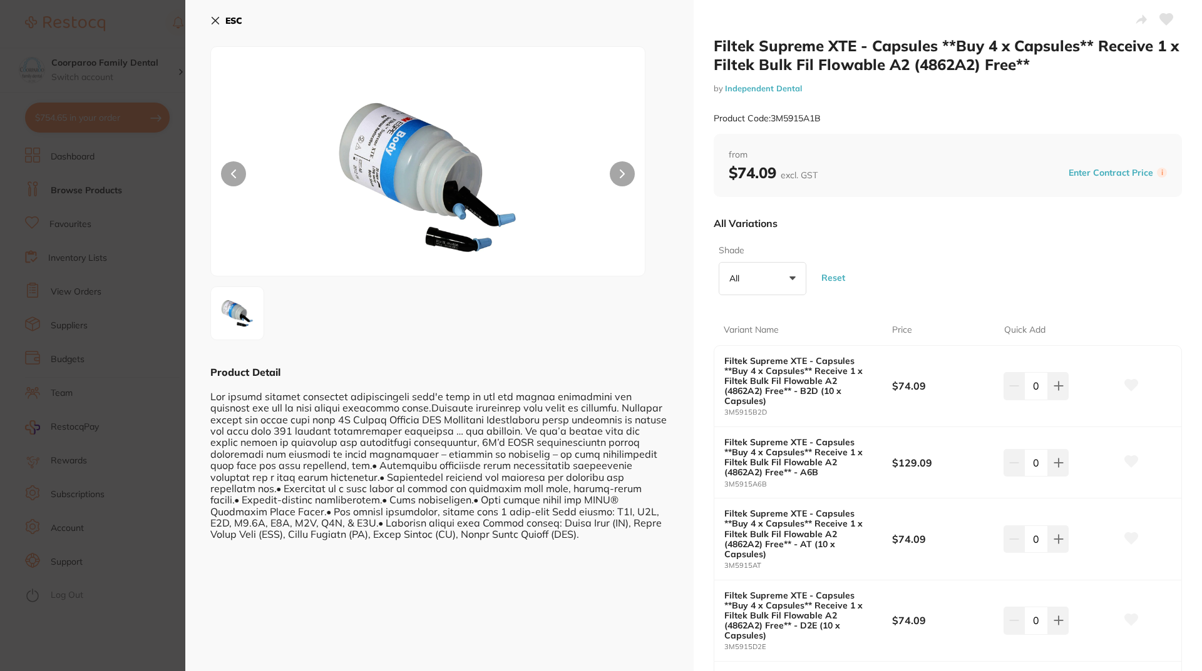
click at [213, 24] on icon at bounding box center [215, 21] width 7 height 7
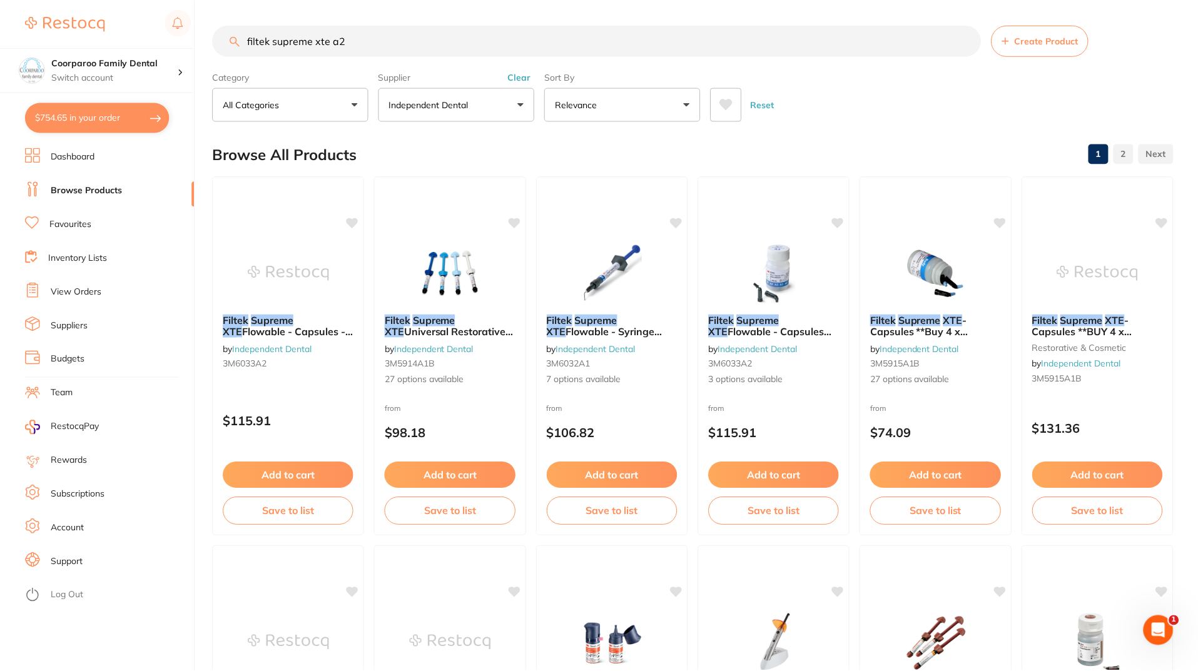
scroll to position [11, 0]
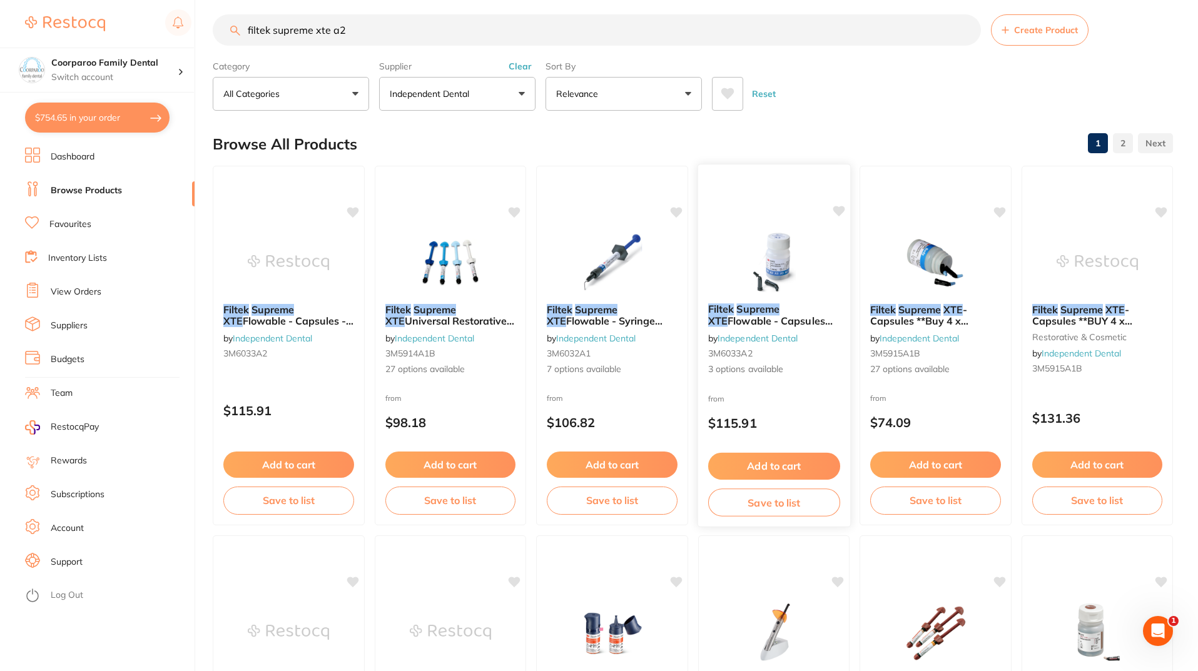
click at [794, 249] on img at bounding box center [774, 261] width 82 height 63
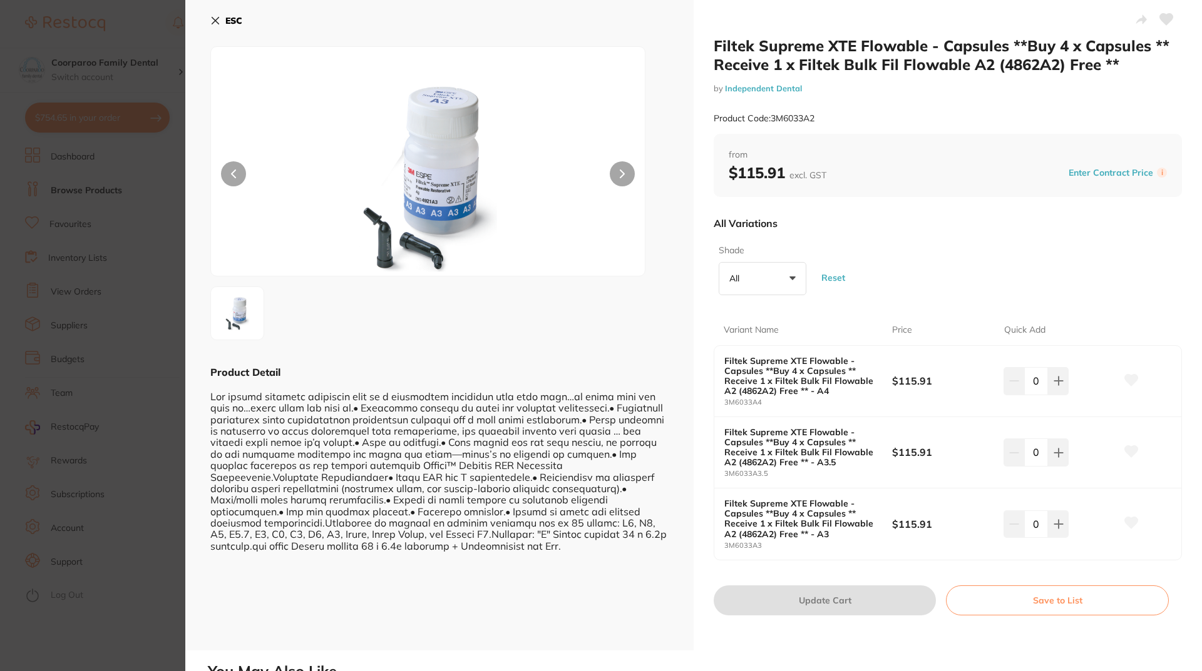
click at [204, 19] on div "ESC Product Detail" at bounding box center [439, 325] width 508 height 651
click at [210, 19] on icon at bounding box center [215, 21] width 10 height 10
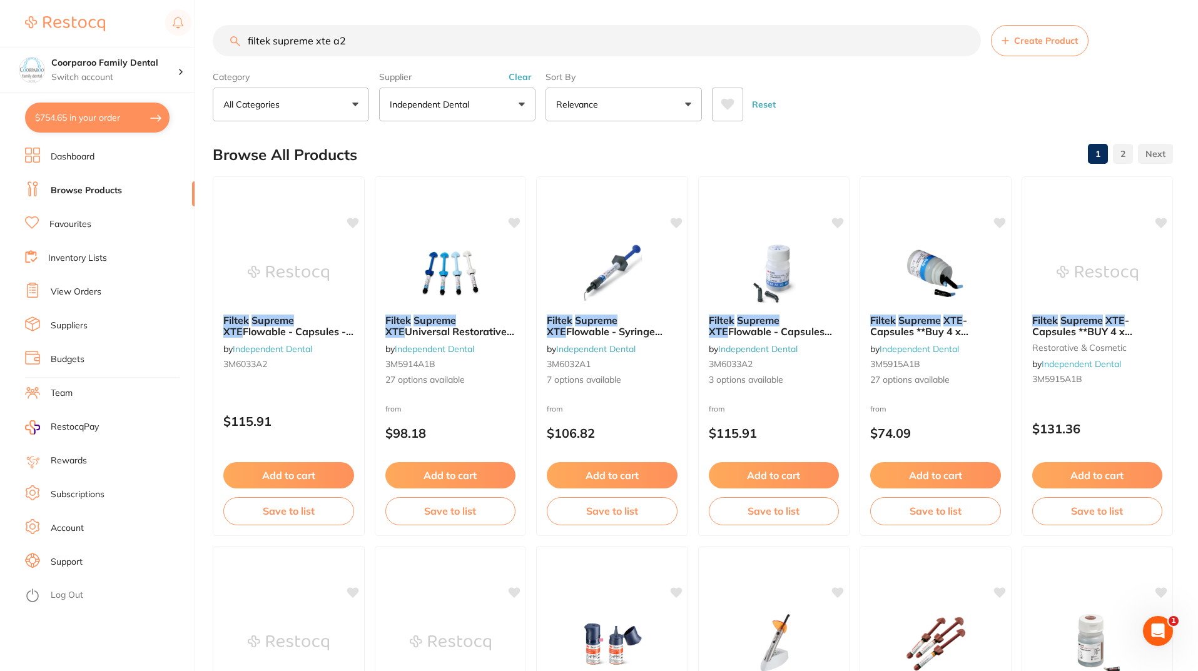
click at [526, 103] on button "Independent Dental" at bounding box center [457, 105] width 156 height 34
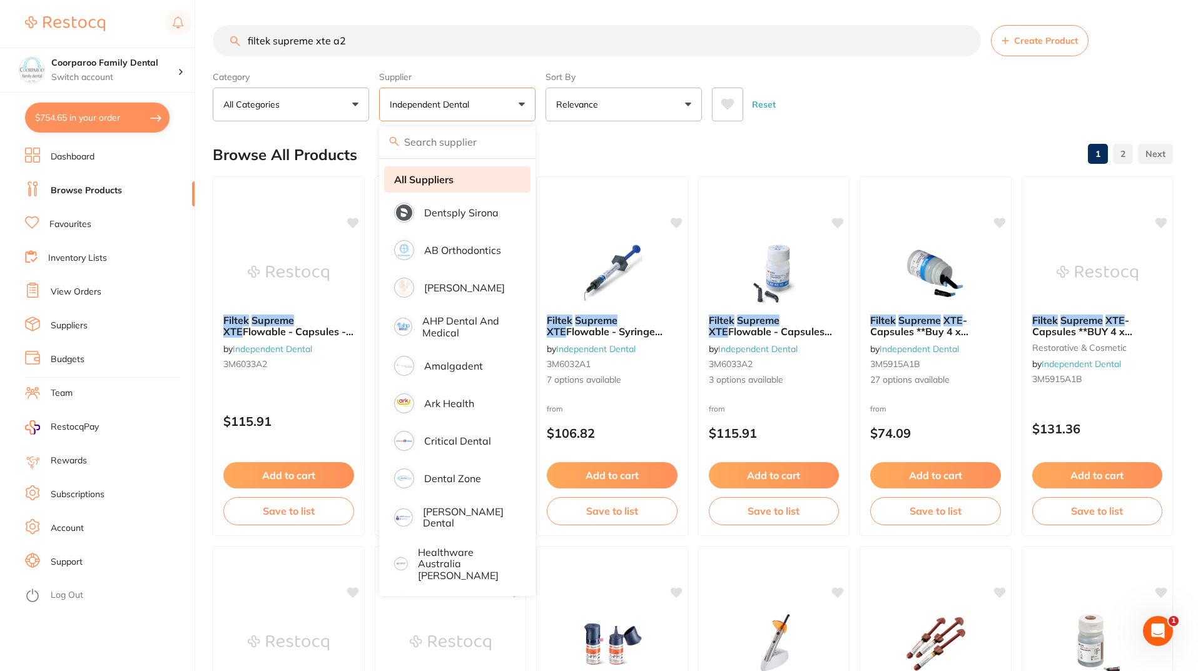
click at [487, 183] on li "All Suppliers" at bounding box center [457, 179] width 146 height 26
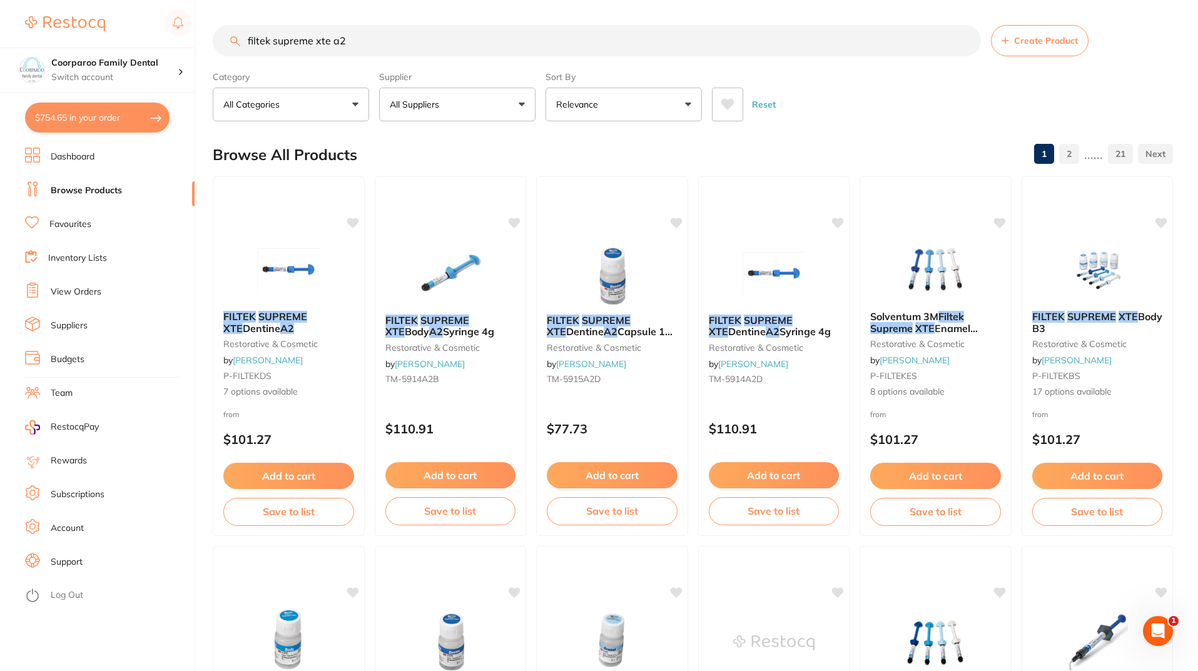
click at [484, 29] on input "filtek supreme xte a2" at bounding box center [597, 40] width 768 height 31
type input "filtek supreme xte a2 capsule"
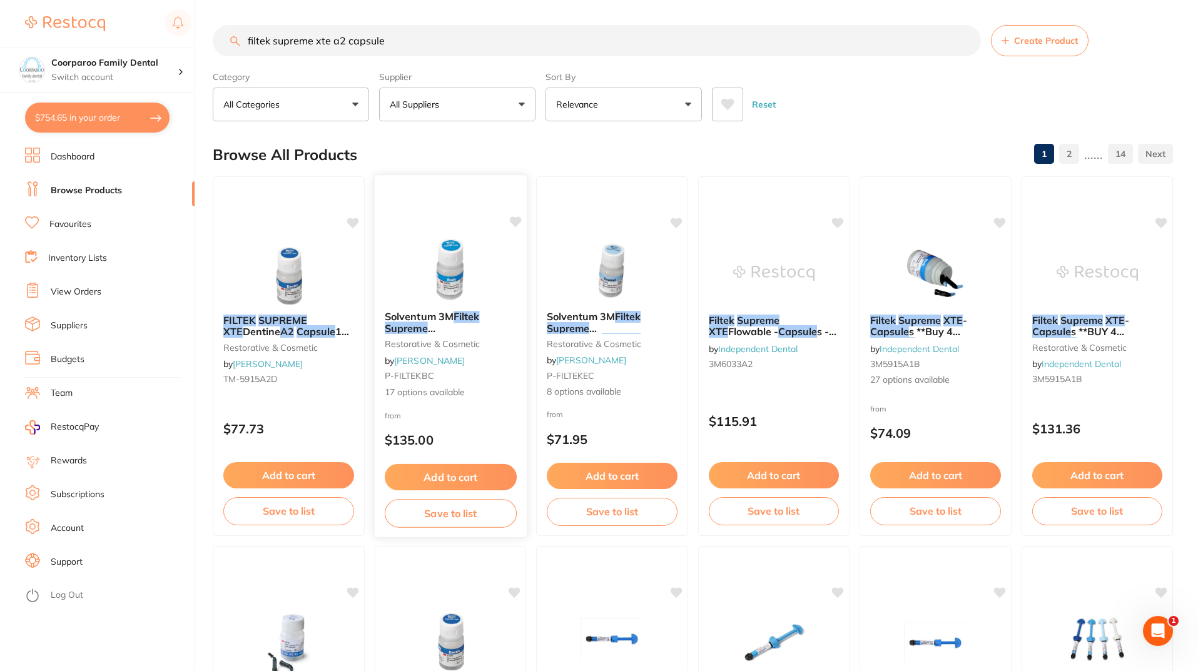
click at [456, 274] on img at bounding box center [450, 269] width 82 height 63
click at [456, 274] on section at bounding box center [599, 335] width 1198 height 671
click at [475, 262] on img at bounding box center [450, 268] width 82 height 63
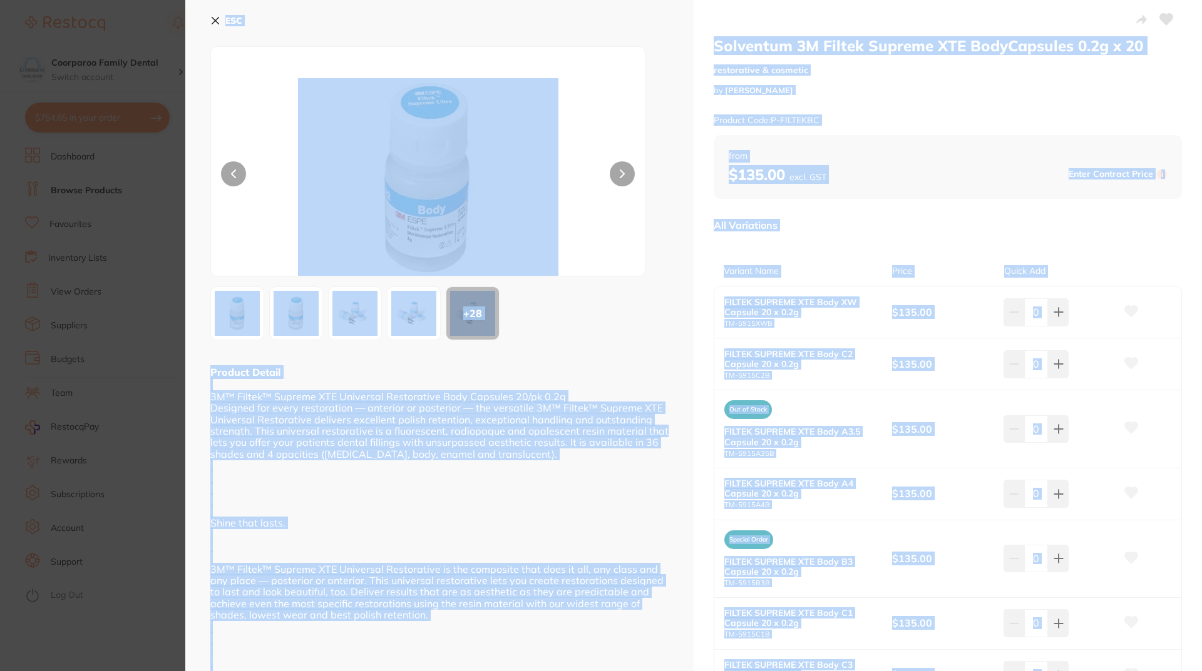
click at [627, 328] on div "+ 28" at bounding box center [439, 314] width 458 height 54
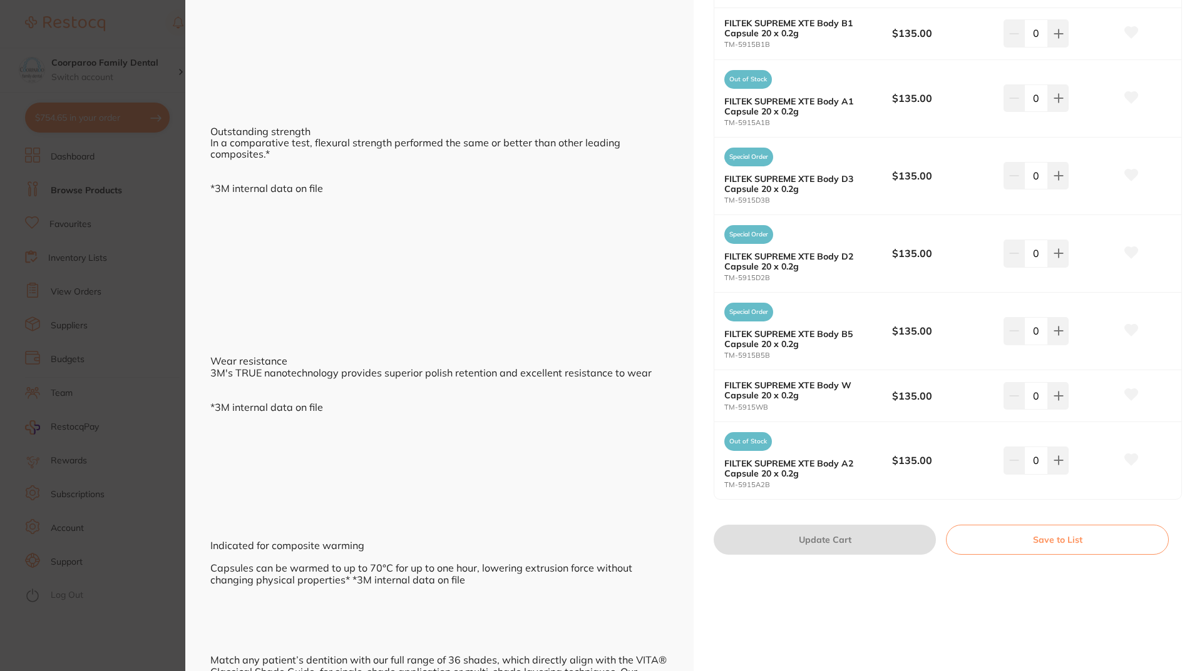
scroll to position [876, 0]
click at [162, 280] on section "Solventum 3M Filtek Supreme XTE BodyCapsules 0.2g x 20 restorative & cosmetic b…" at bounding box center [601, 335] width 1202 height 671
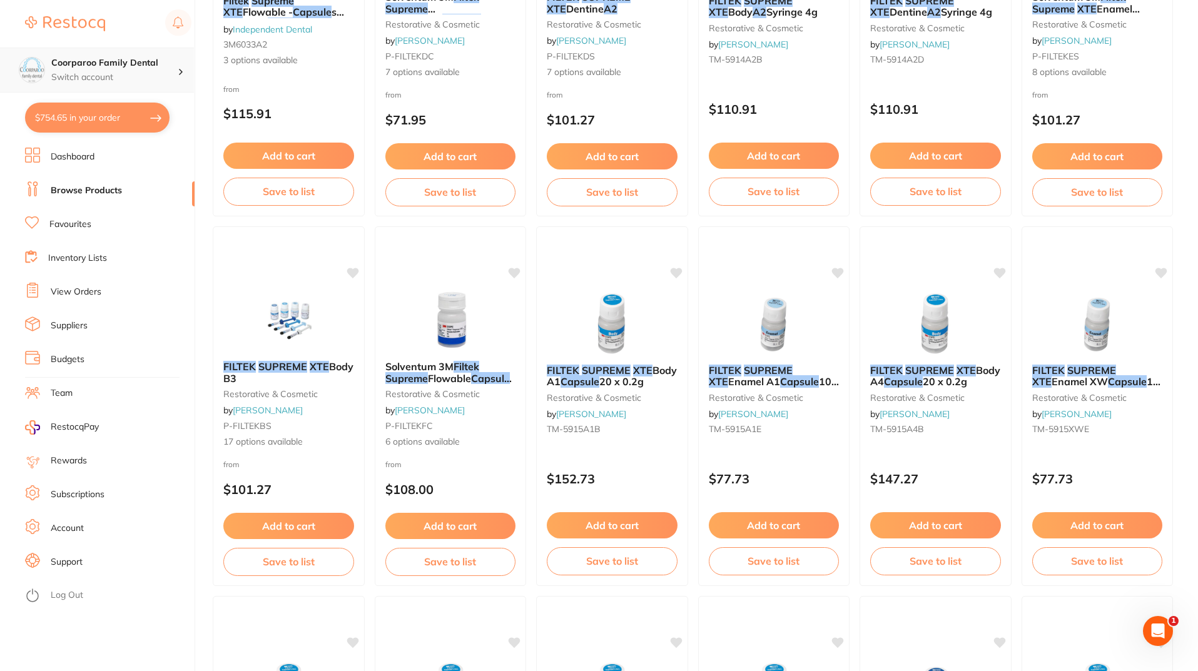
scroll to position [689, 0]
click at [106, 112] on button "$754.65 in your order" at bounding box center [97, 118] width 145 height 30
checkbox input "true"
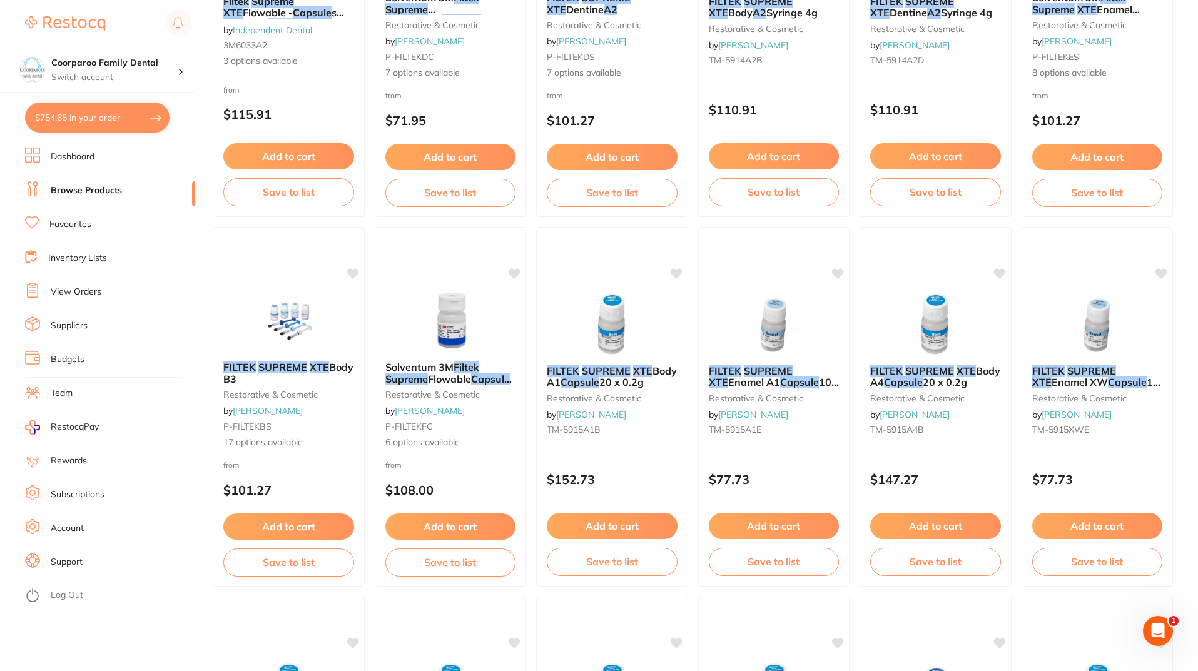
checkbox input "true"
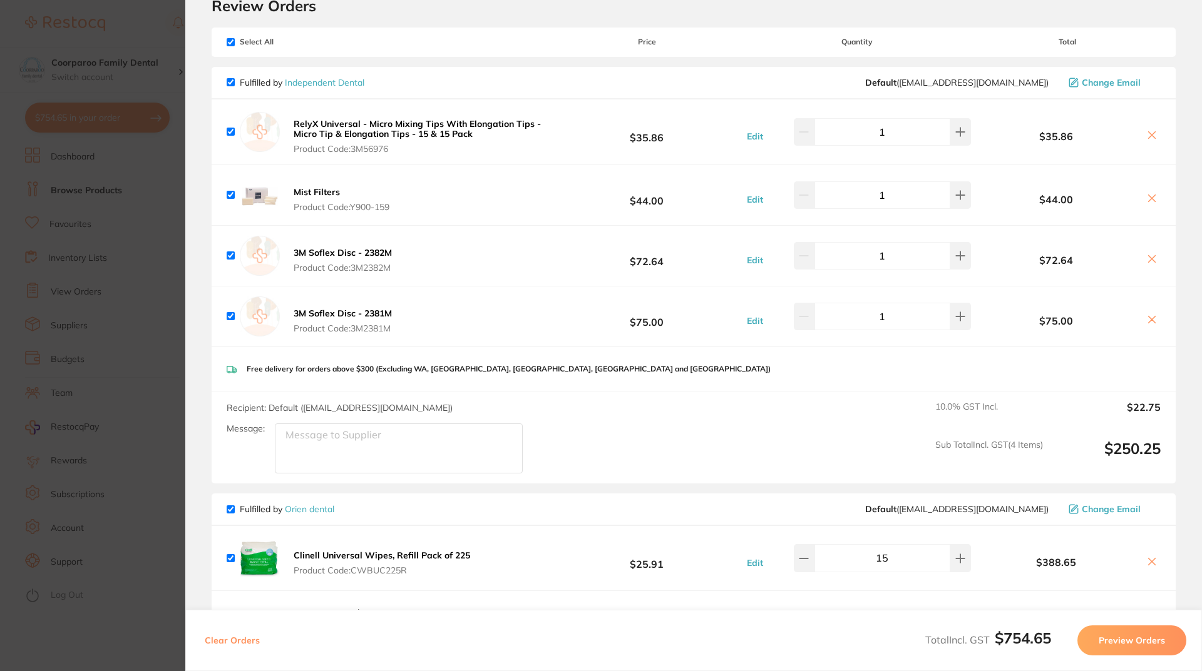
scroll to position [0, 0]
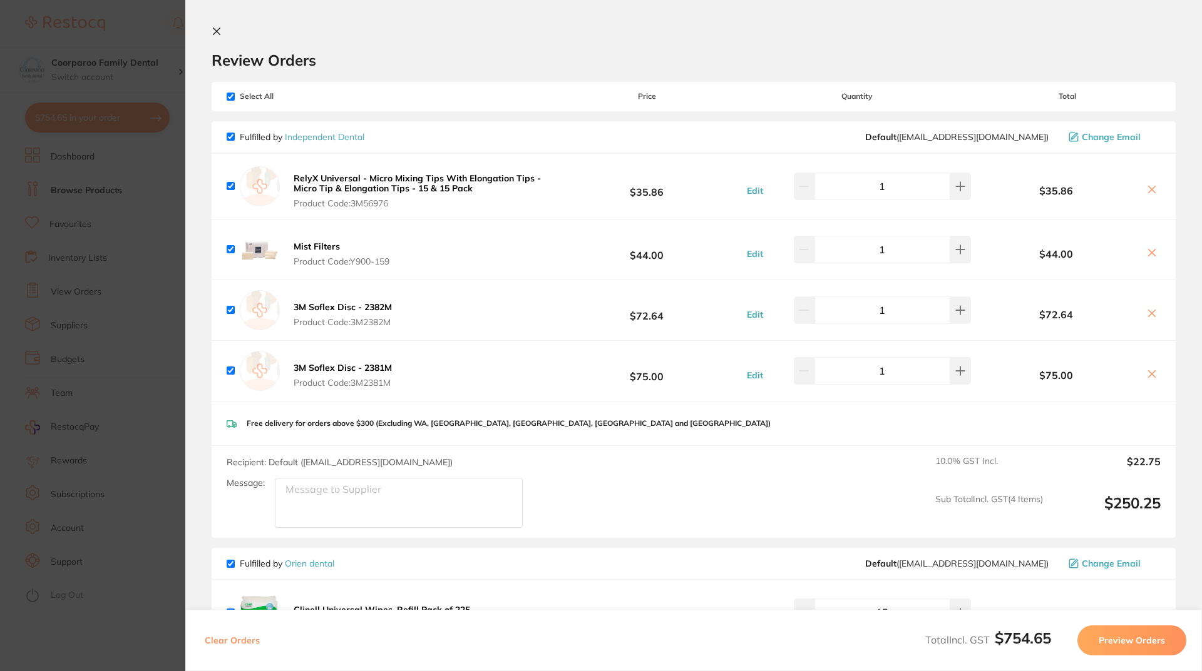
click at [215, 28] on icon at bounding box center [217, 31] width 10 height 10
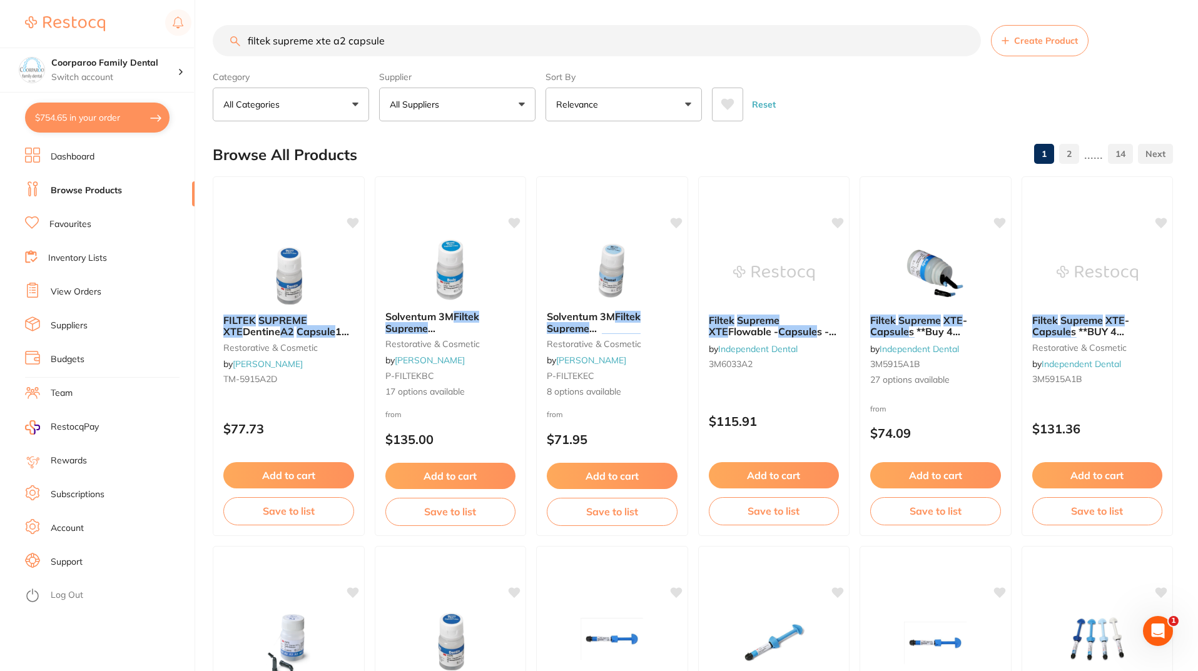
drag, startPoint x: 441, startPoint y: 33, endPoint x: 0, endPoint y: 24, distance: 441.3
click at [175, 24] on div "$754.65 Coorparoo Family Dental Switch account Coorparoo Family Dental $754.65 …" at bounding box center [599, 335] width 1198 height 671
type input "grandio a1"
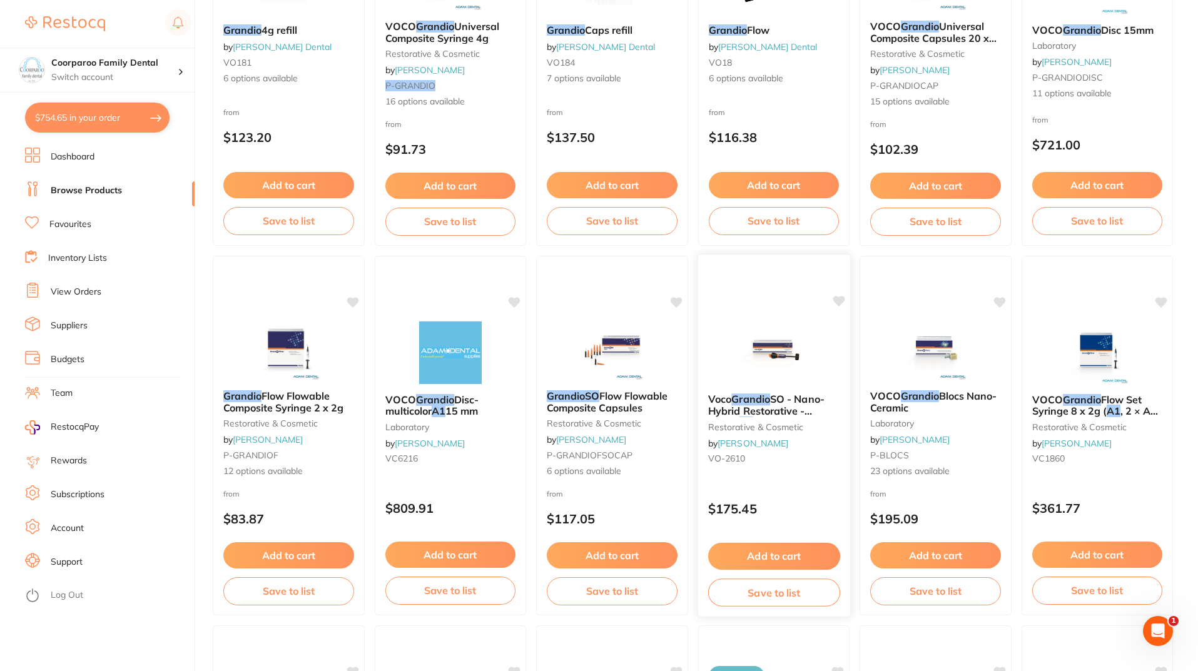
scroll to position [125, 0]
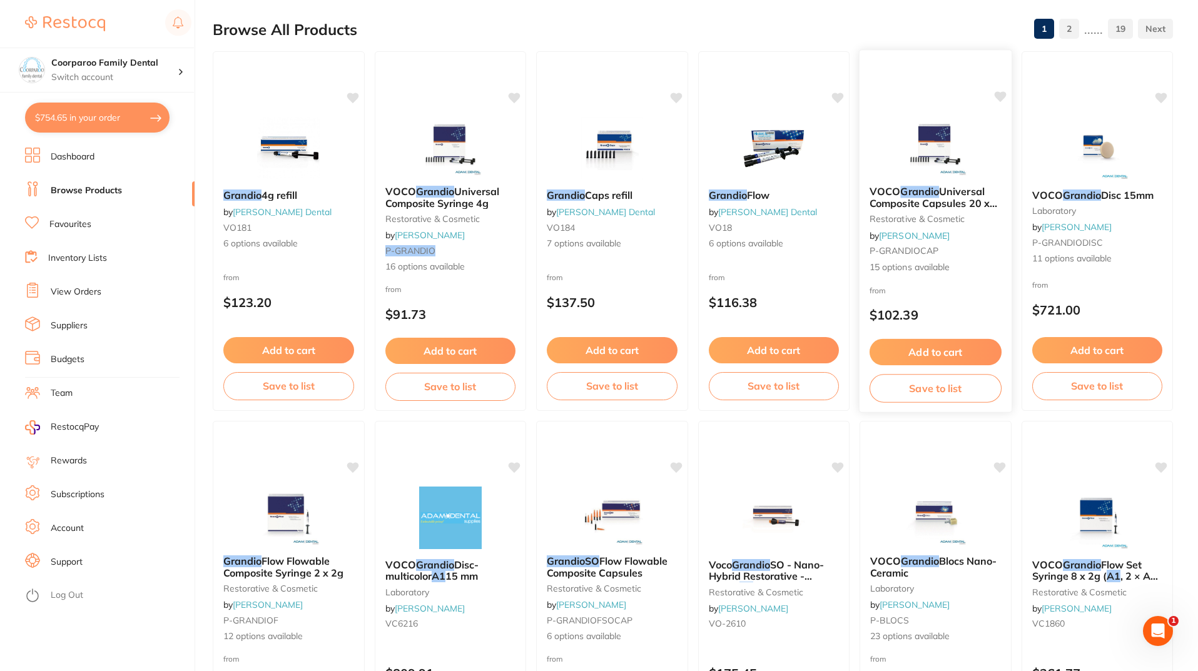
click at [962, 158] on img at bounding box center [936, 144] width 82 height 63
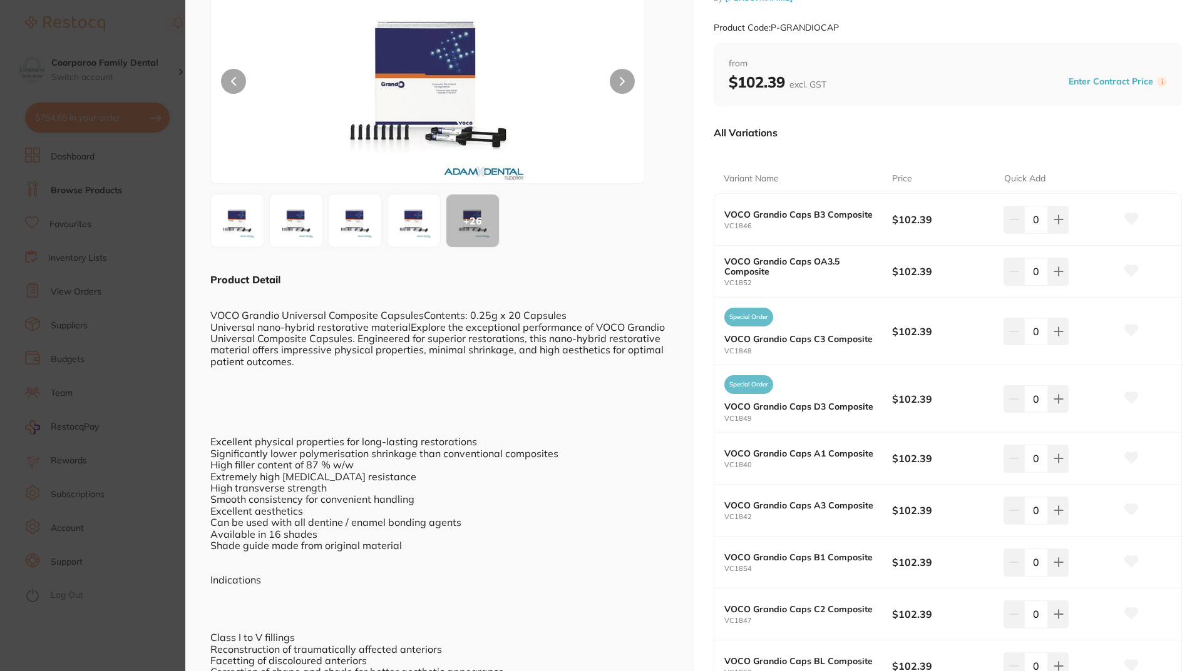
scroll to position [188, 0]
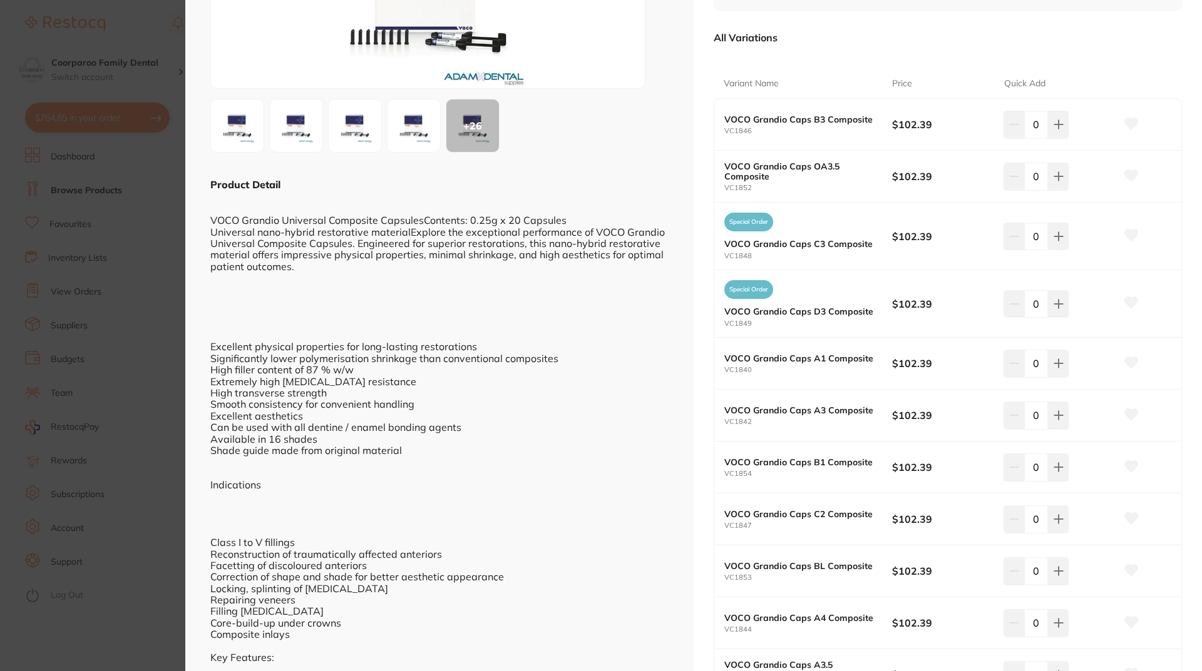
click at [153, 334] on section "VOCO Grandio Universal Composite Capsules 20 x 0.25g restorative & cosmetic by …" at bounding box center [601, 335] width 1202 height 671
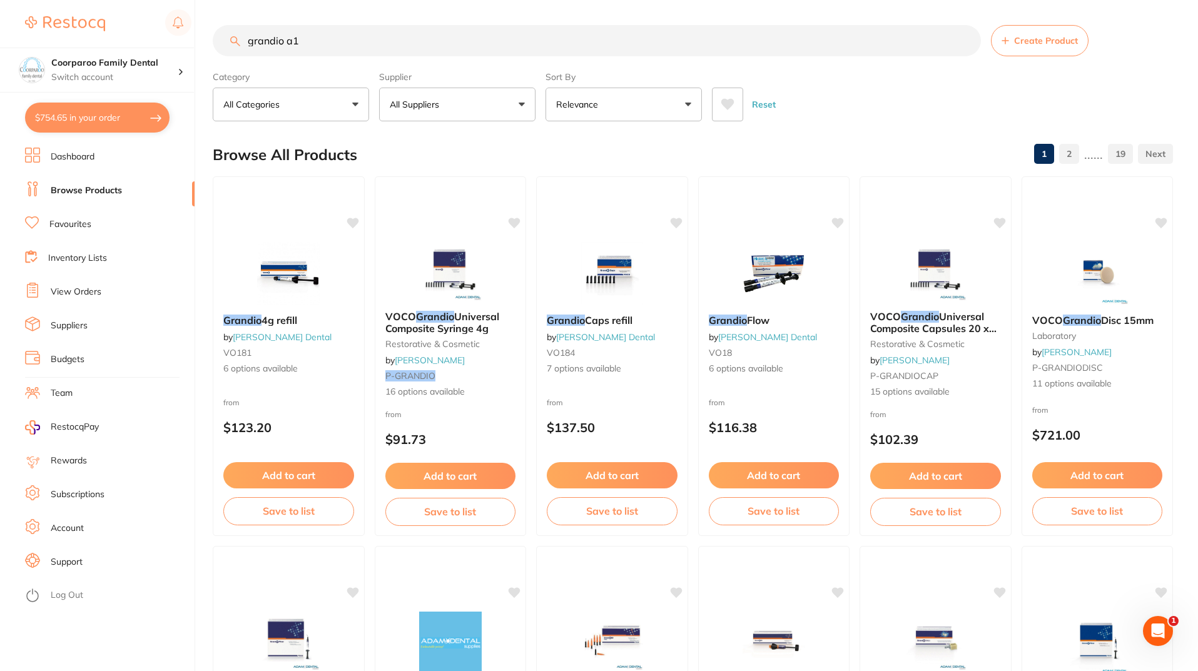
drag, startPoint x: 407, startPoint y: 44, endPoint x: 0, endPoint y: 20, distance: 407.5
click at [0, 20] on div "$754.65 Coorparoo Family Dental Switch account Coorparoo Family Dental $754.65 …" at bounding box center [599, 335] width 1198 height 671
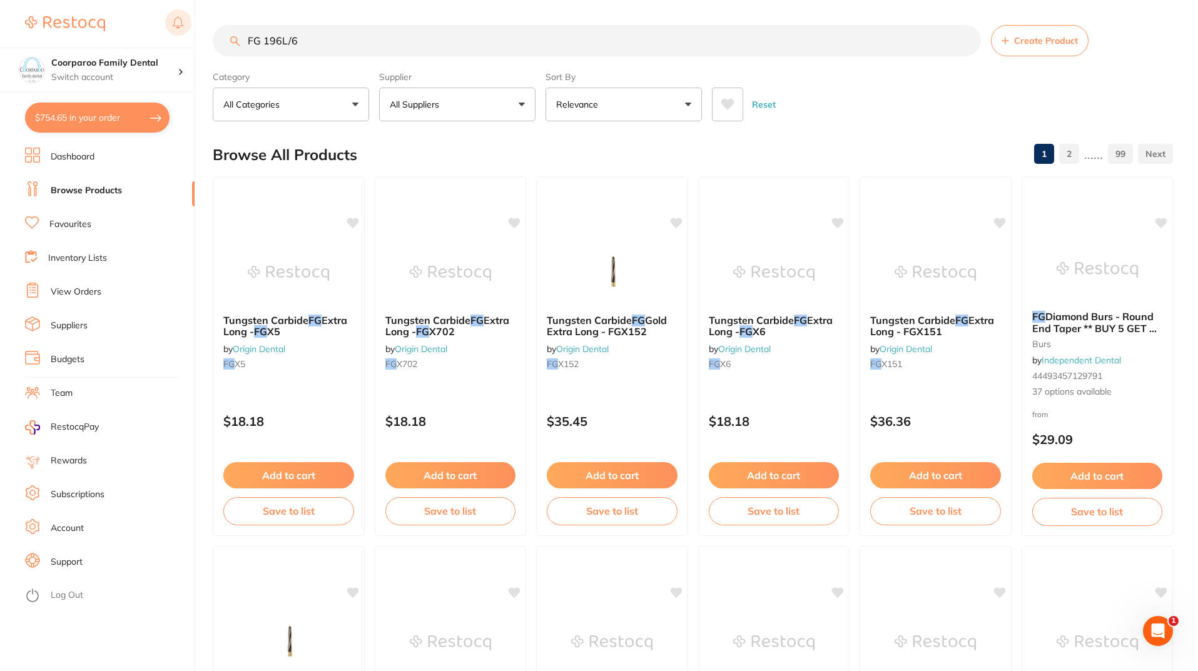
drag, startPoint x: 368, startPoint y: 43, endPoint x: 173, endPoint y: 29, distance: 195.2
click at [173, 29] on div "$754.65 Coorparoo Family Dental Switch account Coorparoo Family Dental $754.65 …" at bounding box center [599, 335] width 1198 height 671
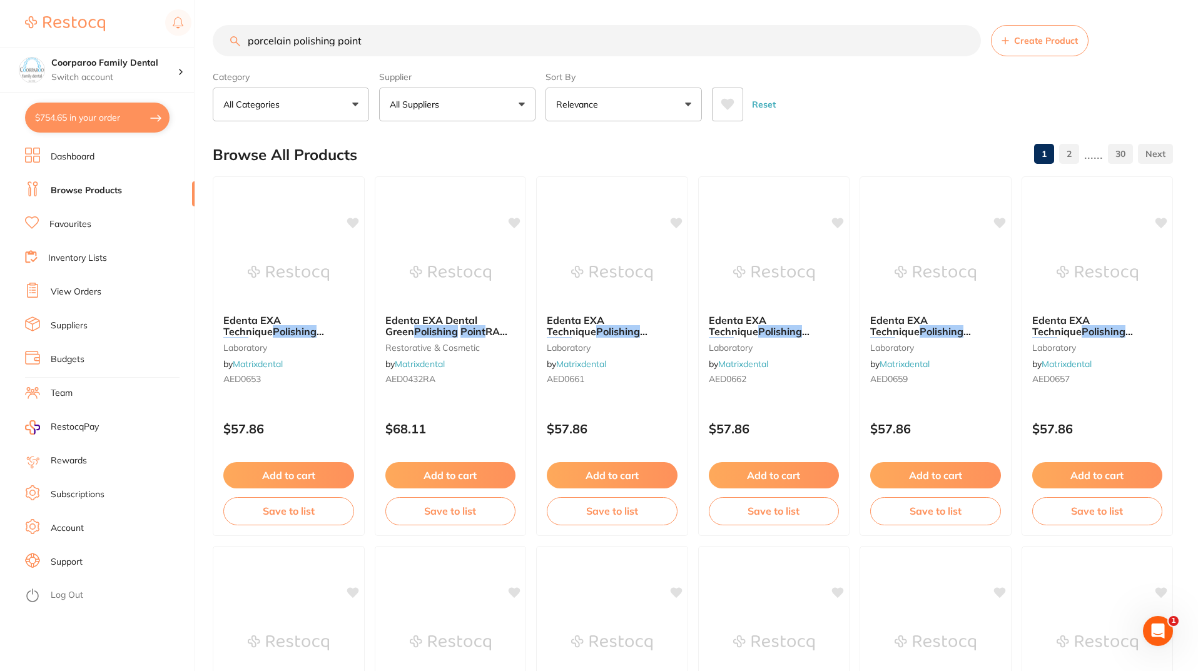
click at [100, 125] on button "$754.65 in your order" at bounding box center [97, 118] width 145 height 30
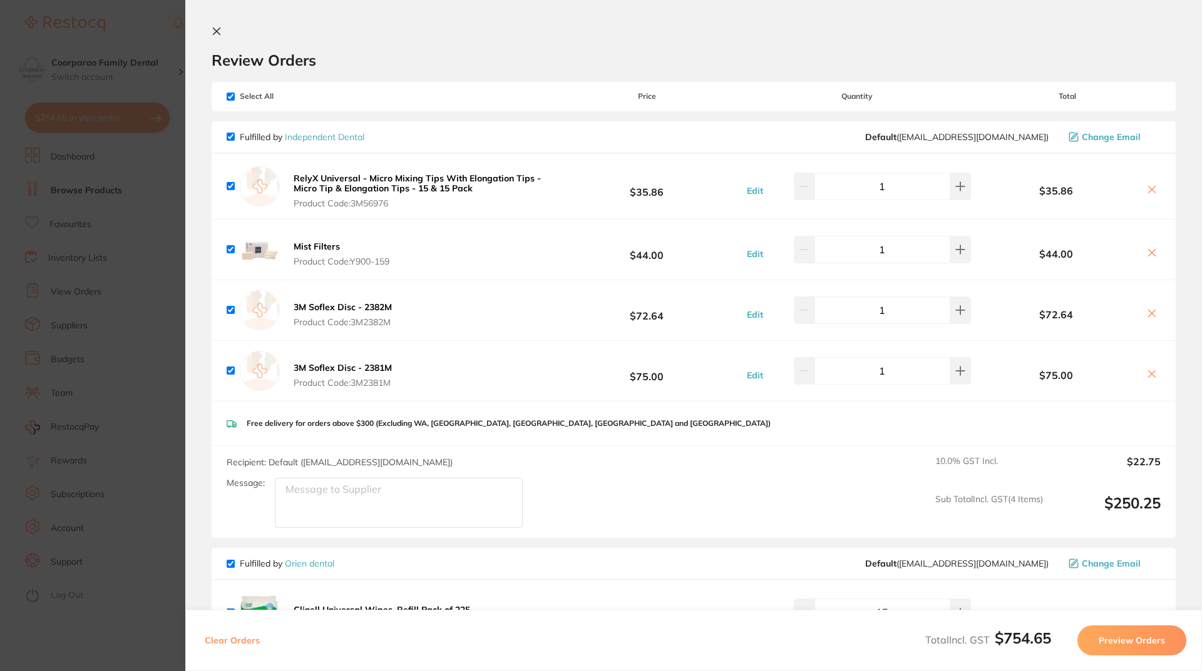
click at [217, 33] on icon at bounding box center [217, 31] width 10 height 10
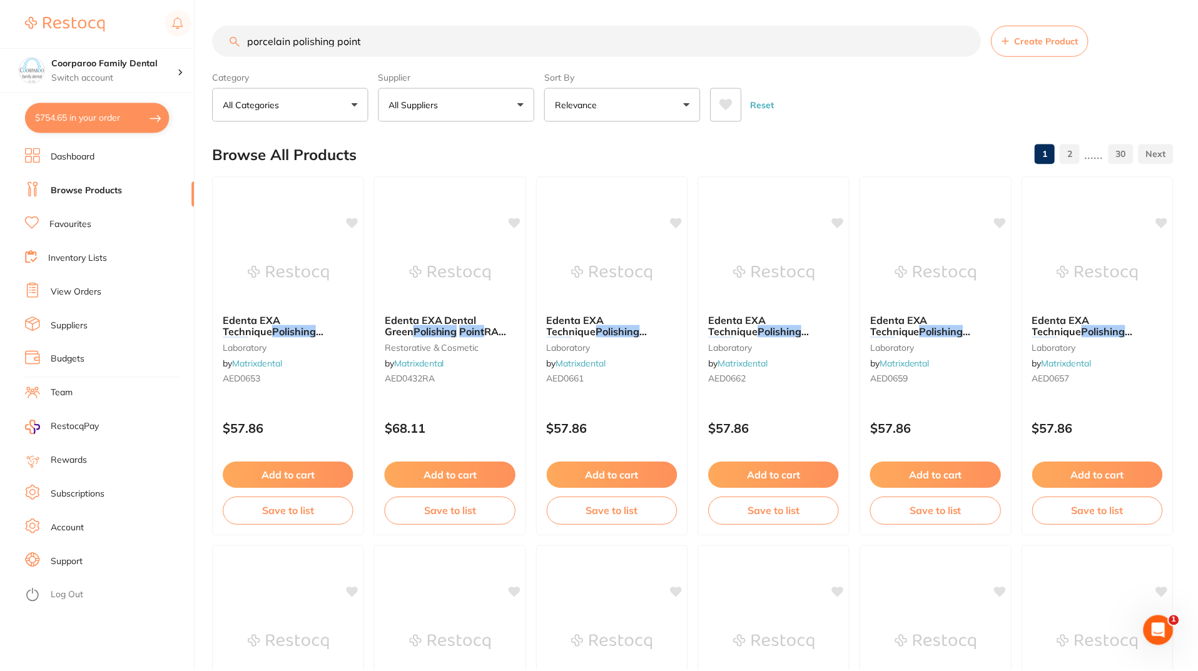
scroll to position [6, 0]
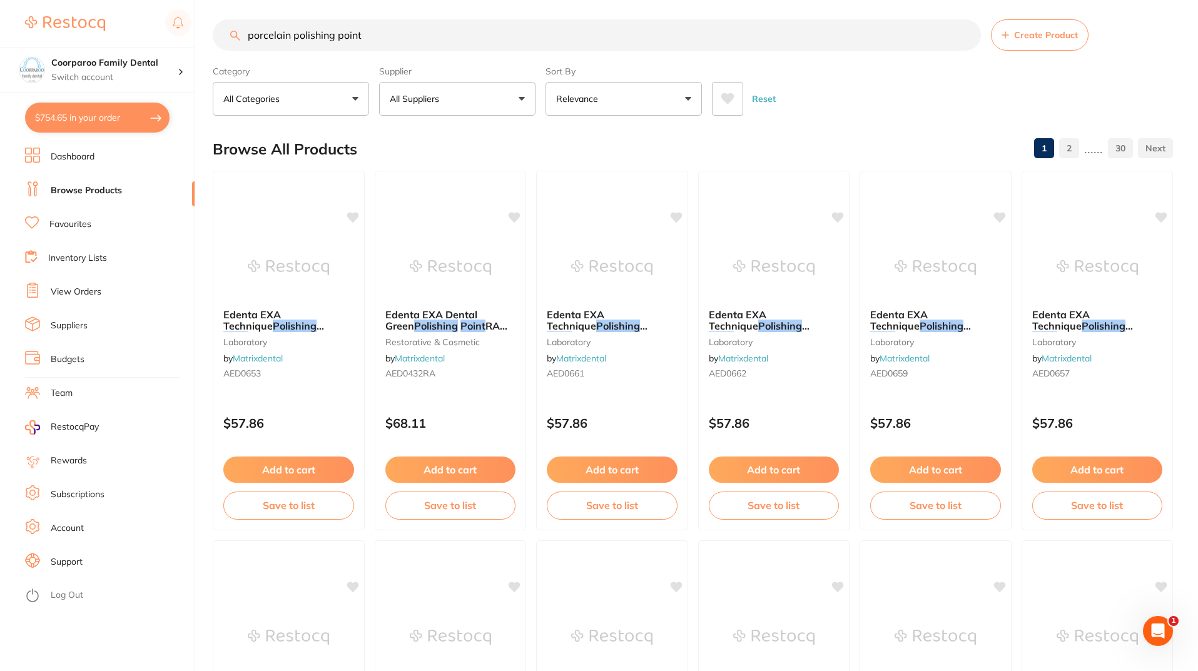
drag, startPoint x: 384, startPoint y: 35, endPoint x: 0, endPoint y: 35, distance: 383.6
click at [0, 35] on div "$754.65 Coorparoo Family Dental Switch account Coorparoo Family Dental $754.65 …" at bounding box center [599, 329] width 1198 height 671
type input "slim jim"
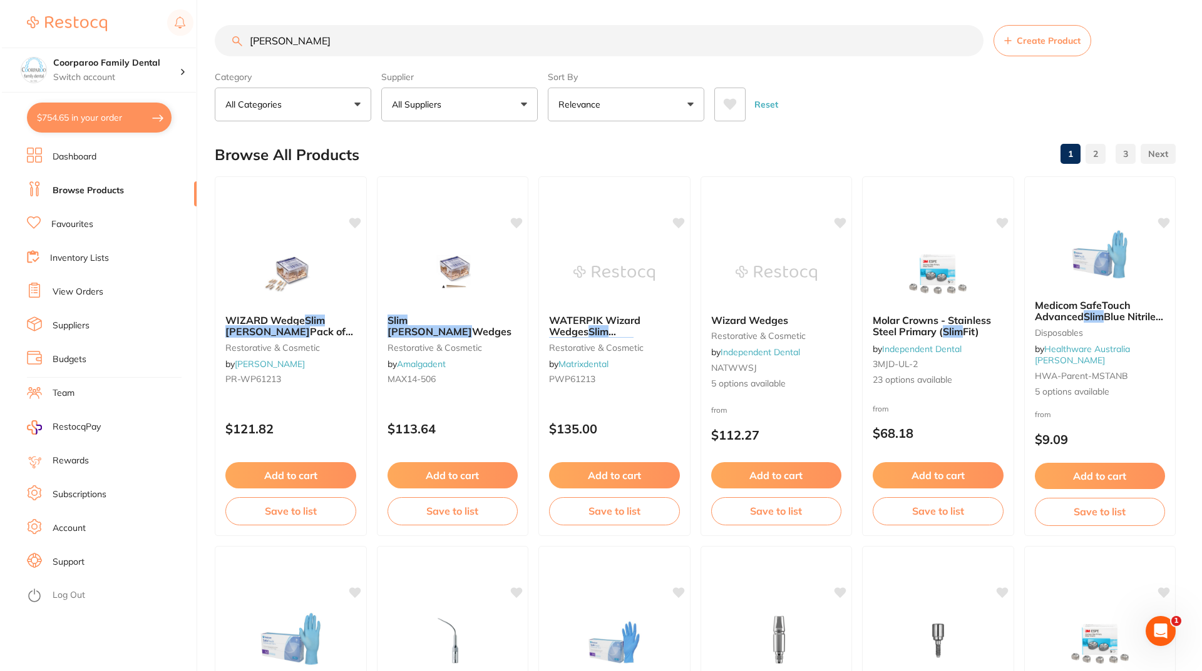
scroll to position [0, 0]
click at [109, 126] on button "$754.65 in your order" at bounding box center [97, 118] width 145 height 30
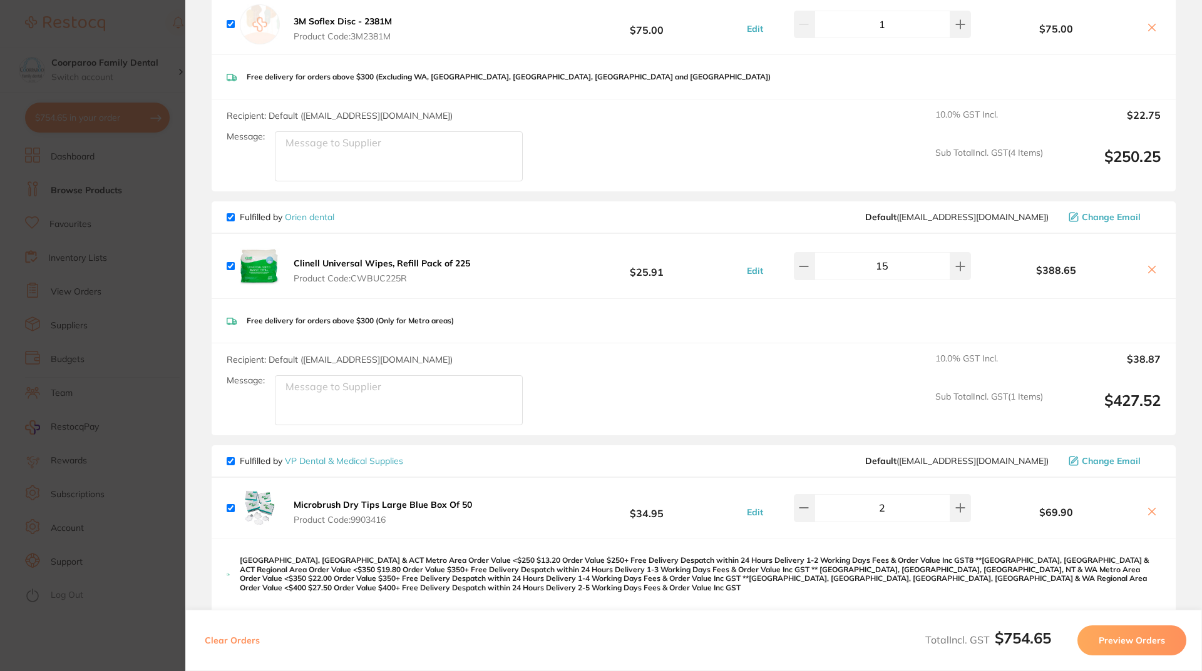
scroll to position [346, 0]
click at [1137, 638] on button "Preview Orders" at bounding box center [1131, 641] width 109 height 30
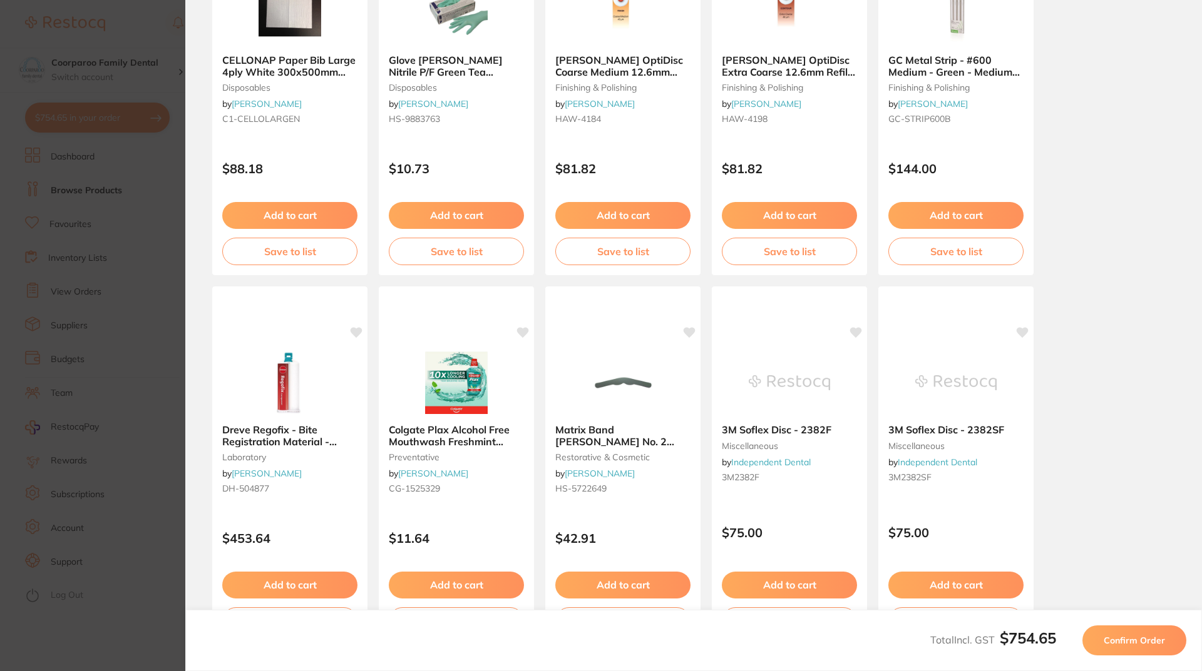
scroll to position [253, 0]
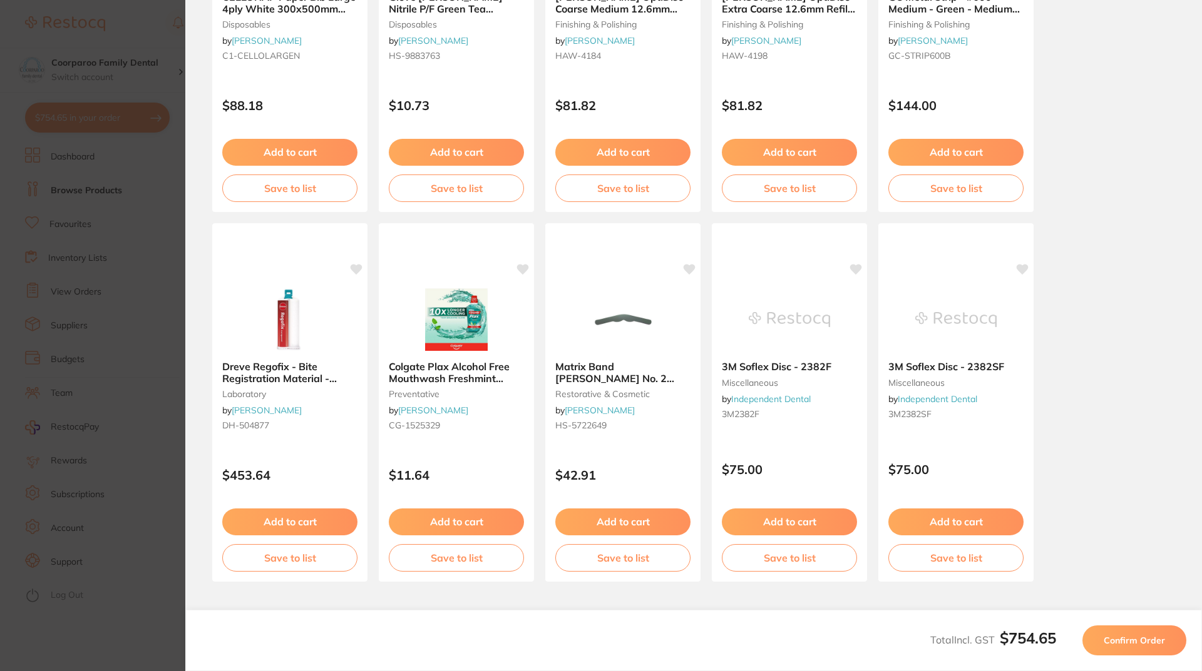
click at [1170, 638] on button "Confirm Order" at bounding box center [1134, 641] width 104 height 30
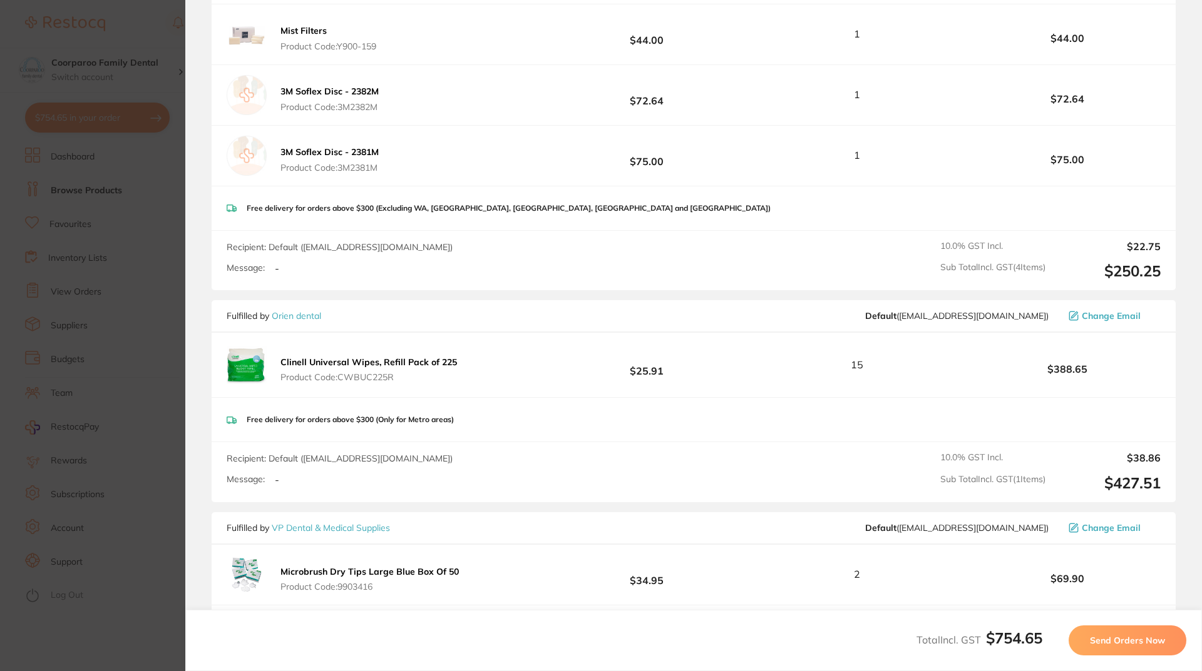
scroll to position [417, 0]
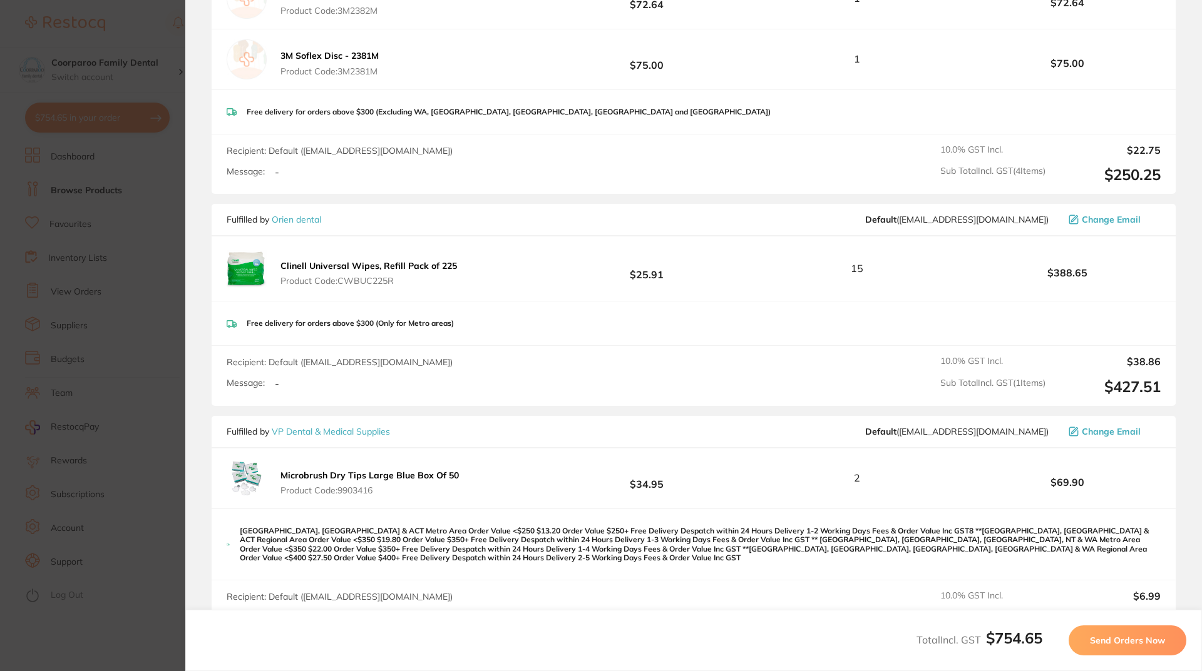
click at [141, 296] on section "Update RRP Set your pre negotiated price for this item. Item Agreed RRP (excl. …" at bounding box center [601, 335] width 1202 height 671
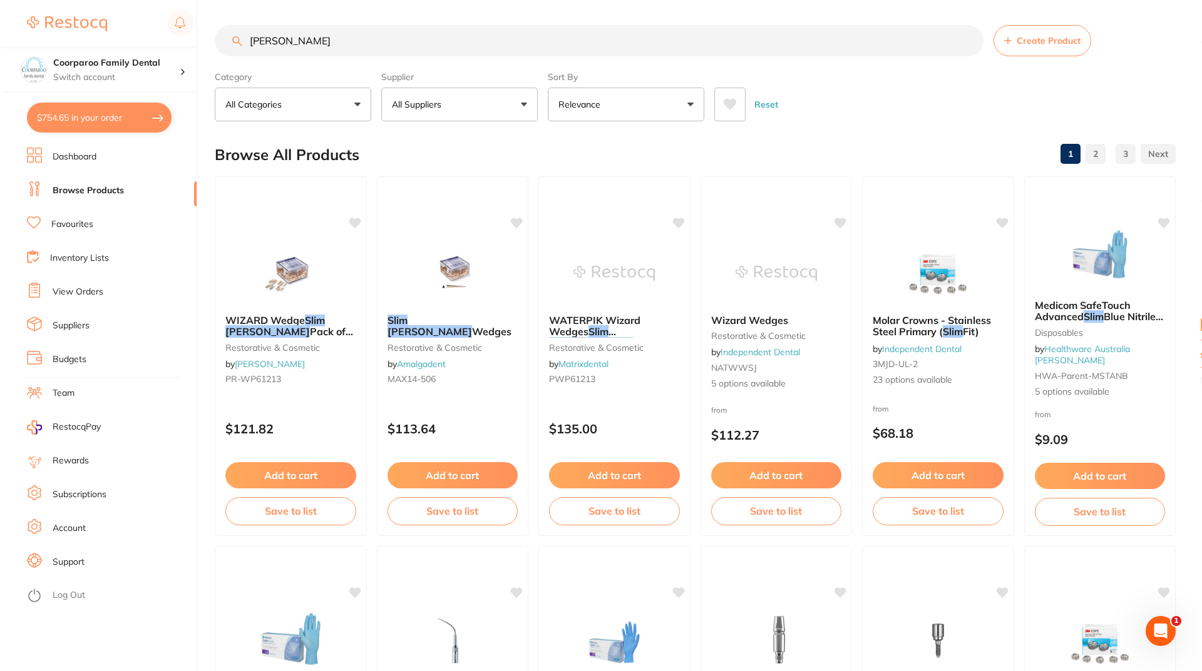
scroll to position [0, 0]
click at [64, 118] on button "$754.65 in your order" at bounding box center [97, 118] width 145 height 30
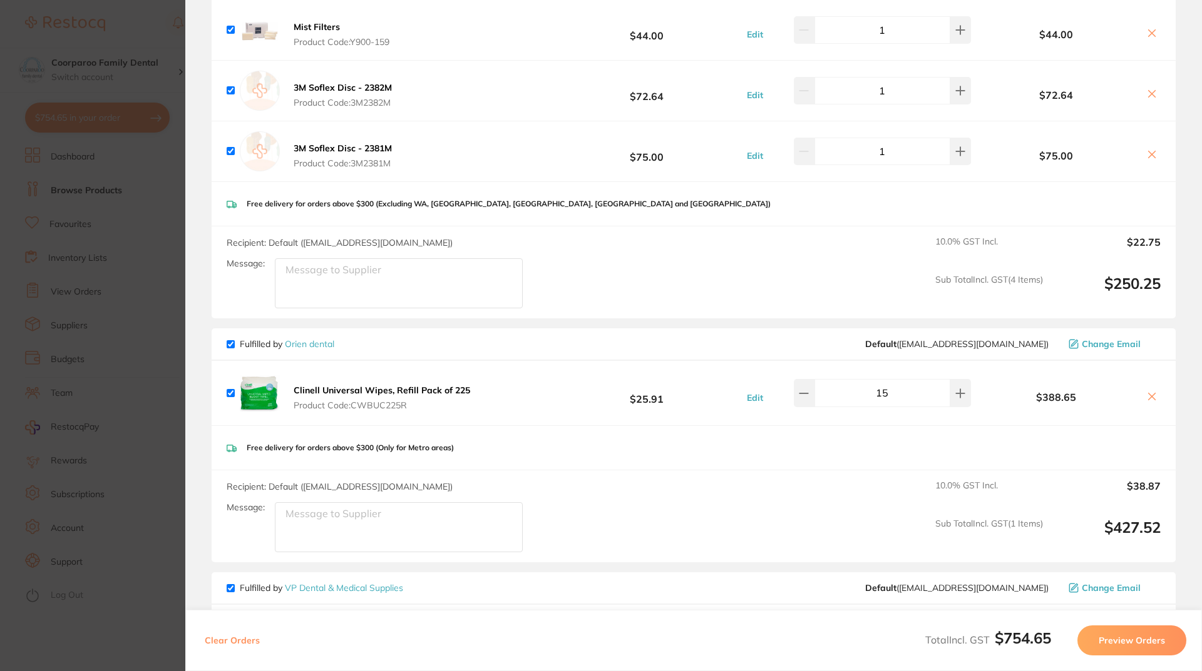
scroll to position [375, 0]
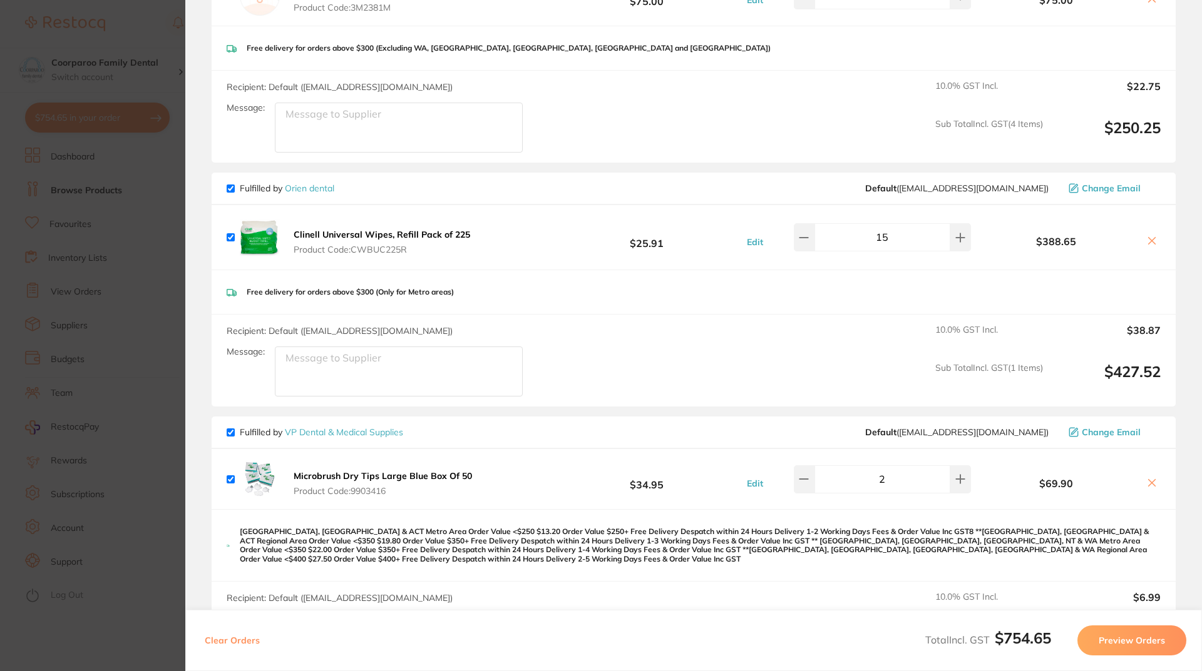
click at [1149, 235] on div "$388.65" at bounding box center [1067, 238] width 186 height 22
click at [1150, 239] on icon at bounding box center [1151, 241] width 10 height 10
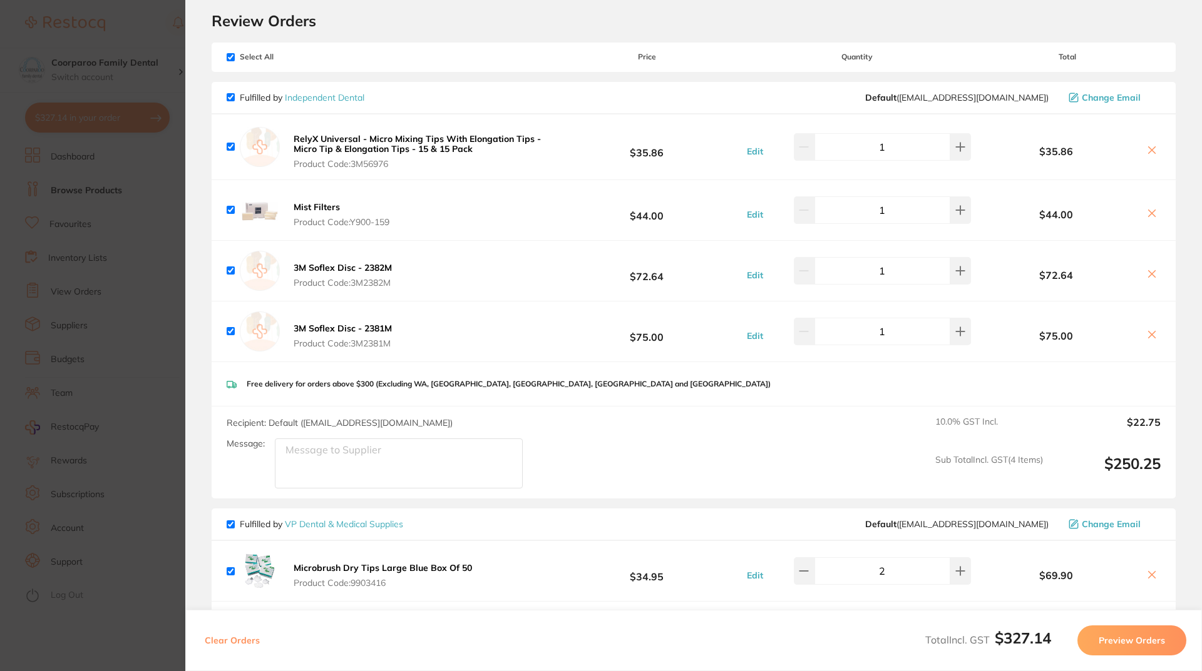
scroll to position [290, 0]
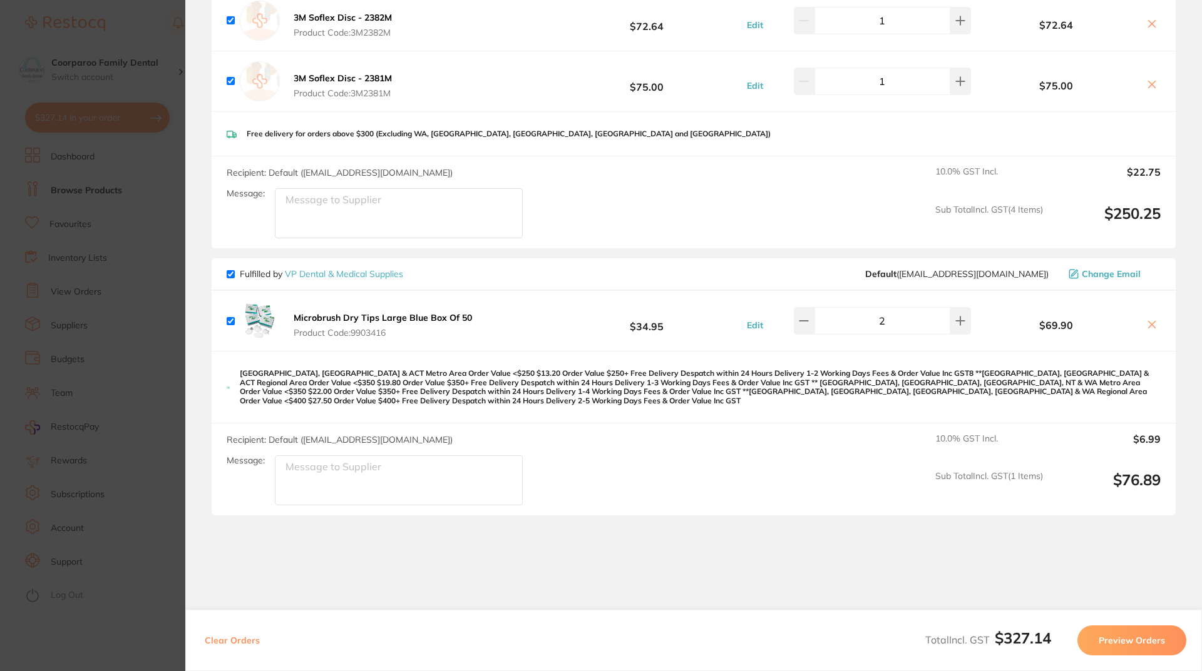
click at [1148, 326] on icon at bounding box center [1151, 325] width 10 height 10
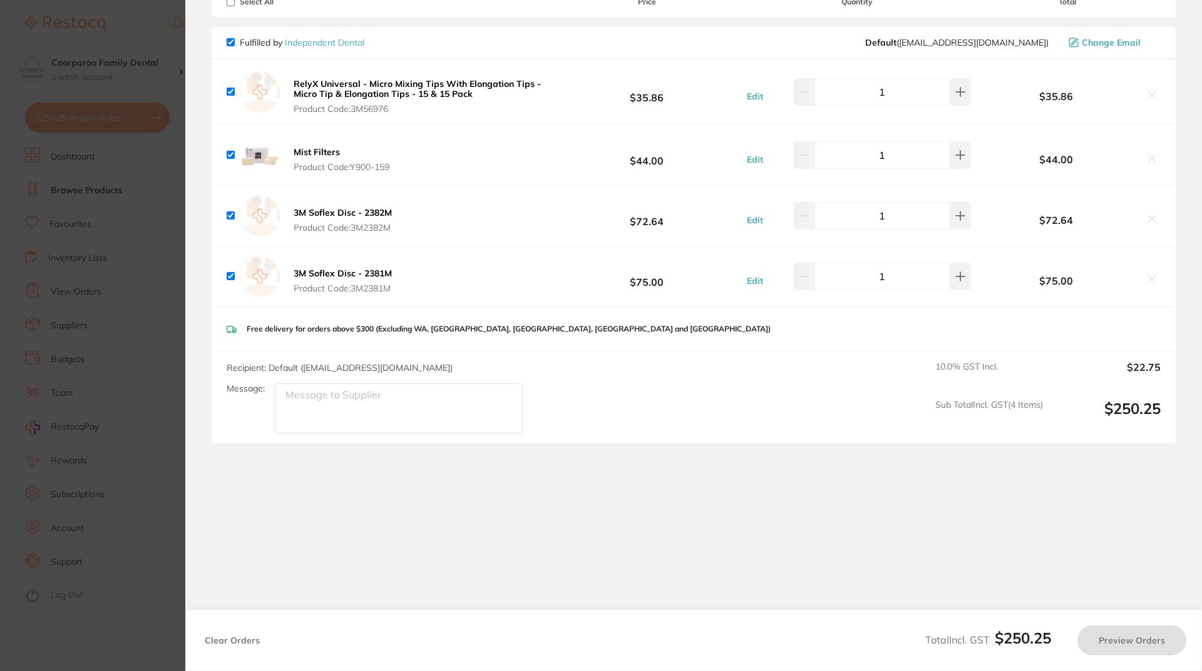
checkbox input "true"
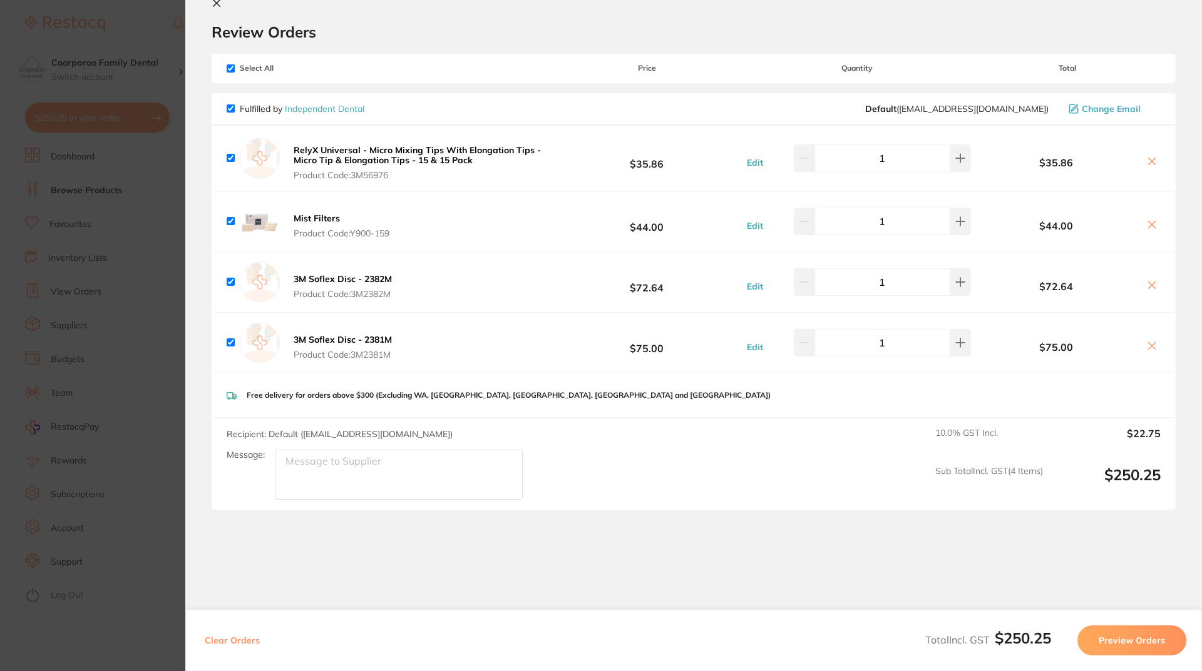
scroll to position [94, 0]
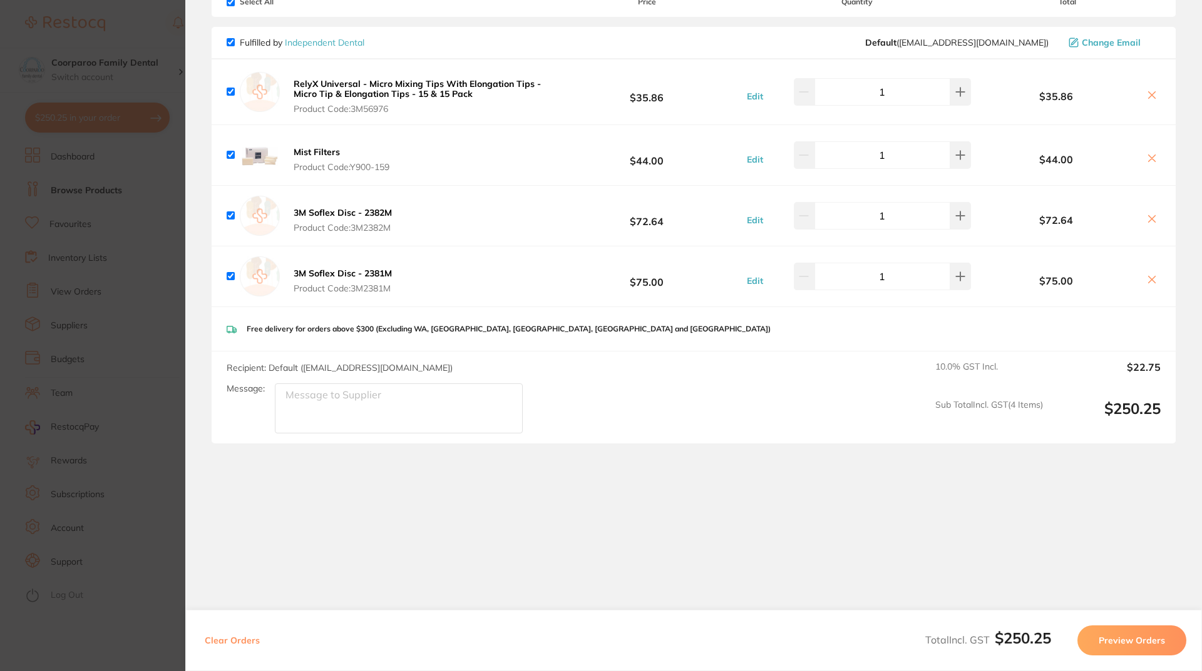
click at [1114, 641] on button "Preview Orders" at bounding box center [1131, 641] width 109 height 30
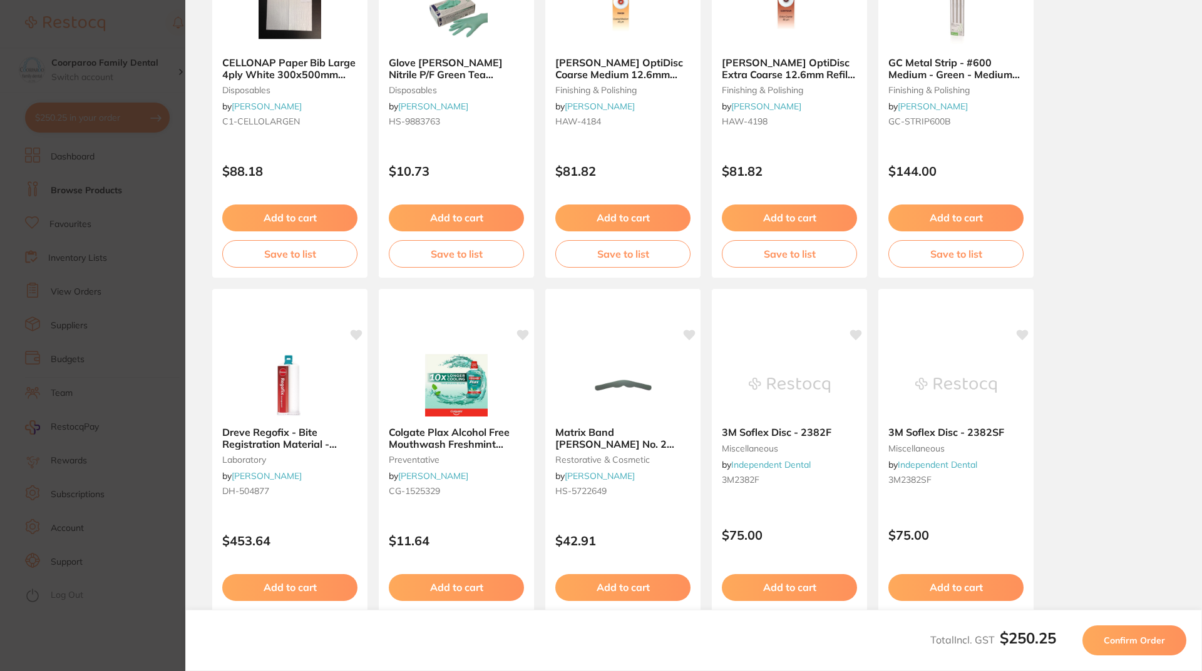
scroll to position [0, 0]
click at [1153, 632] on button "Confirm Order" at bounding box center [1134, 641] width 104 height 30
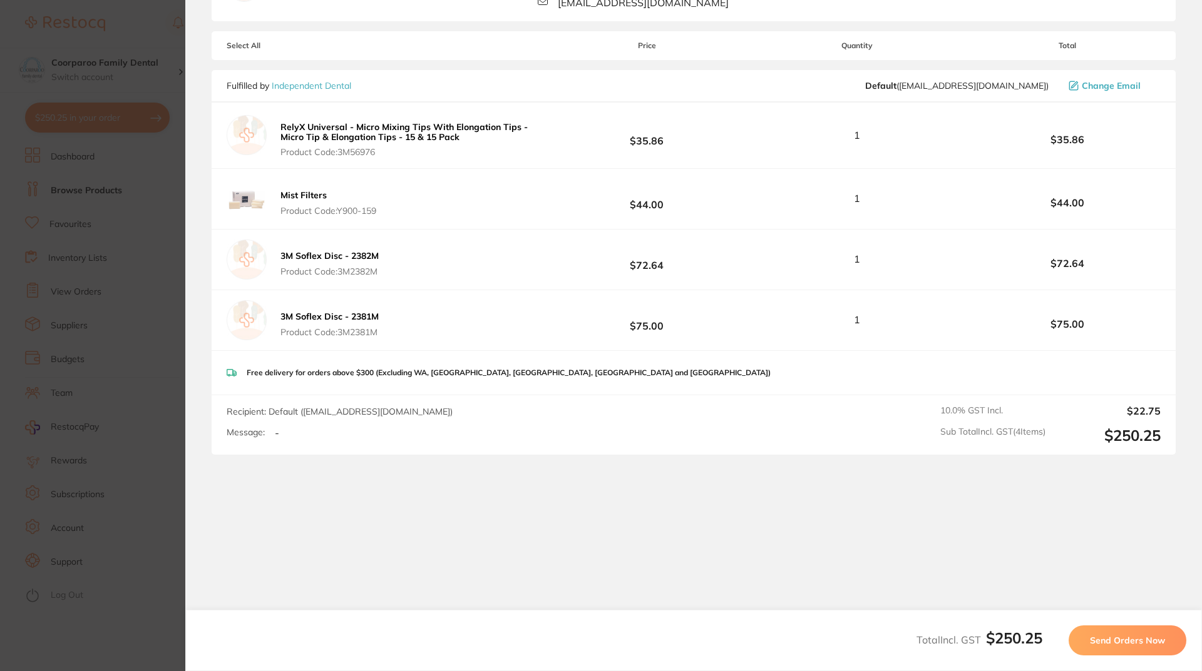
scroll to position [167, 0]
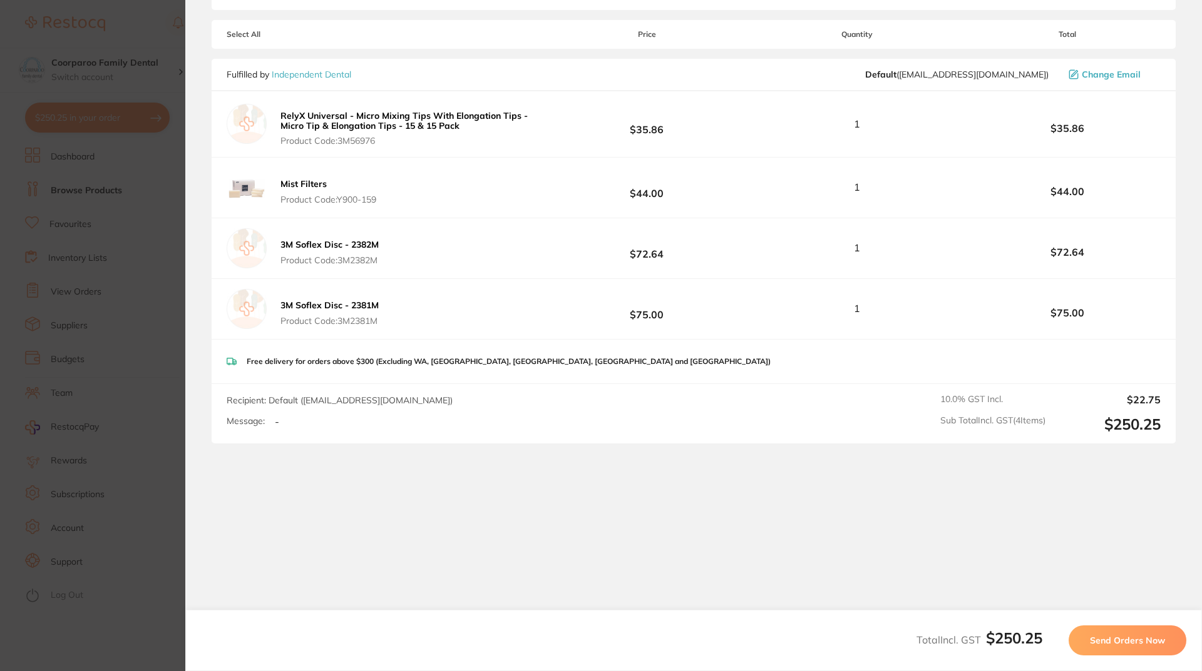
click at [1114, 640] on span "Send Orders Now" at bounding box center [1127, 640] width 75 height 11
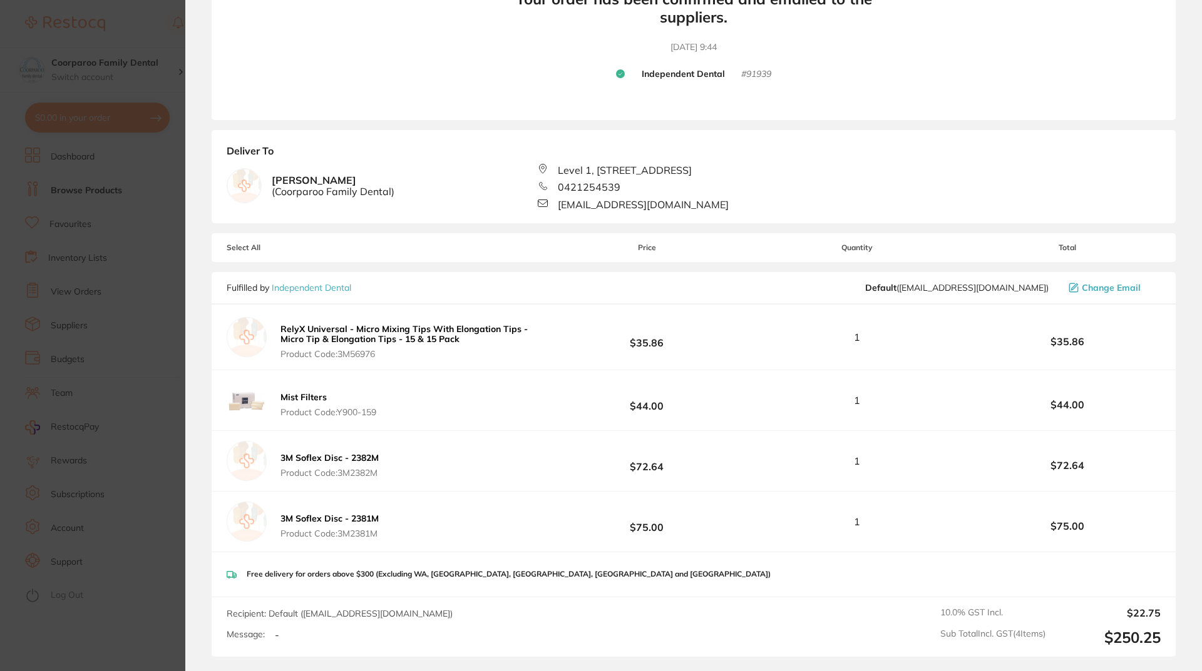
scroll to position [0, 0]
